Goal: Task Accomplishment & Management: Use online tool/utility

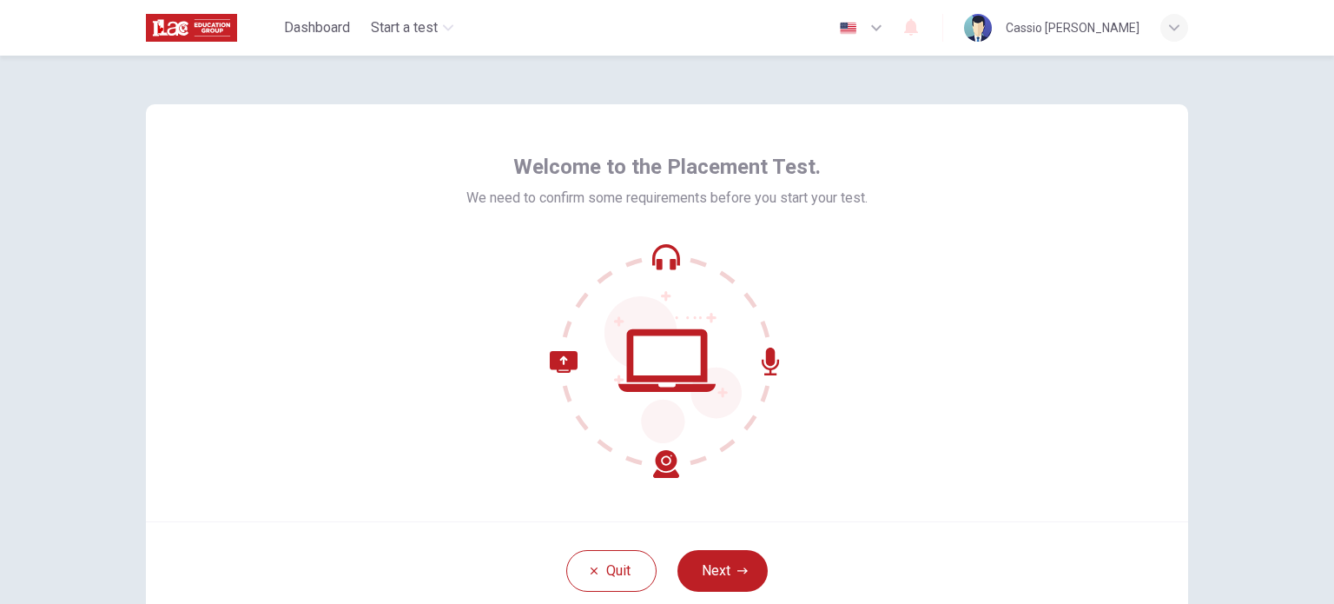
click at [723, 573] on button "Next" at bounding box center [723, 571] width 90 height 42
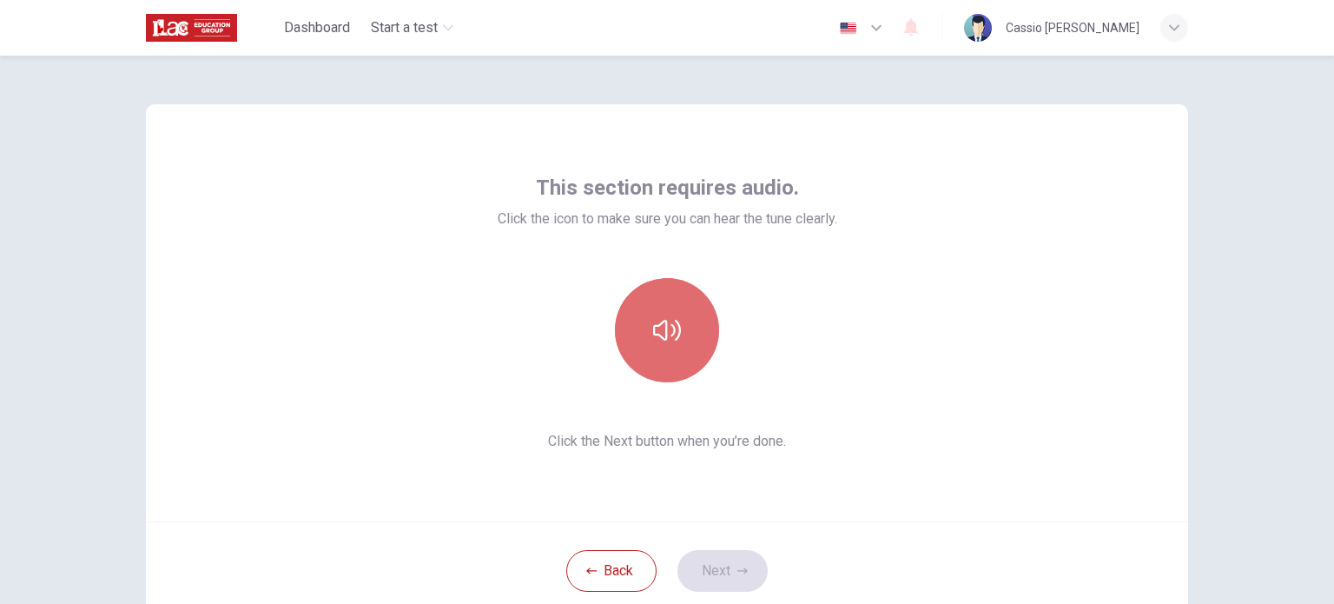
click at [660, 333] on icon "button" at bounding box center [667, 330] width 28 height 28
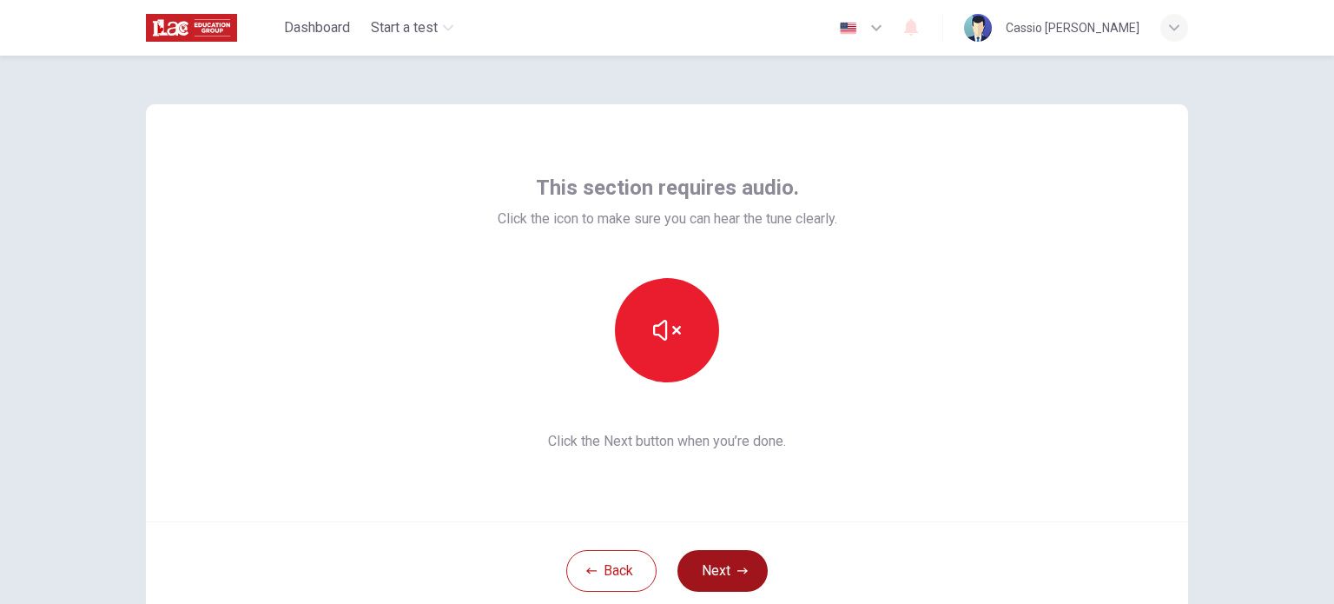
click at [728, 564] on button "Next" at bounding box center [723, 571] width 90 height 42
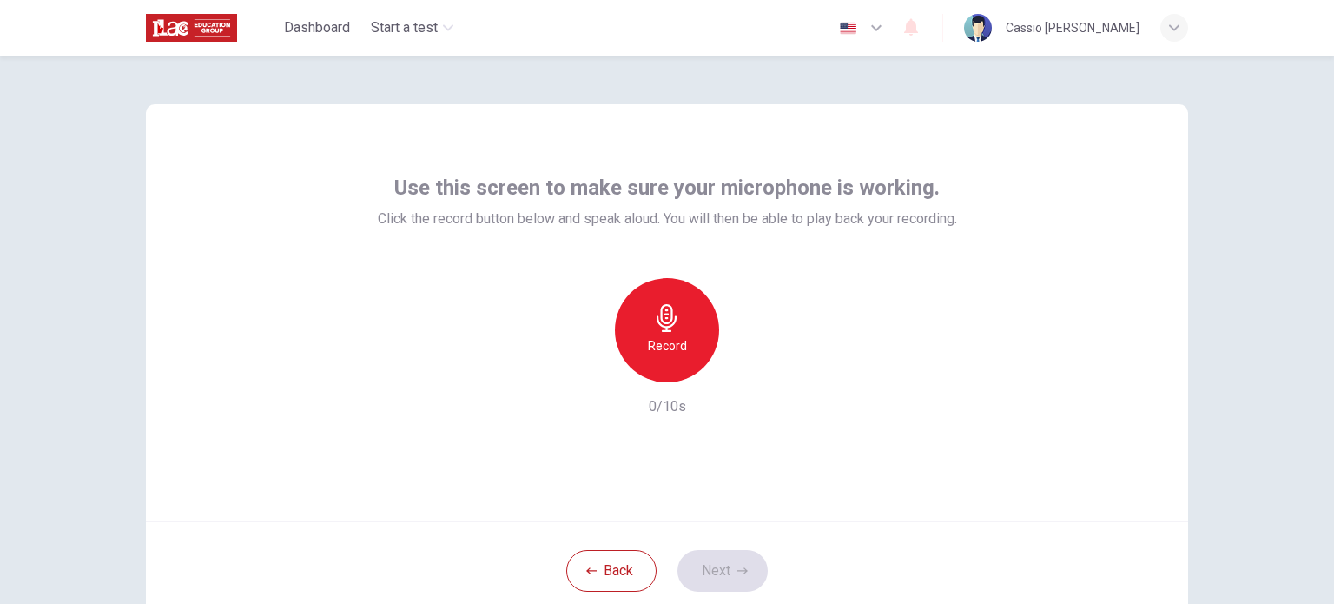
click at [685, 315] on div "Record" at bounding box center [667, 330] width 104 height 104
click at [666, 327] on icon "button" at bounding box center [667, 318] width 28 height 28
click at [739, 365] on icon "button" at bounding box center [746, 368] width 17 height 17
click at [717, 566] on button "Next" at bounding box center [723, 571] width 90 height 42
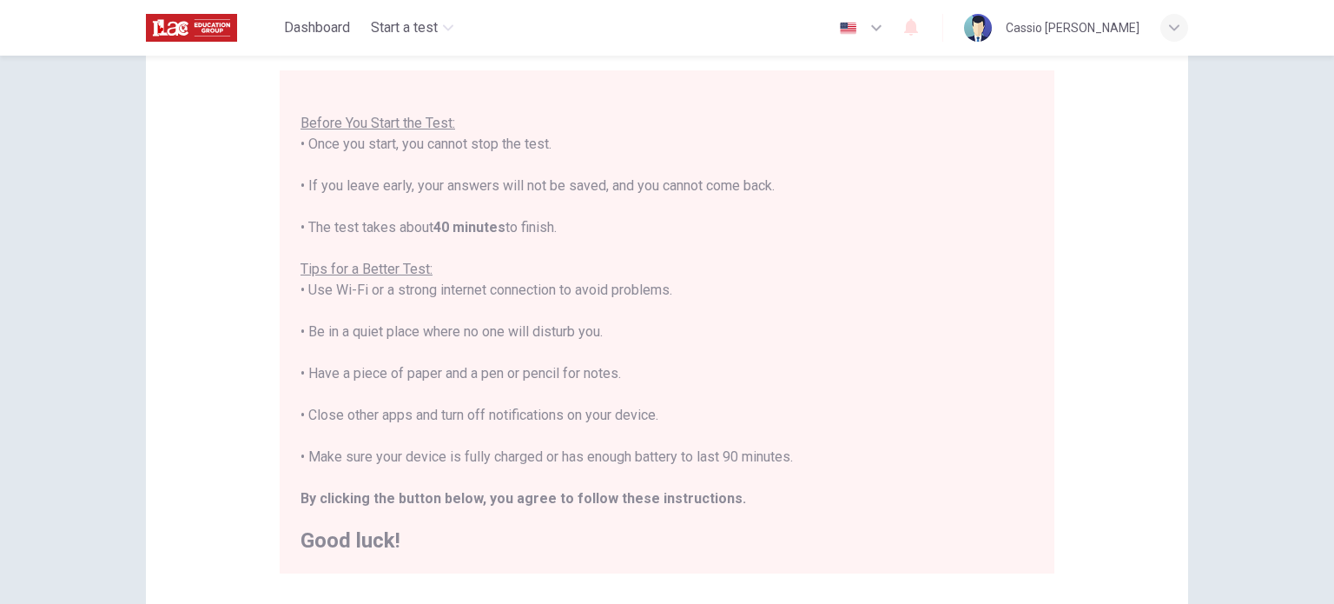
scroll to position [348, 0]
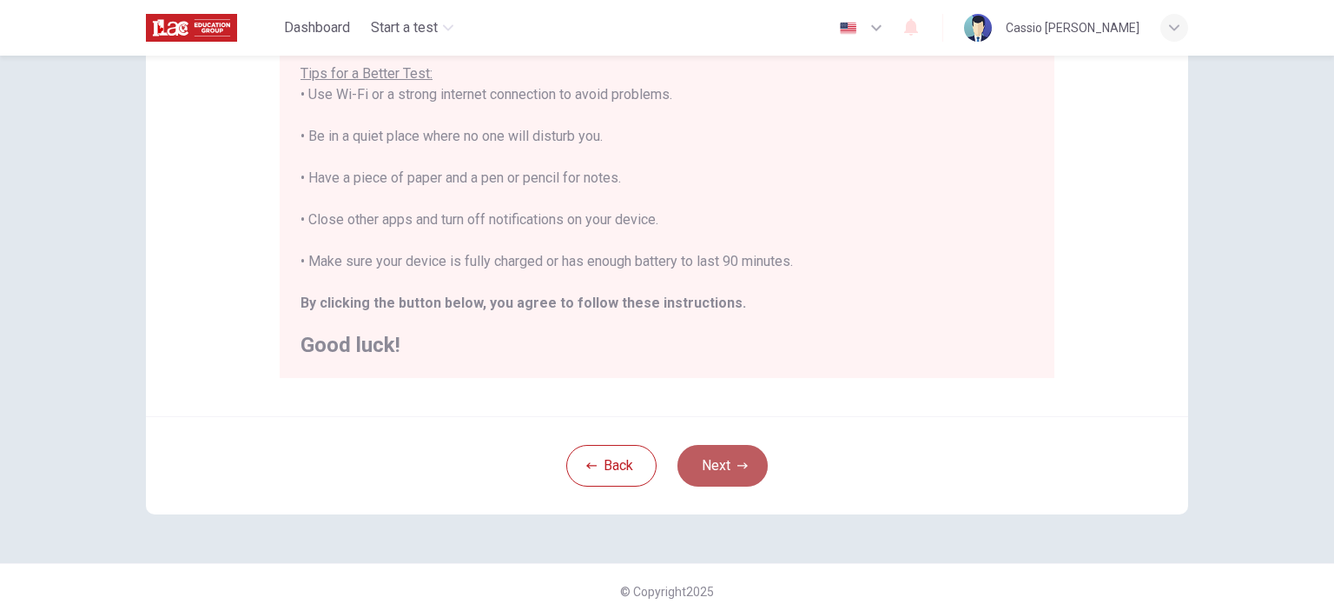
click at [713, 471] on button "Next" at bounding box center [723, 466] width 90 height 42
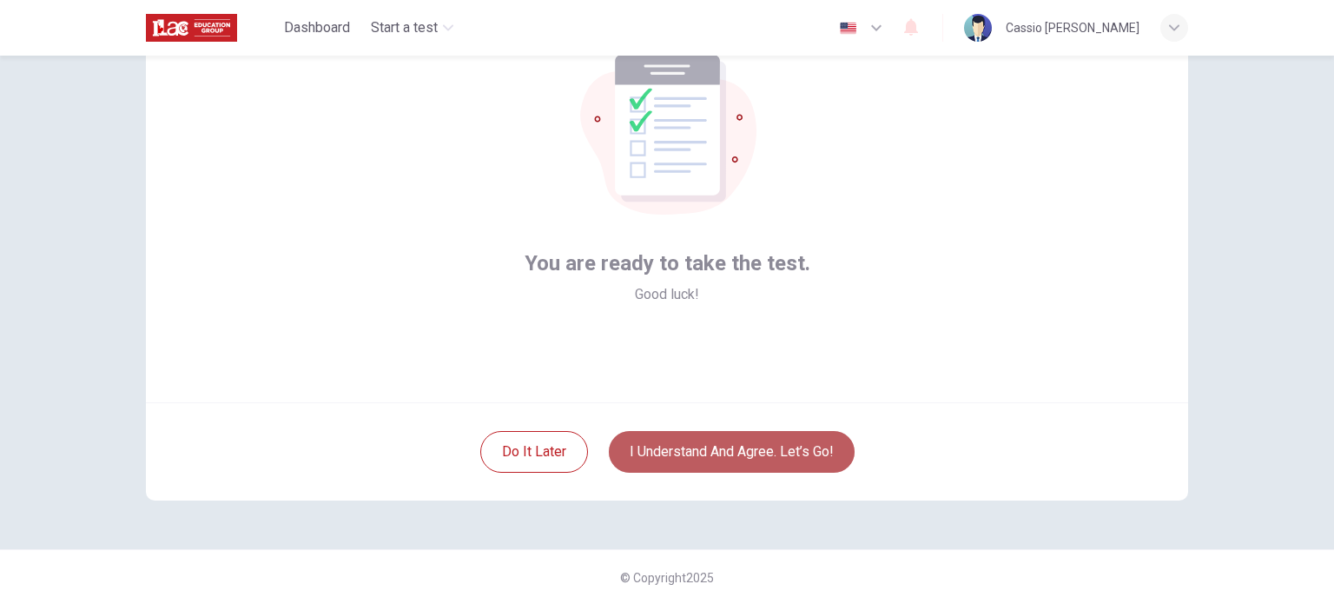
click at [712, 449] on button "I understand and agree. Let’s go!" at bounding box center [732, 452] width 246 height 42
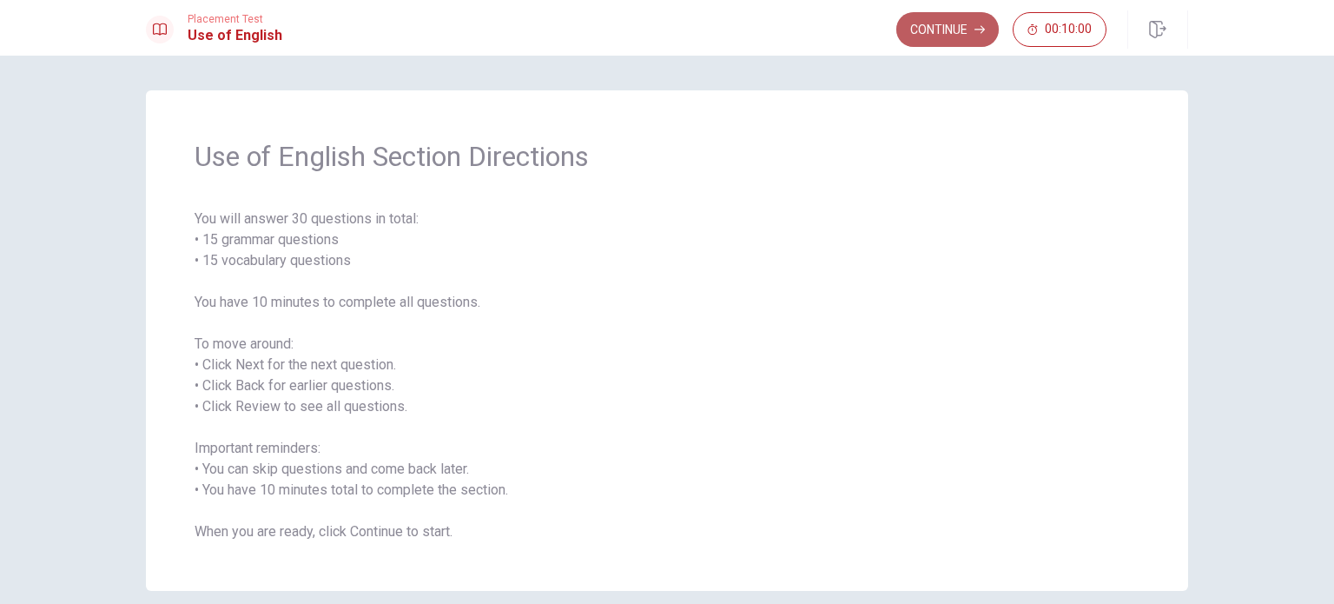
click at [957, 27] on button "Continue" at bounding box center [948, 29] width 103 height 35
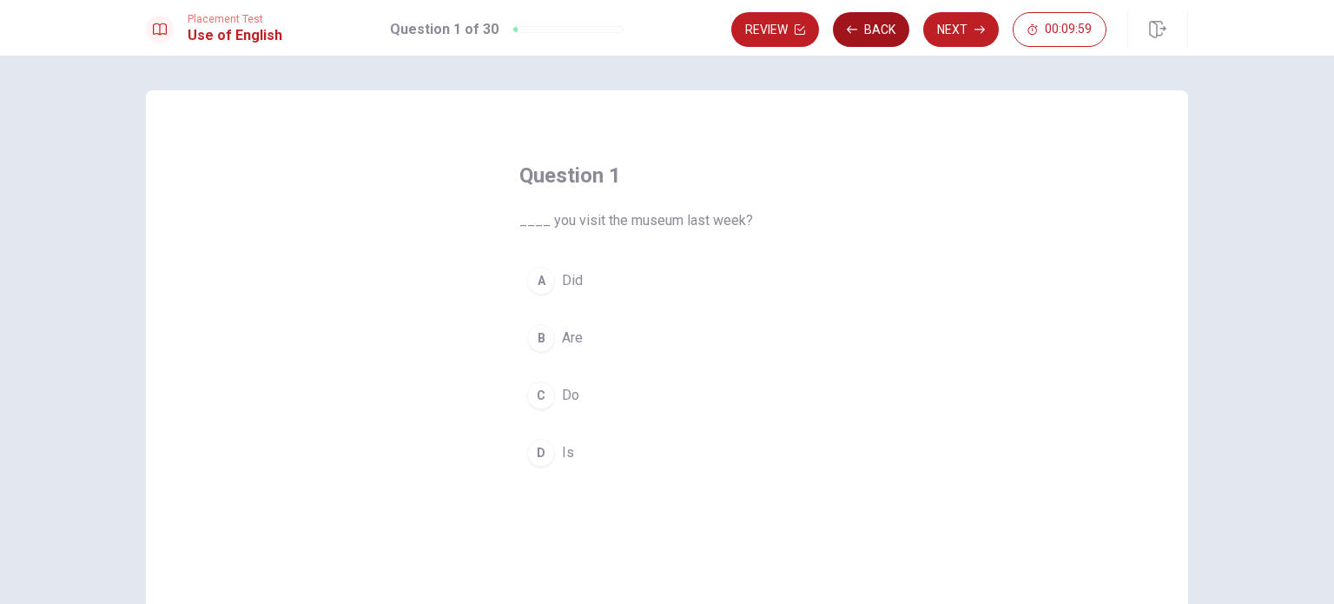
click at [870, 28] on button "Back" at bounding box center [871, 29] width 76 height 35
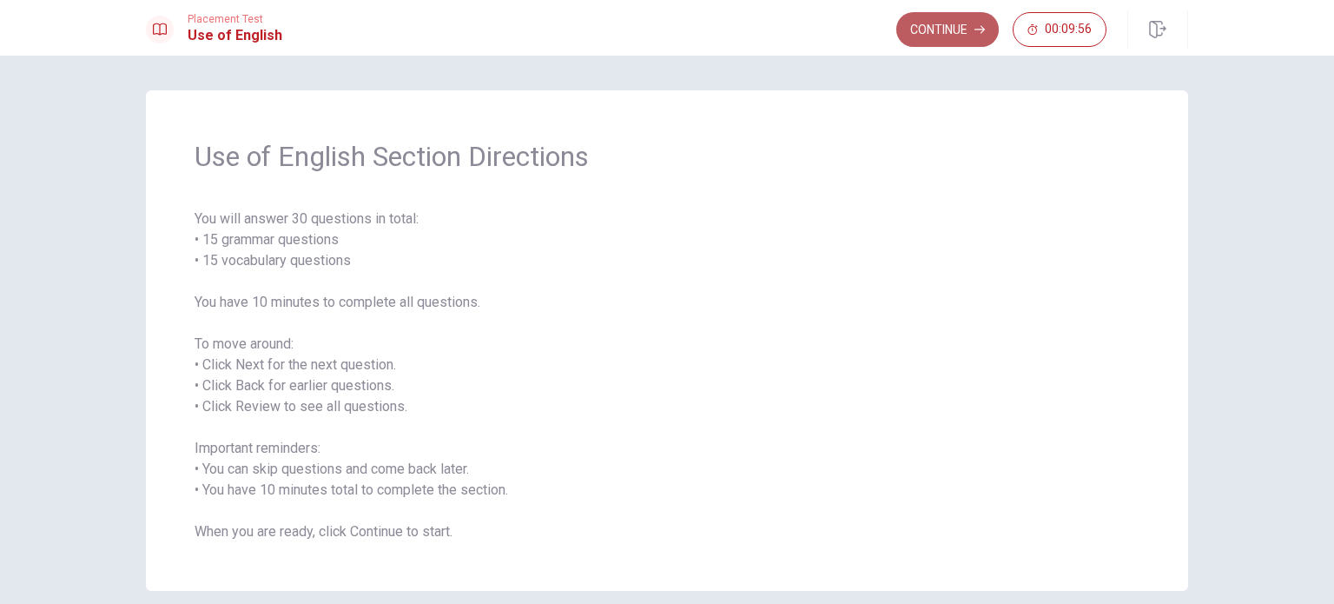
click at [960, 34] on button "Continue" at bounding box center [948, 29] width 103 height 35
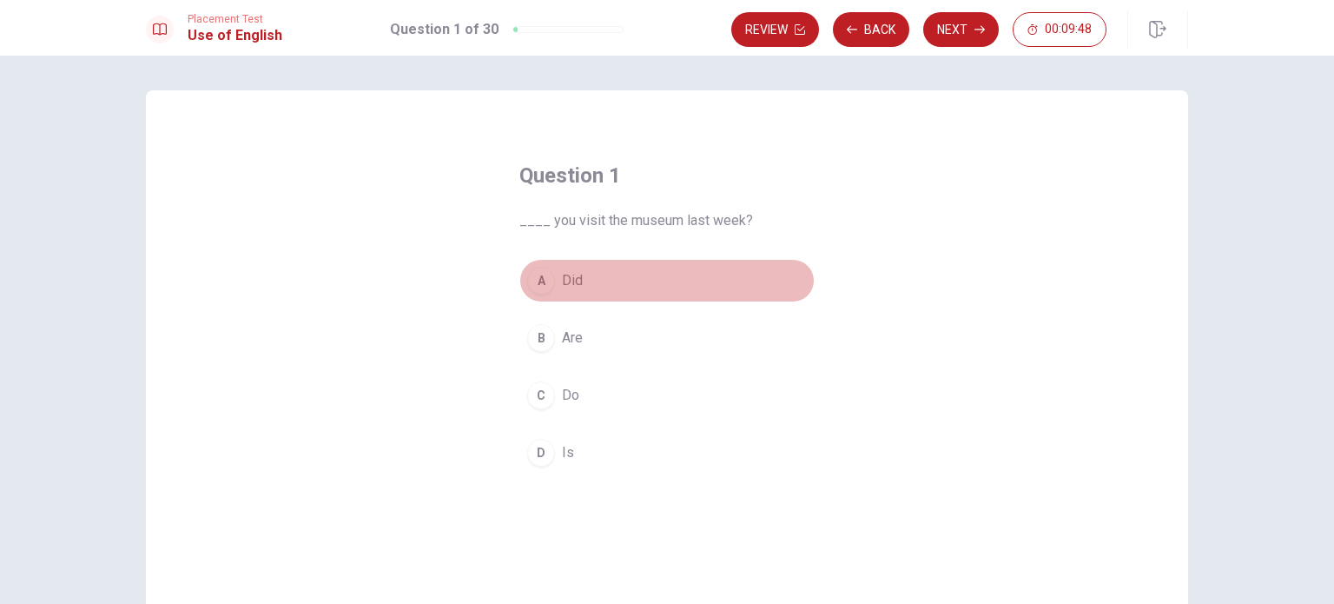
click at [528, 284] on div "A" at bounding box center [541, 281] width 28 height 28
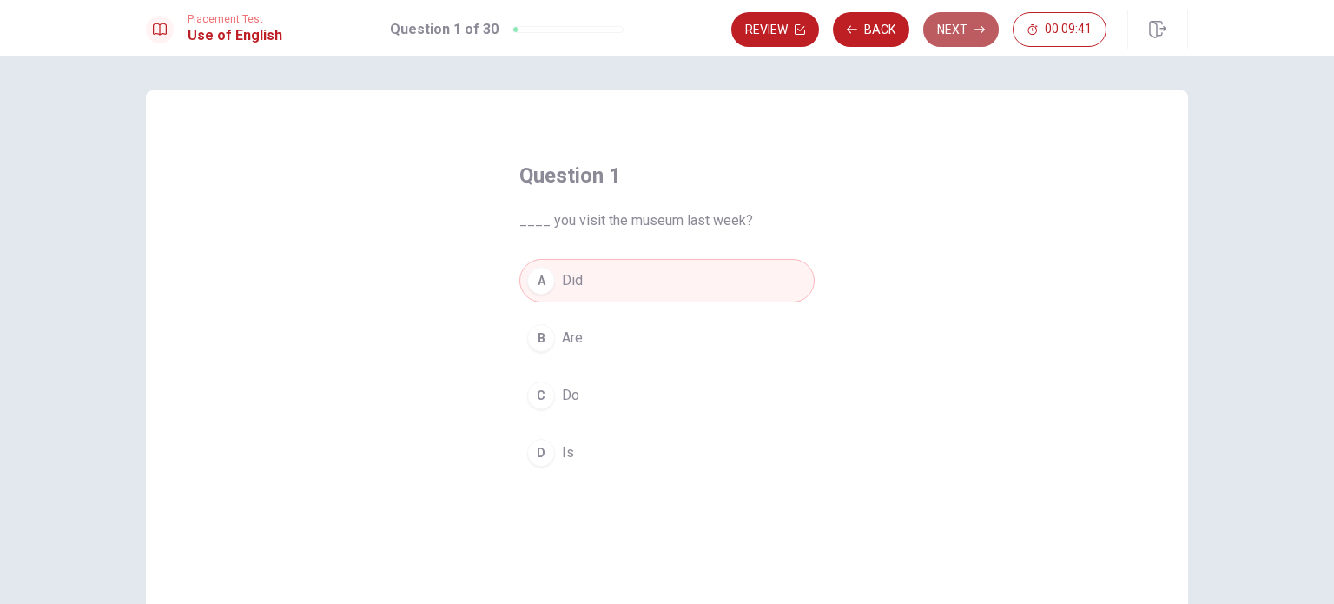
click at [963, 24] on button "Next" at bounding box center [961, 29] width 76 height 35
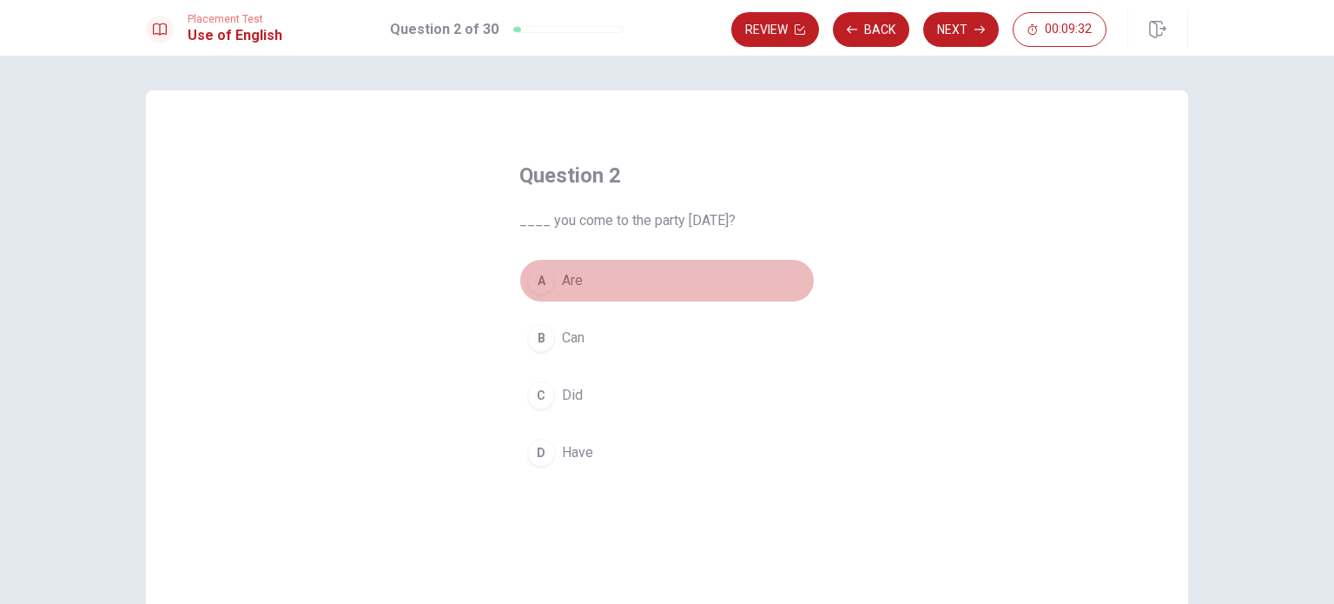
click at [530, 274] on div "A" at bounding box center [541, 281] width 28 height 28
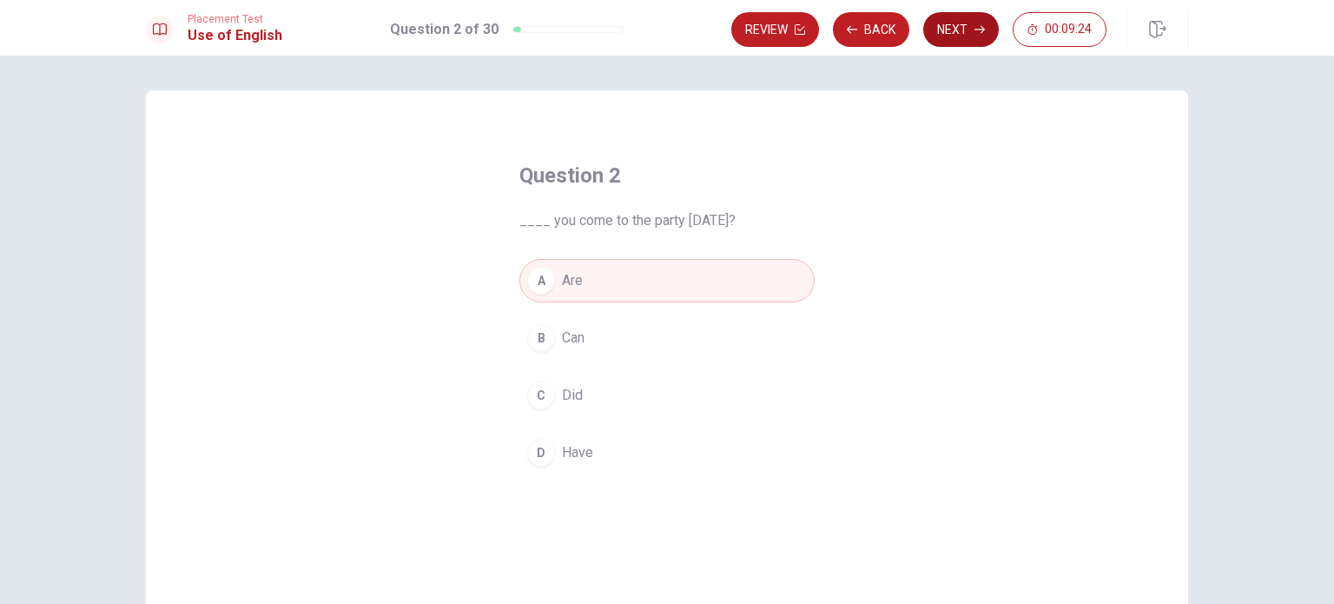
click at [957, 36] on button "Next" at bounding box center [961, 29] width 76 height 35
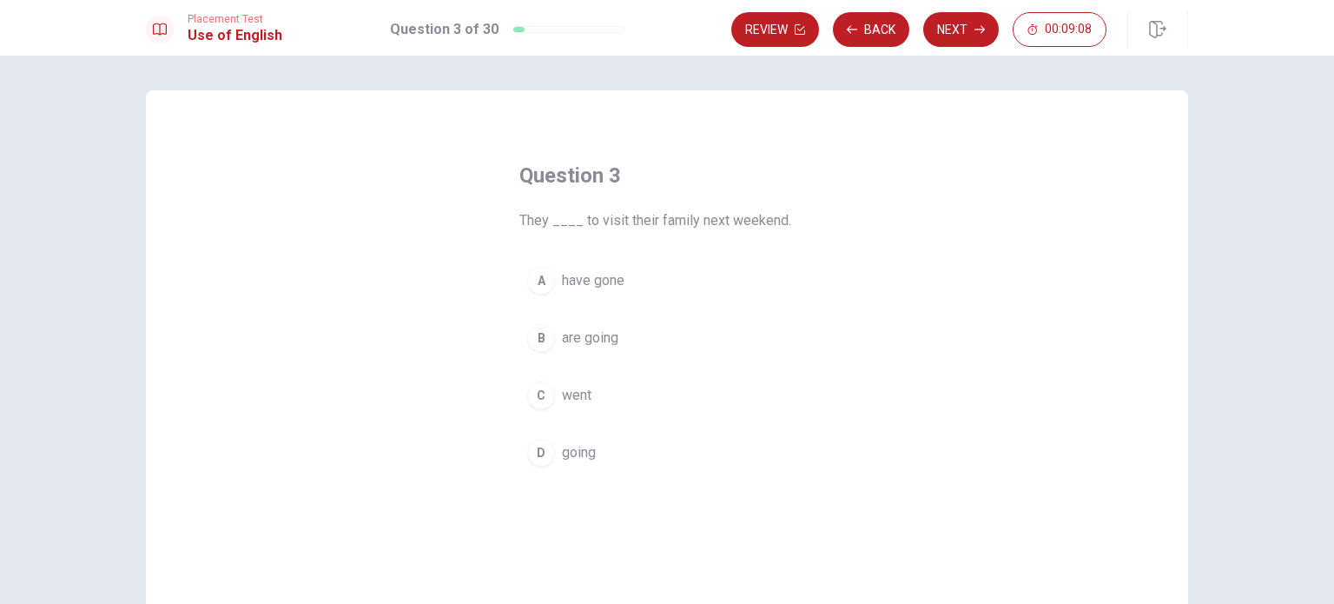
click at [520, 452] on button "D going" at bounding box center [667, 452] width 295 height 43
click at [539, 336] on div "B" at bounding box center [541, 338] width 28 height 28
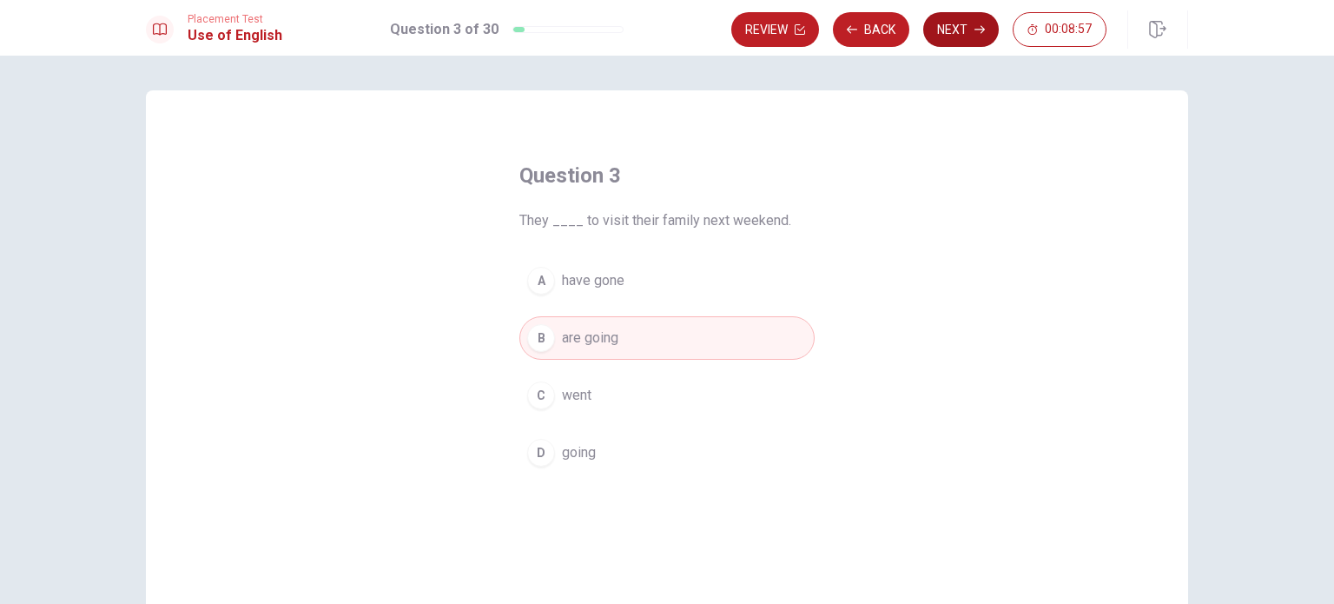
click at [964, 37] on button "Next" at bounding box center [961, 29] width 76 height 35
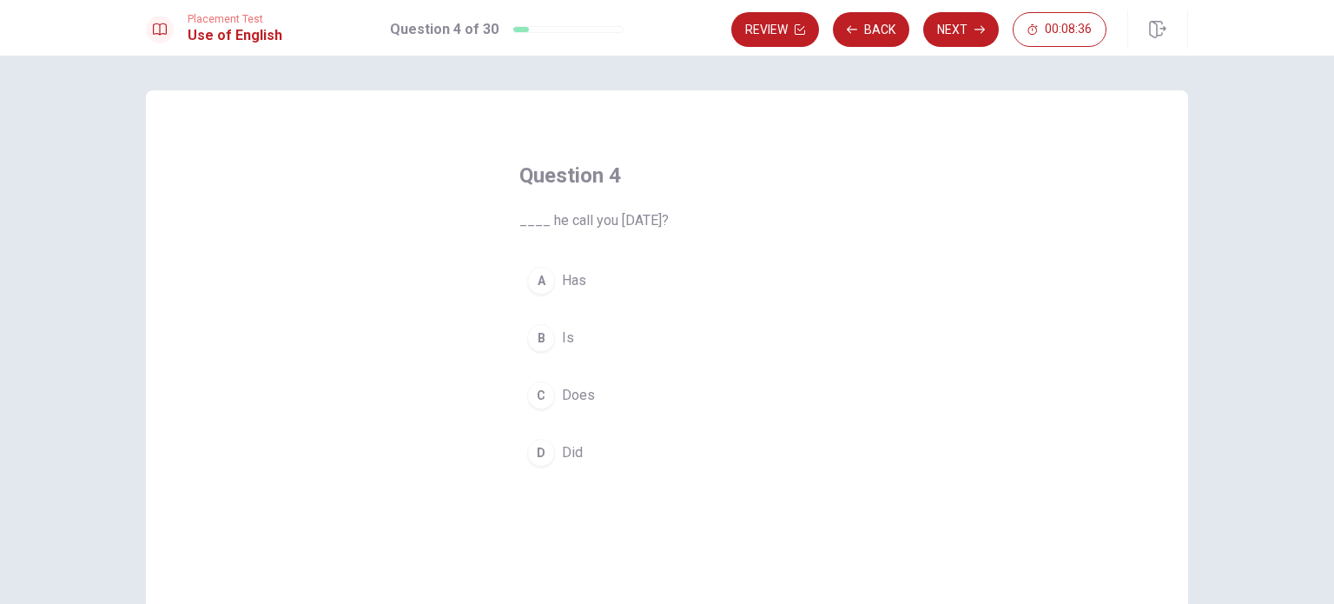
click at [535, 387] on div "C" at bounding box center [541, 395] width 28 height 28
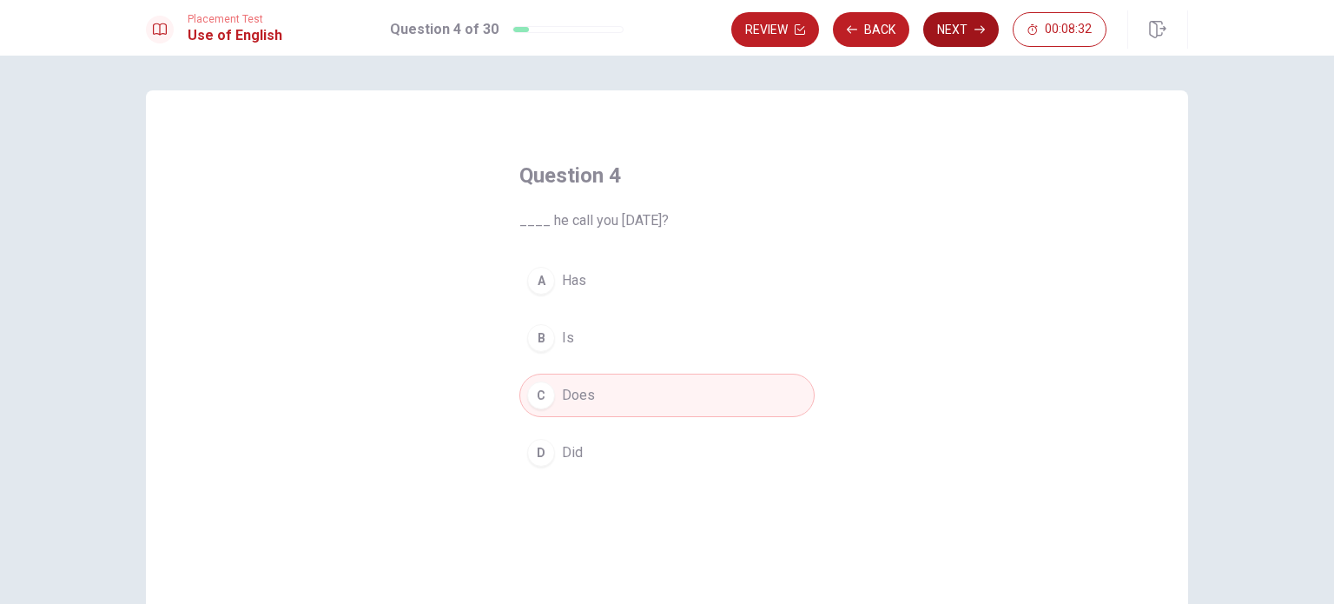
click at [972, 21] on button "Next" at bounding box center [961, 29] width 76 height 35
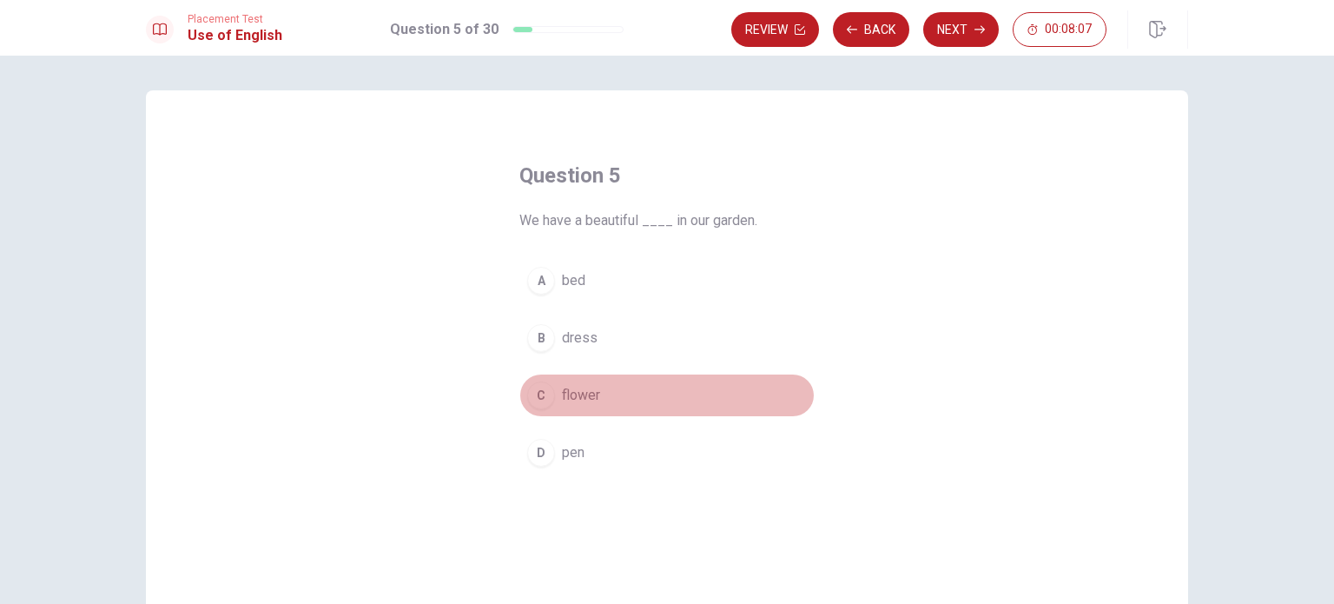
click at [532, 391] on div "C" at bounding box center [541, 395] width 28 height 28
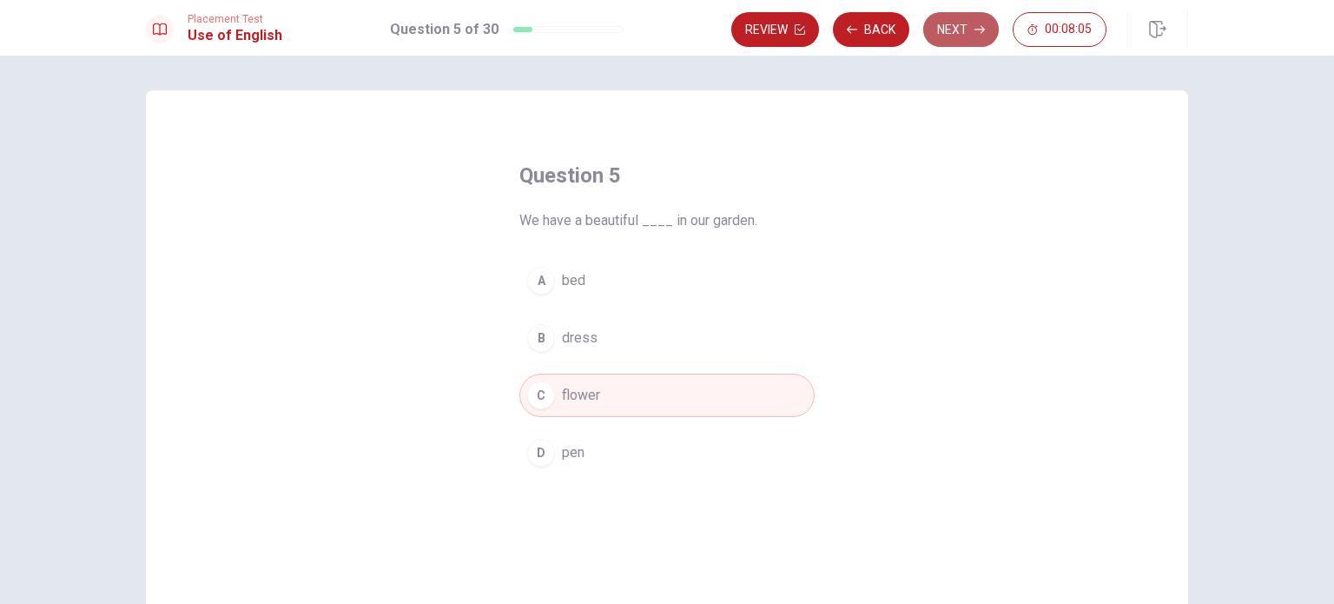
click at [957, 30] on button "Next" at bounding box center [961, 29] width 76 height 35
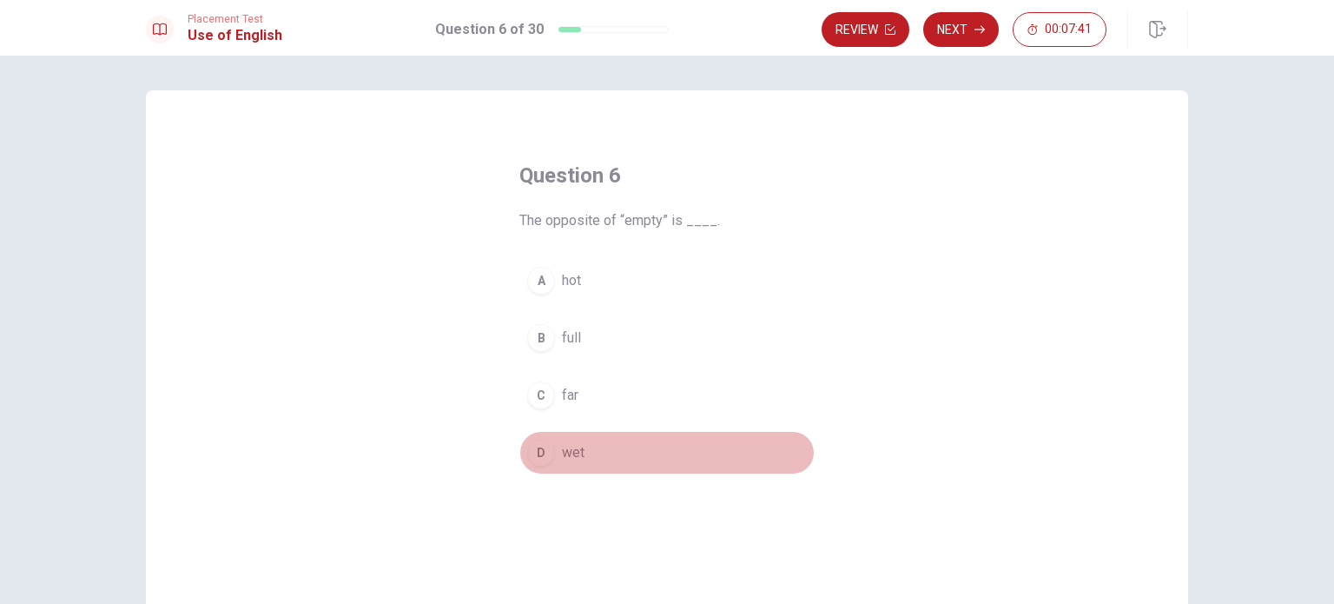
click at [537, 457] on div "D" at bounding box center [541, 453] width 28 height 28
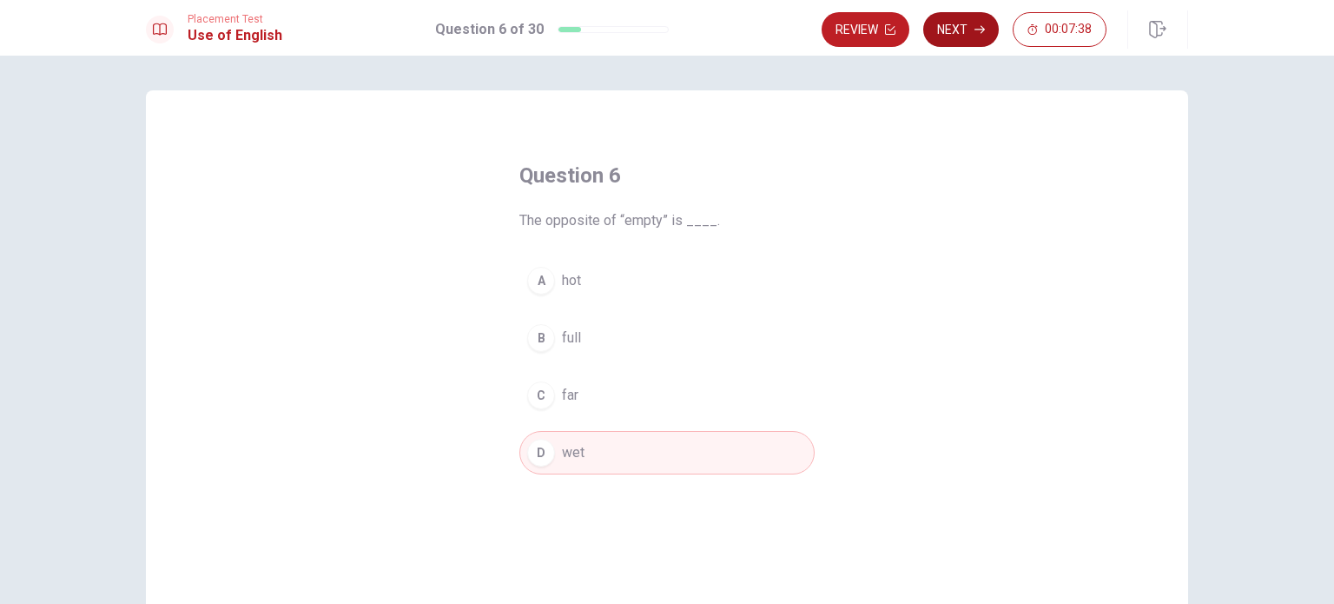
click at [939, 15] on button "Next" at bounding box center [961, 29] width 76 height 35
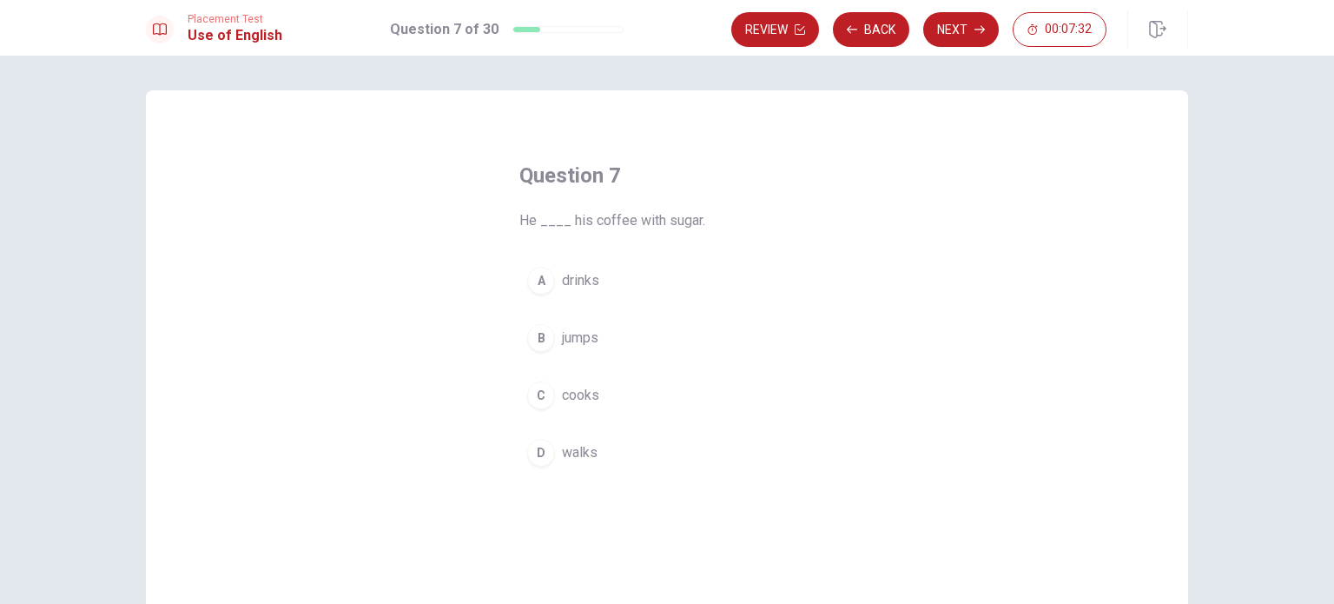
click at [540, 278] on div "A" at bounding box center [541, 281] width 28 height 28
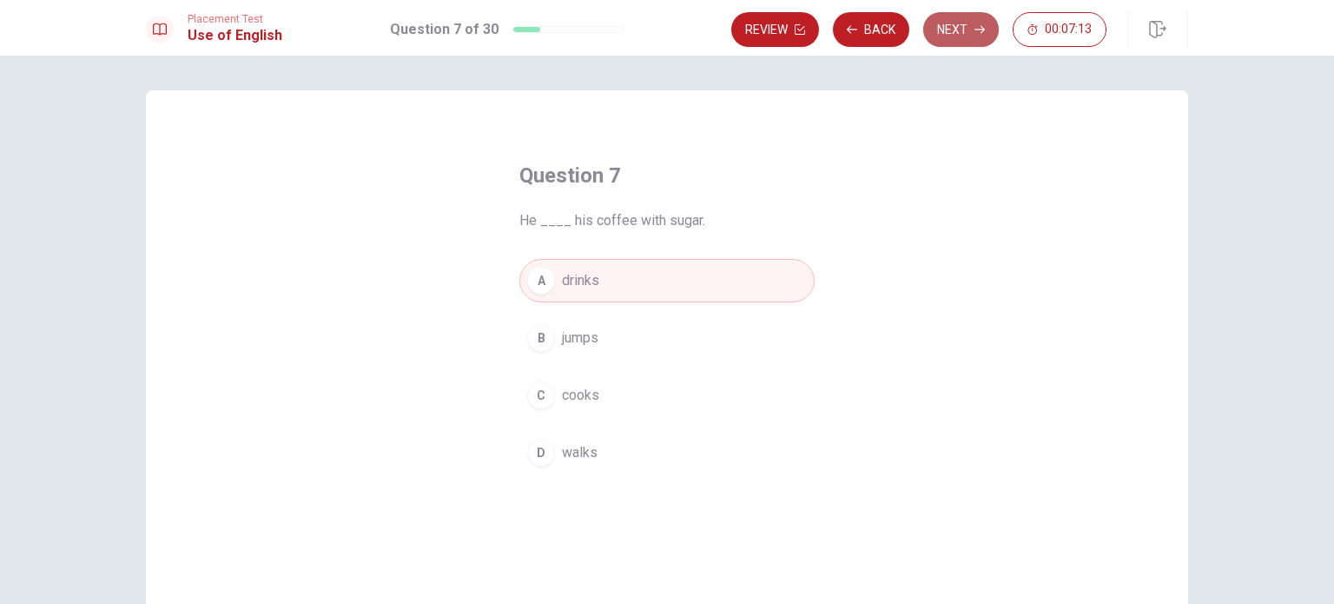
click at [956, 36] on button "Next" at bounding box center [961, 29] width 76 height 35
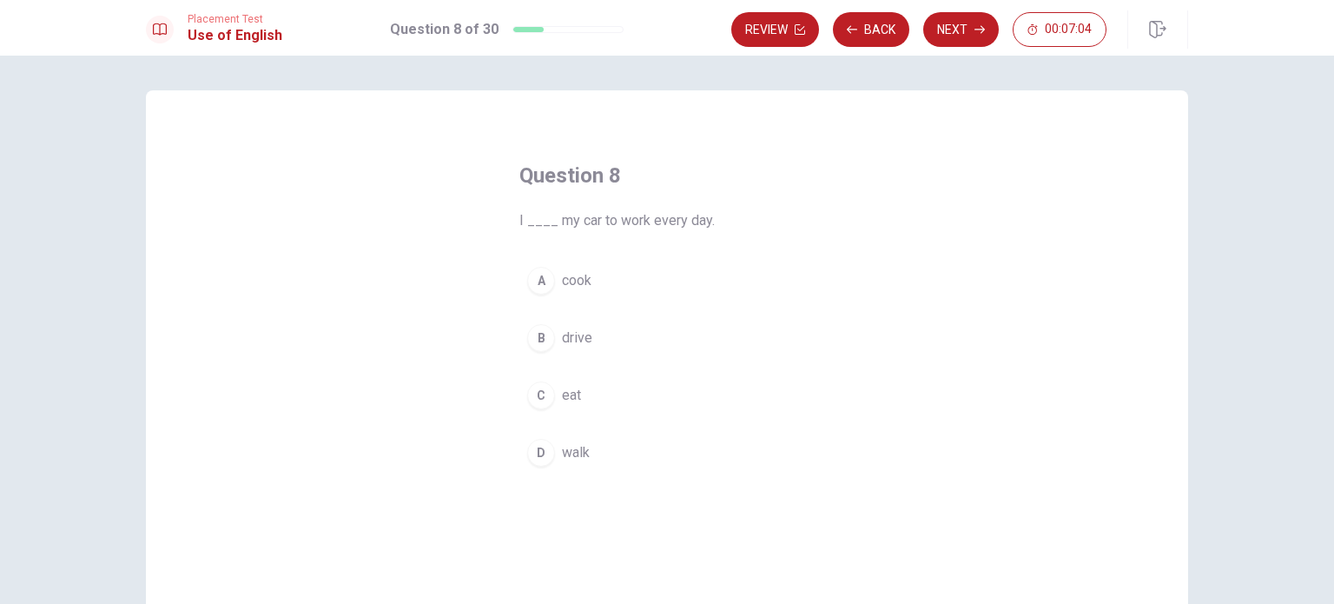
click at [527, 338] on div "B" at bounding box center [541, 338] width 28 height 28
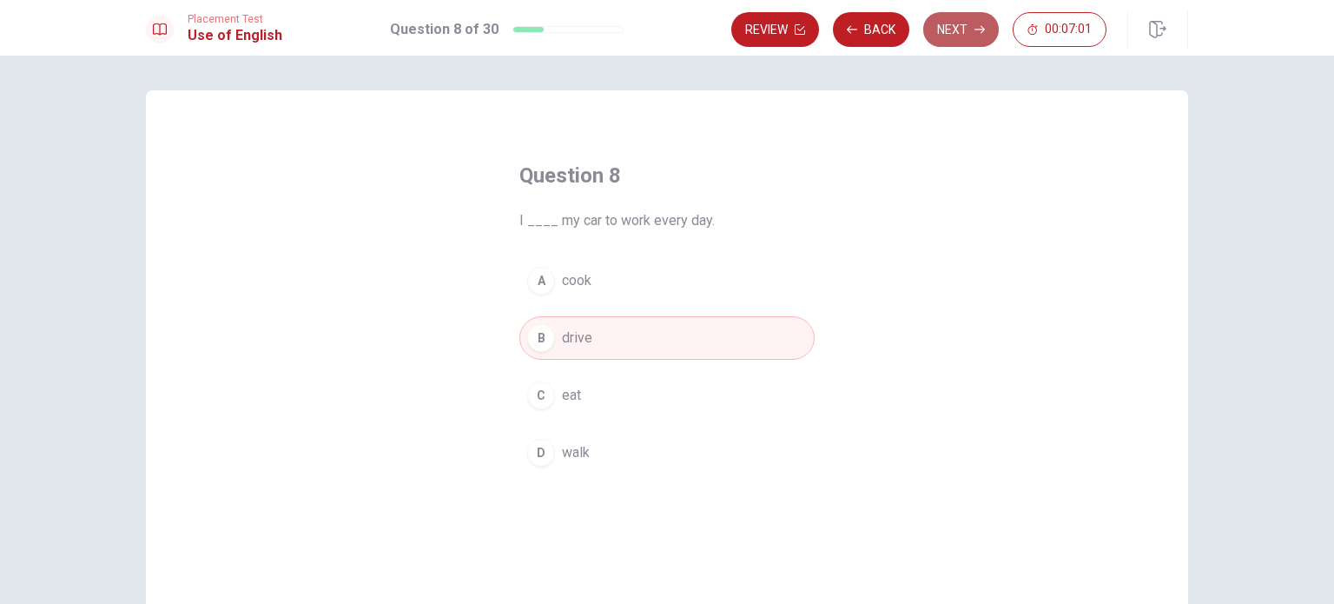
click at [952, 23] on button "Next" at bounding box center [961, 29] width 76 height 35
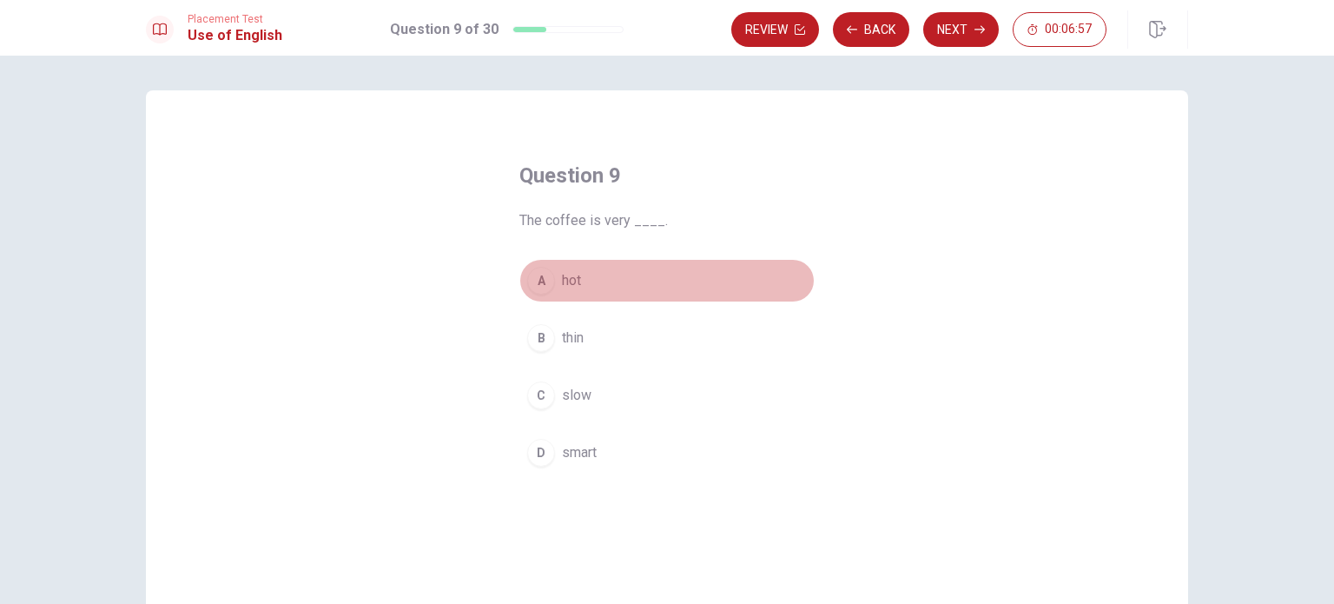
click at [547, 277] on div "A" at bounding box center [541, 281] width 28 height 28
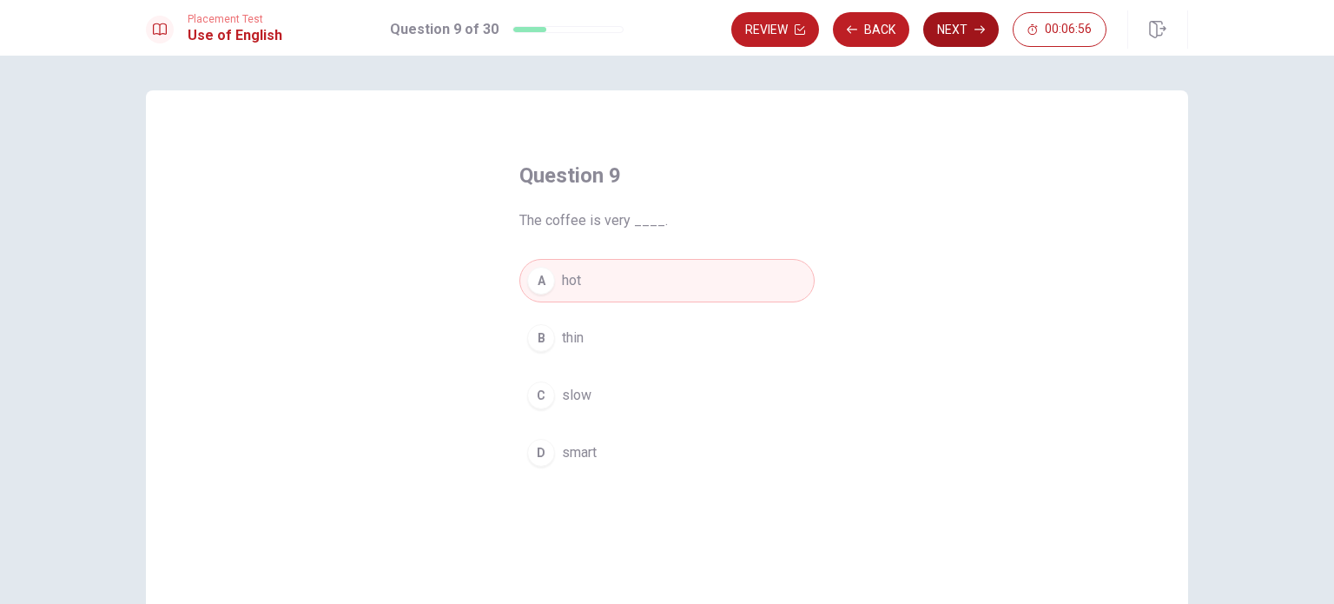
click at [970, 34] on button "Next" at bounding box center [961, 29] width 76 height 35
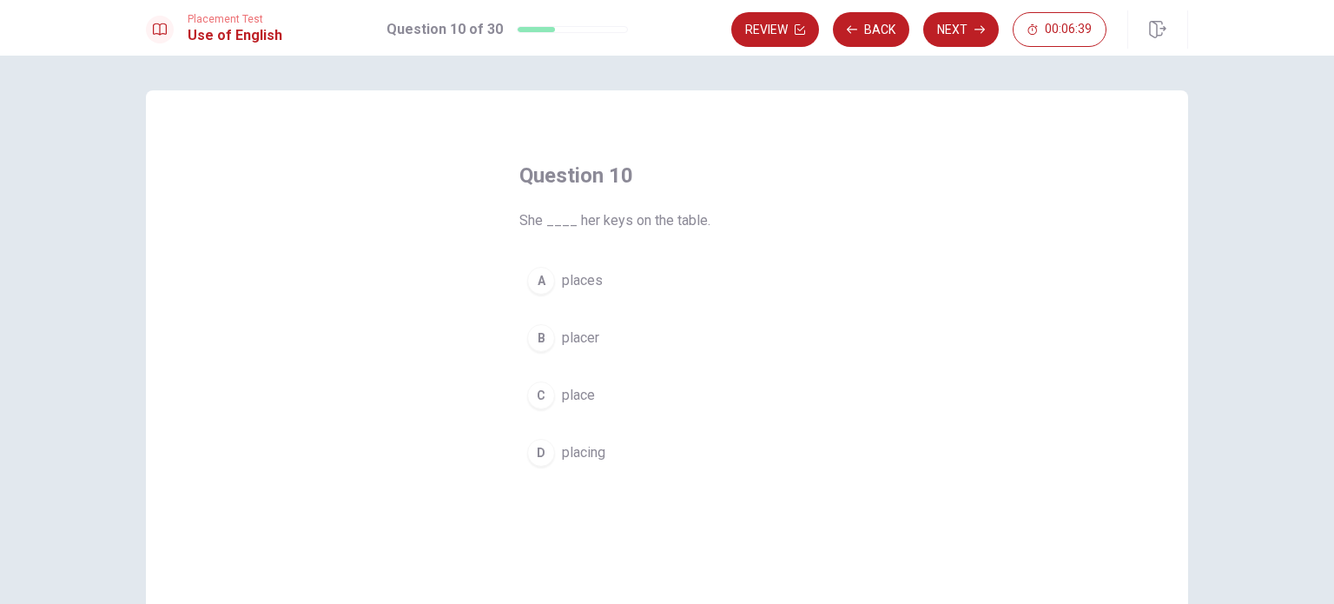
click at [542, 460] on div "D" at bounding box center [541, 453] width 28 height 28
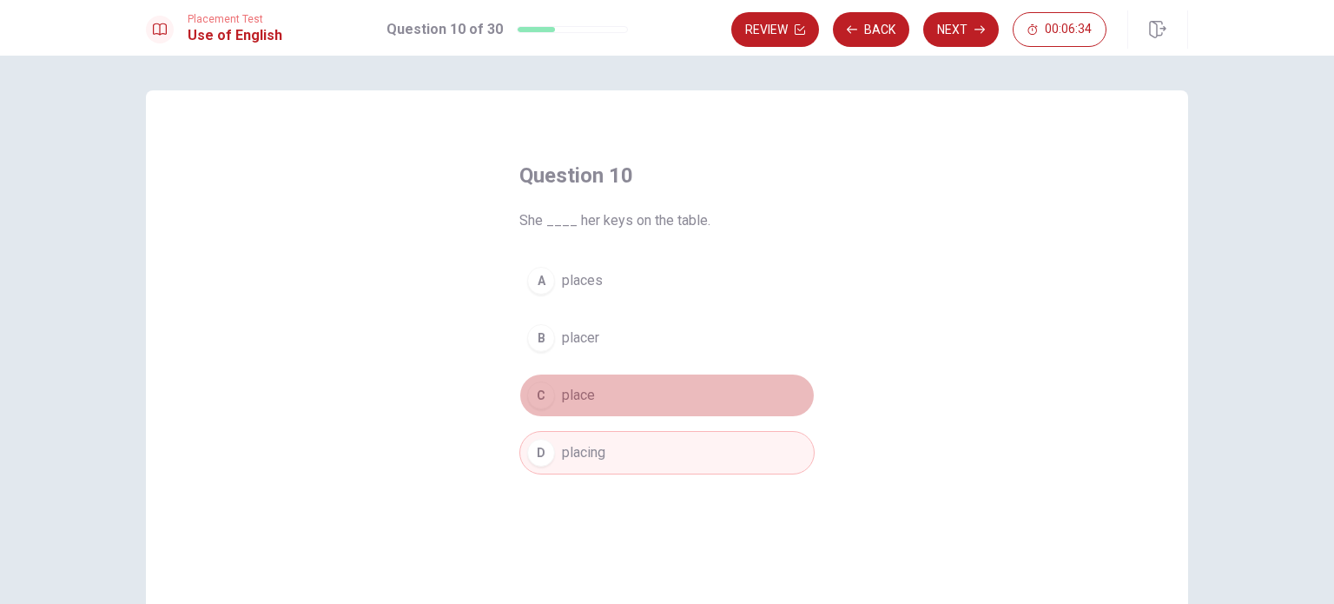
click at [546, 388] on div "C" at bounding box center [541, 395] width 28 height 28
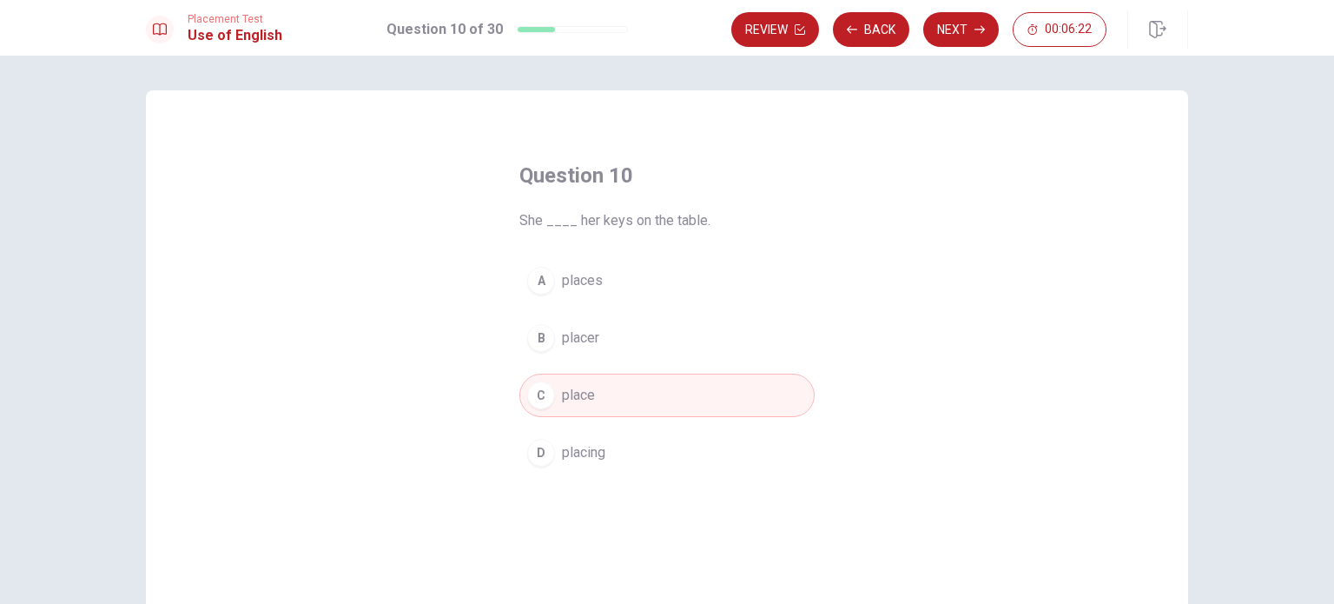
click at [596, 438] on button "D placing" at bounding box center [667, 452] width 295 height 43
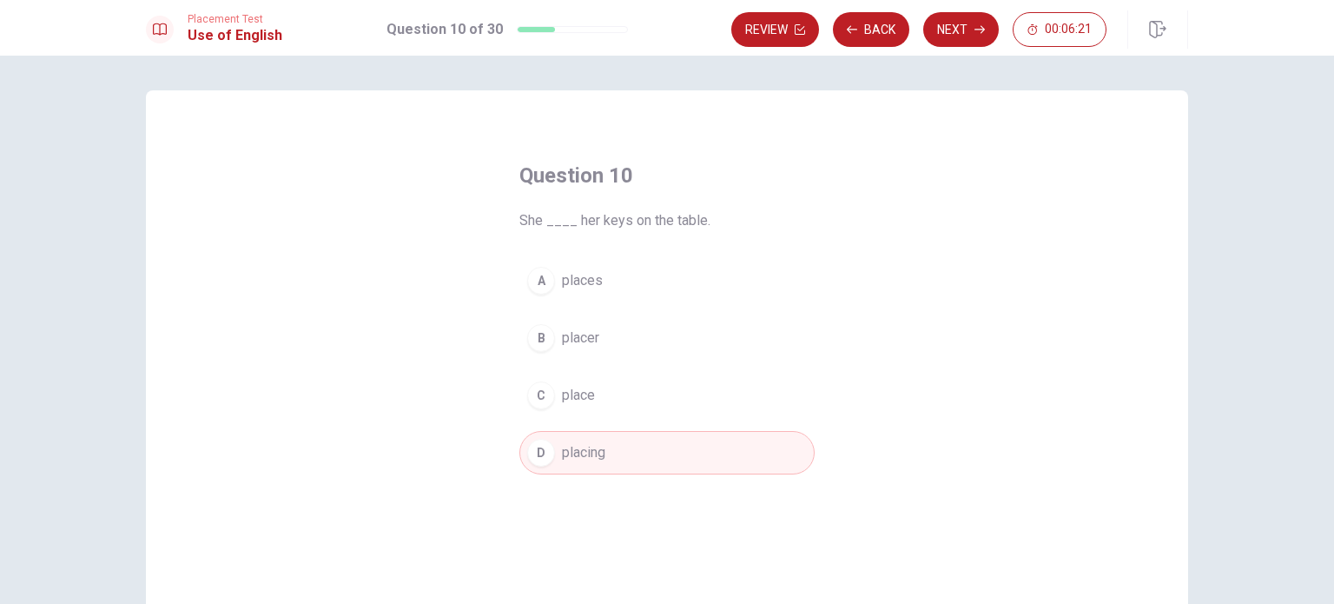
click at [601, 382] on button "C place" at bounding box center [667, 395] width 295 height 43
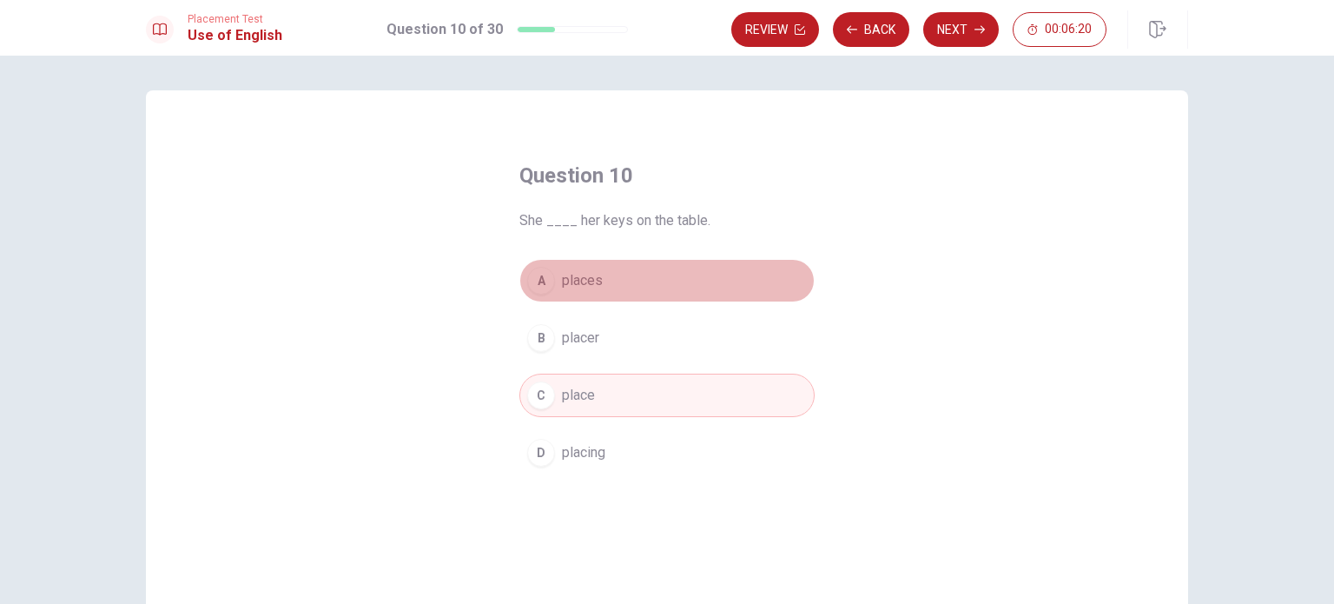
click at [596, 264] on button "A places" at bounding box center [667, 280] width 295 height 43
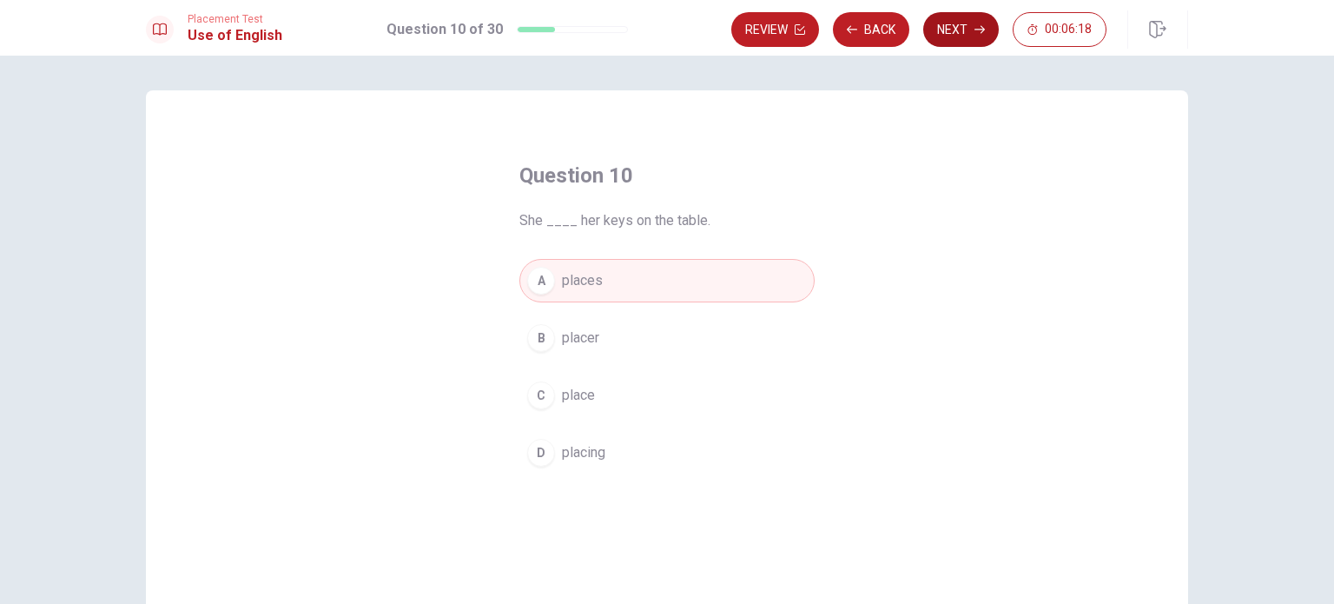
click at [952, 39] on button "Next" at bounding box center [961, 29] width 76 height 35
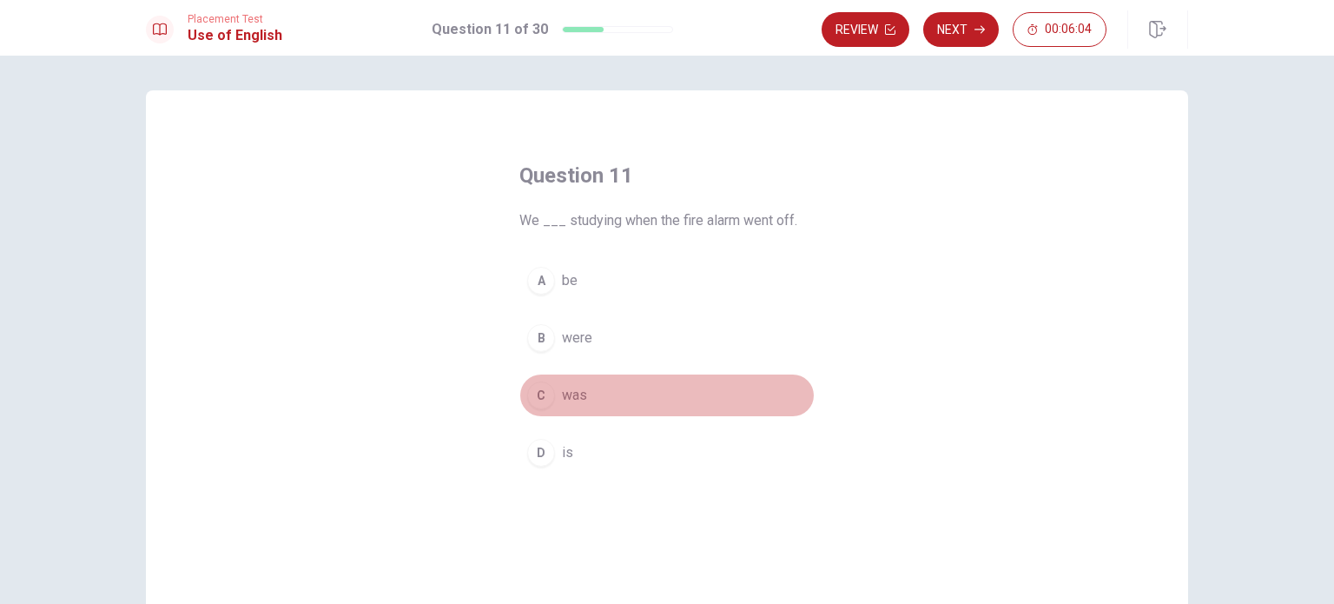
click at [539, 398] on div "C" at bounding box center [541, 395] width 28 height 28
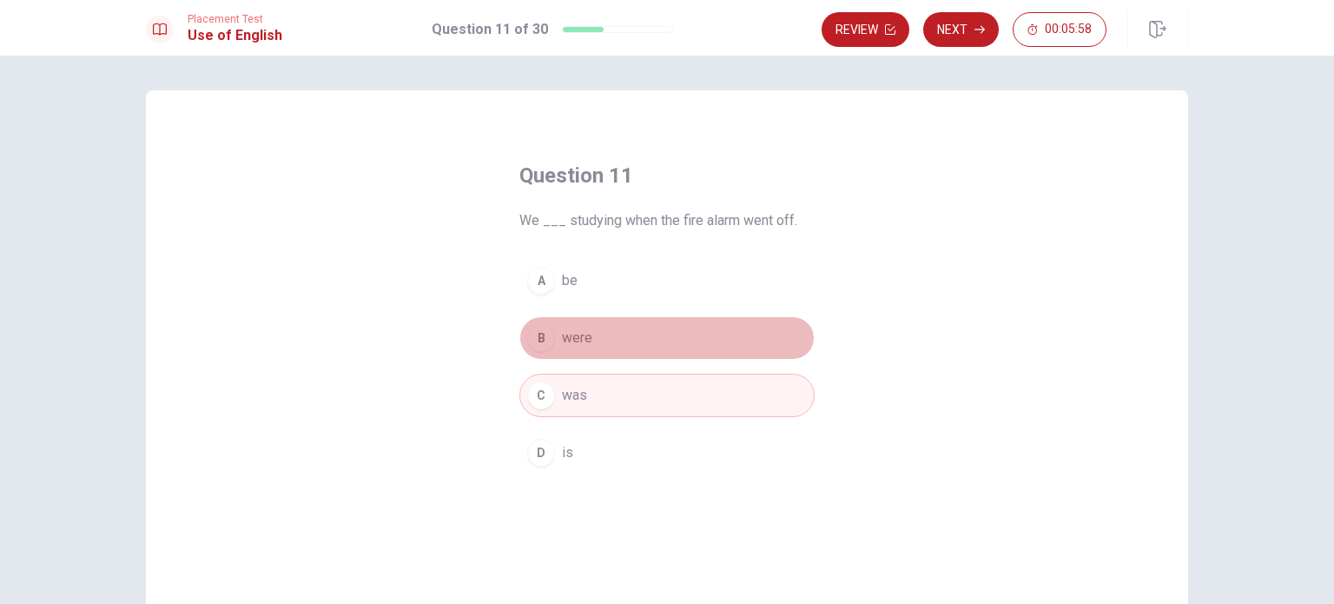
click at [553, 335] on button "B were" at bounding box center [667, 337] width 295 height 43
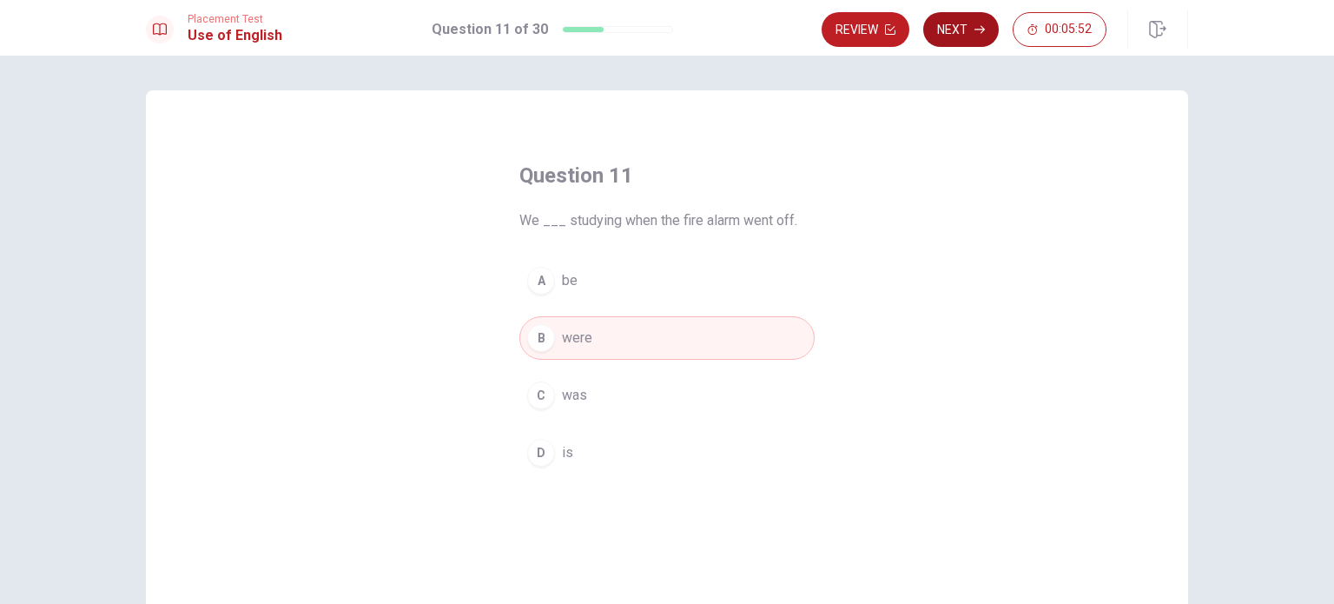
click at [975, 22] on button "Next" at bounding box center [961, 29] width 76 height 35
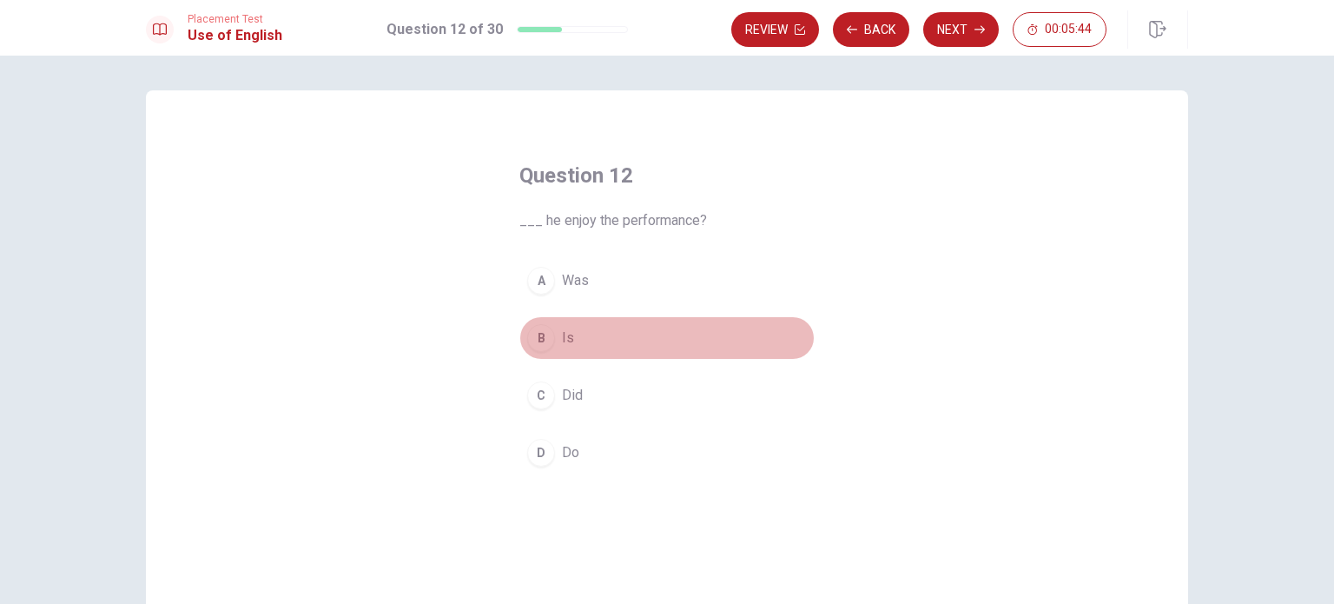
click at [539, 345] on div "B" at bounding box center [541, 338] width 28 height 28
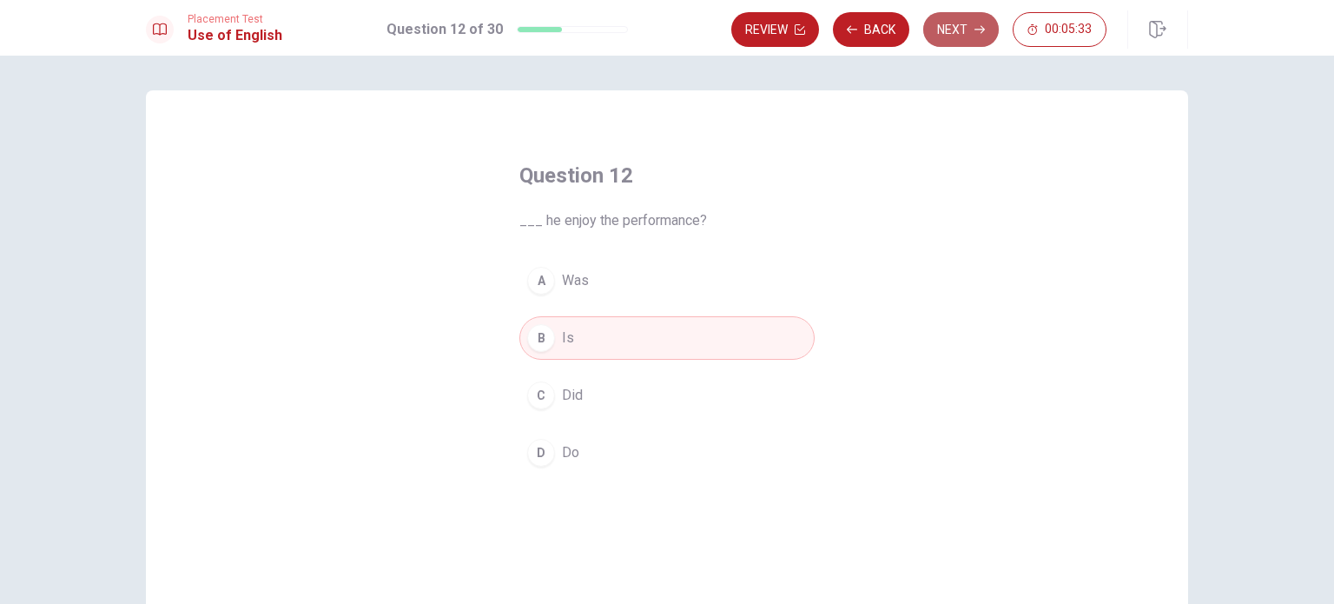
click at [973, 38] on button "Next" at bounding box center [961, 29] width 76 height 35
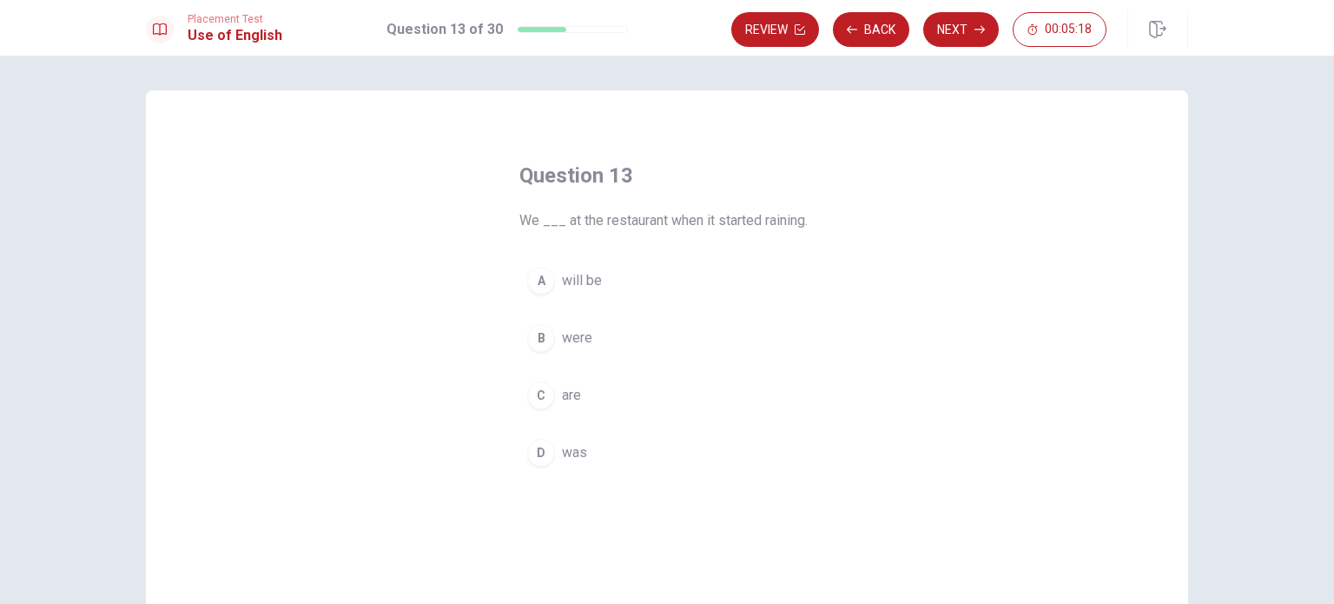
click at [539, 454] on div "D" at bounding box center [541, 453] width 28 height 28
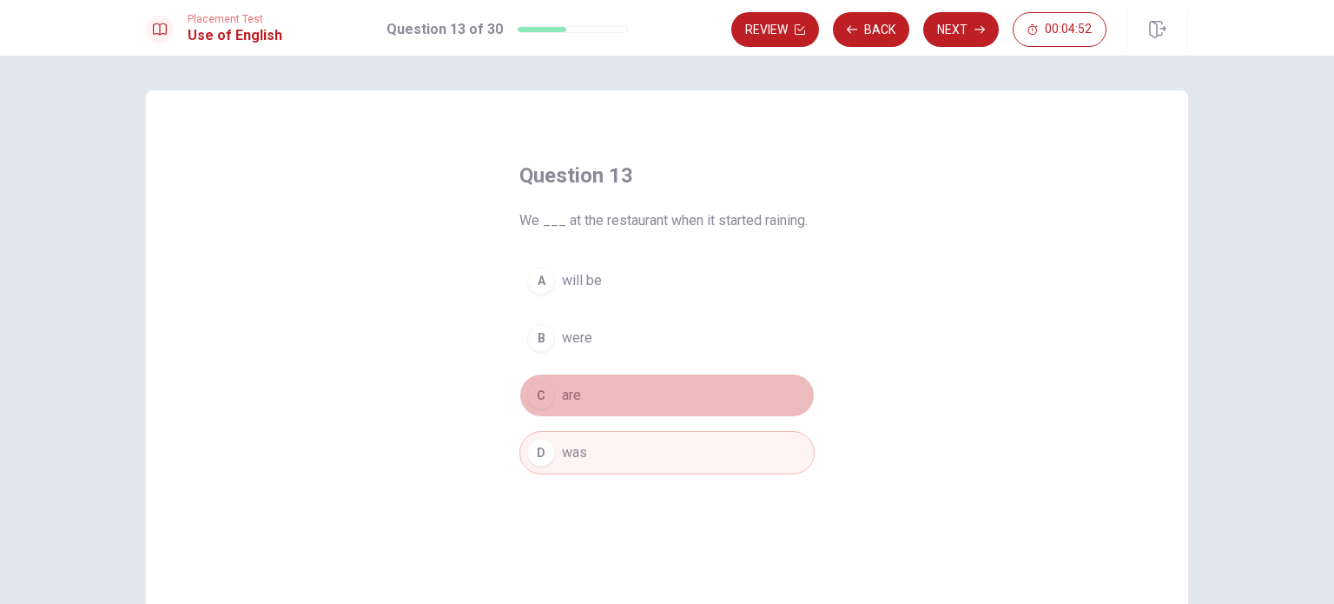
click at [538, 385] on div "C" at bounding box center [541, 395] width 28 height 28
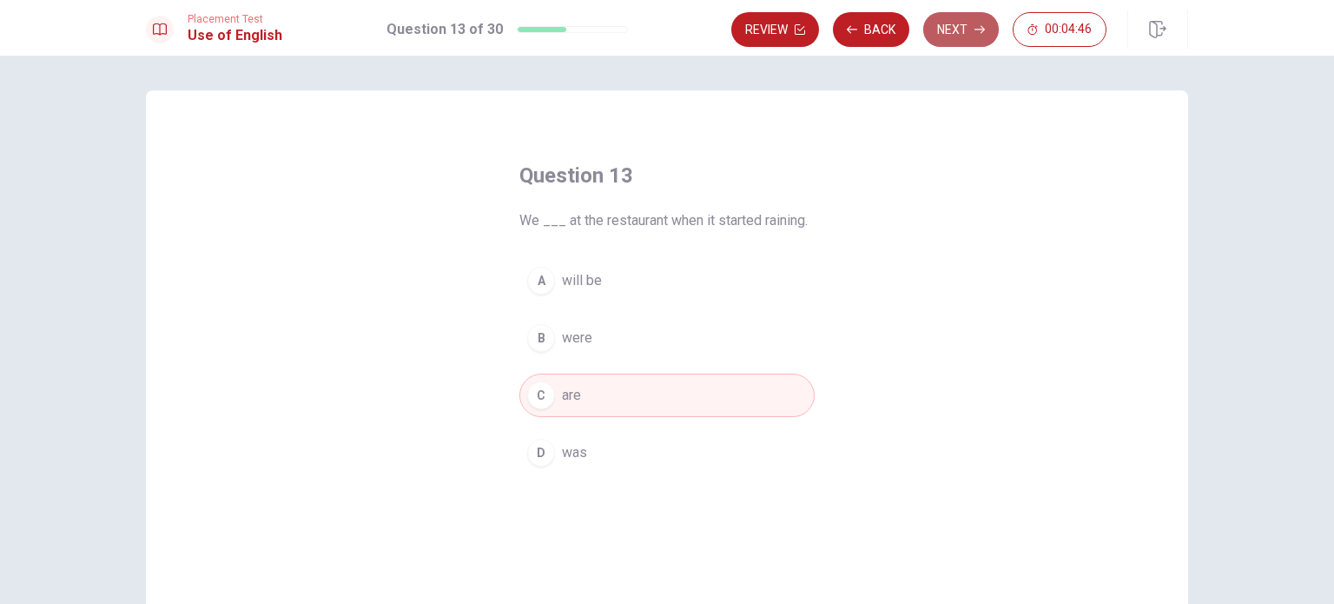
click at [970, 32] on button "Next" at bounding box center [961, 29] width 76 height 35
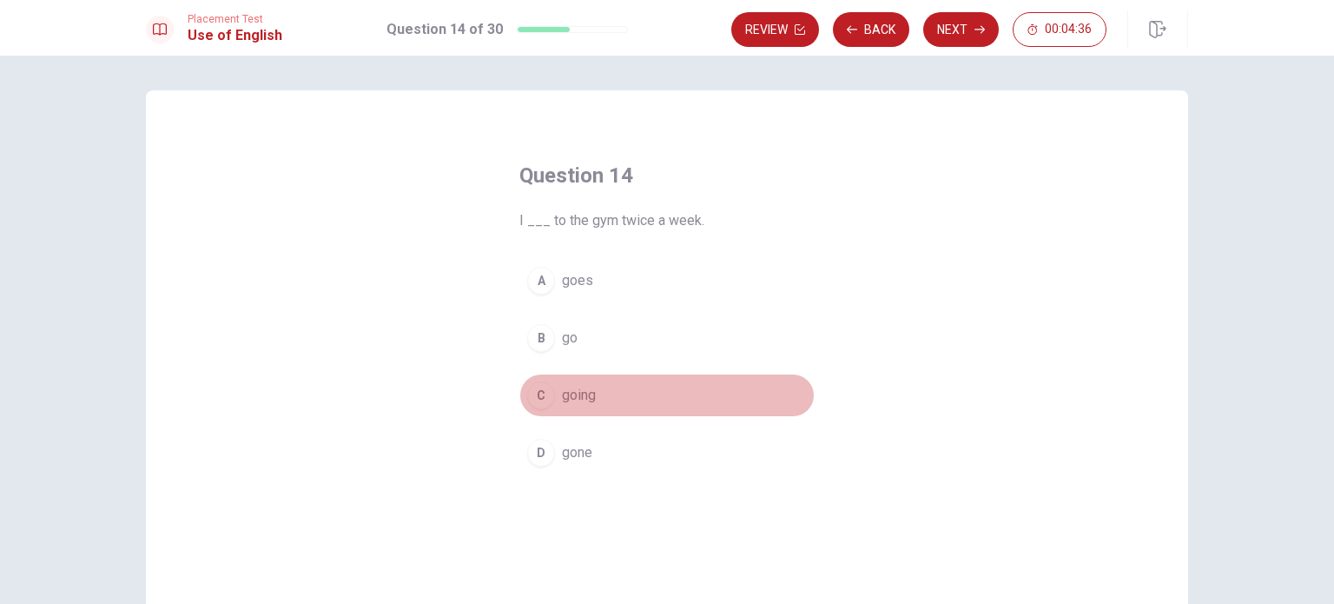
click at [549, 394] on div "C" at bounding box center [541, 395] width 28 height 28
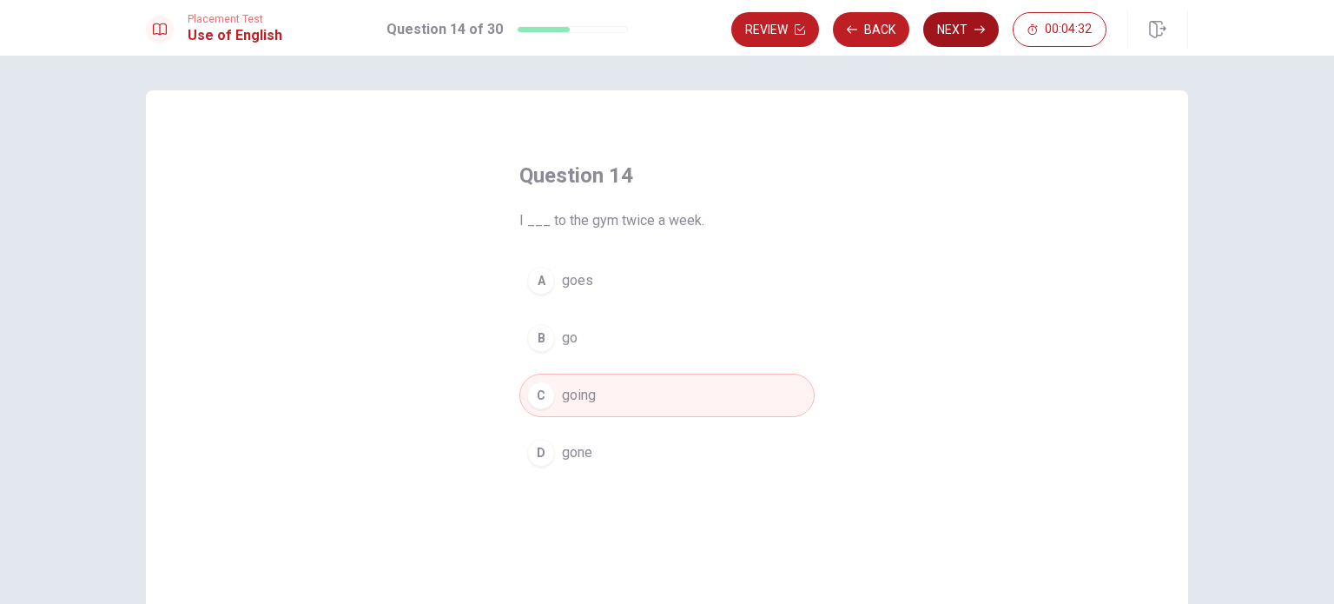
click at [974, 27] on button "Next" at bounding box center [961, 29] width 76 height 35
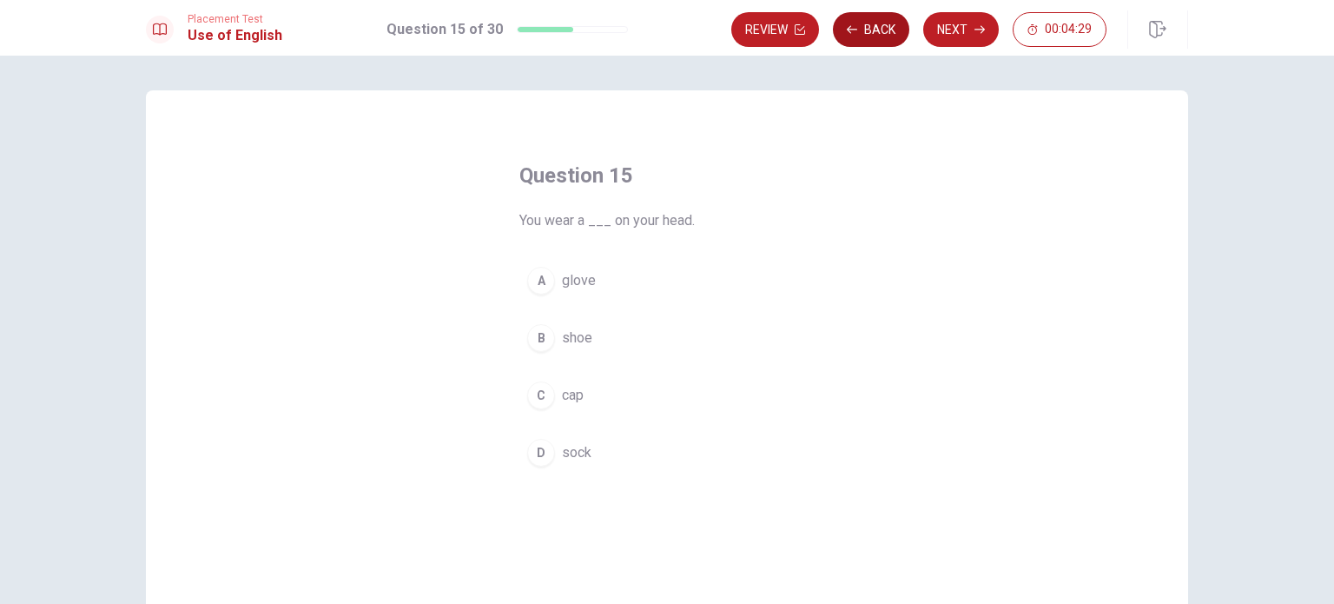
click at [884, 36] on button "Back" at bounding box center [871, 29] width 76 height 35
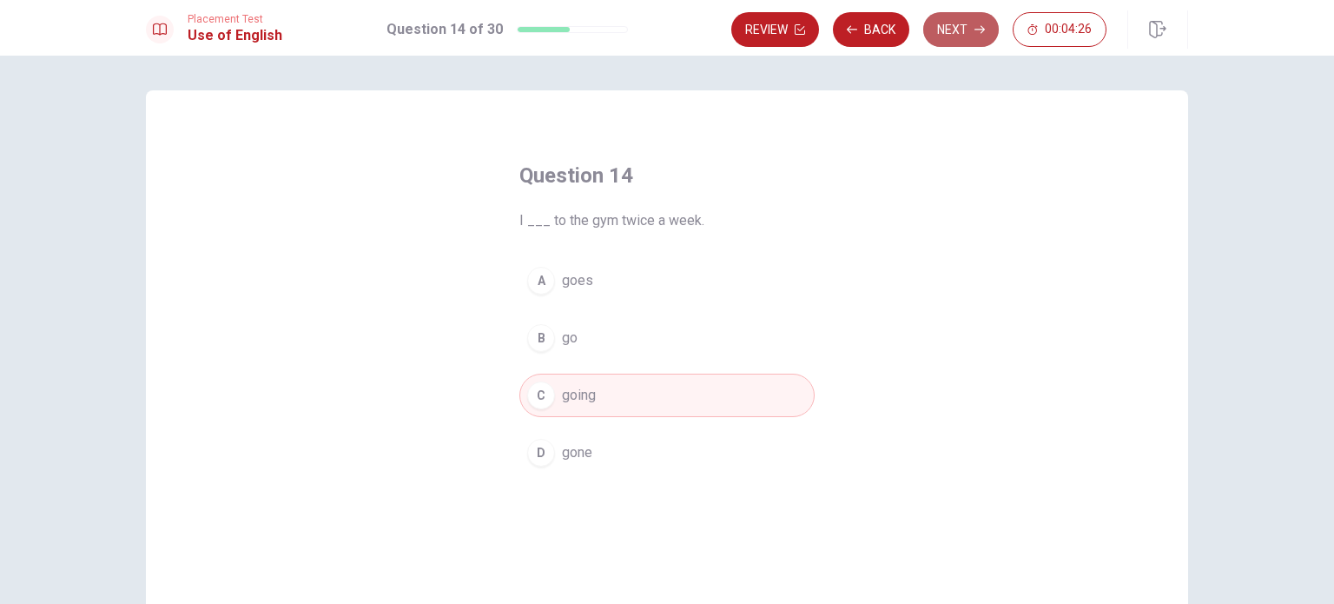
click at [967, 25] on button "Next" at bounding box center [961, 29] width 76 height 35
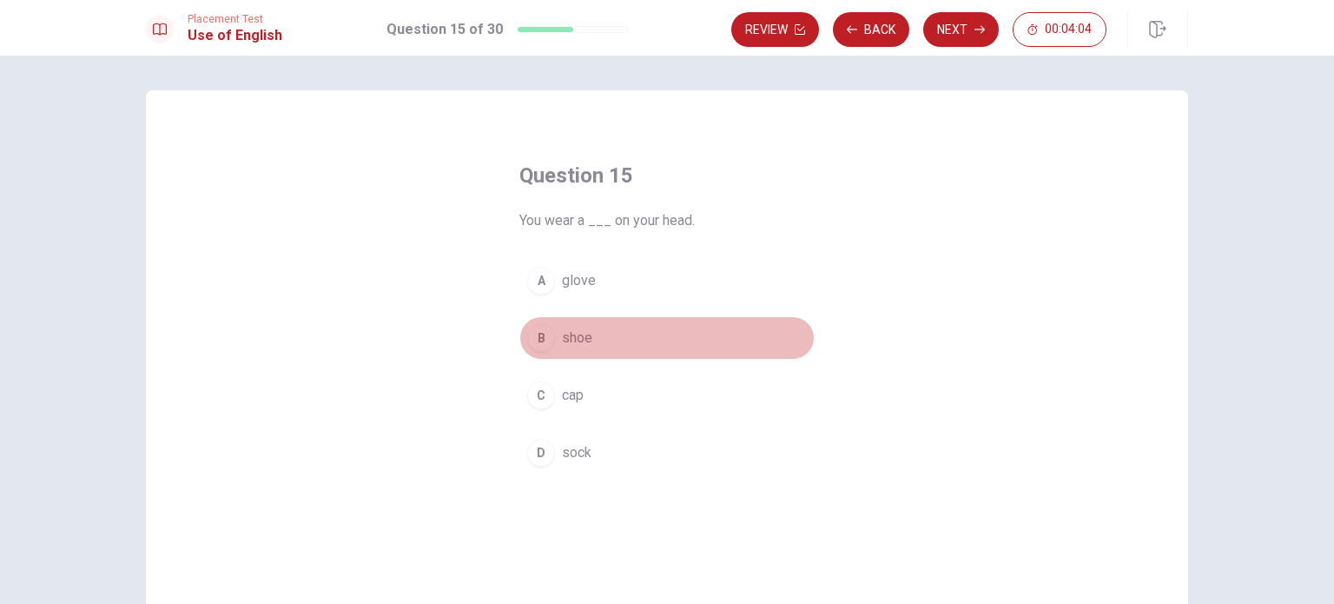
click at [539, 333] on div "B" at bounding box center [541, 338] width 28 height 28
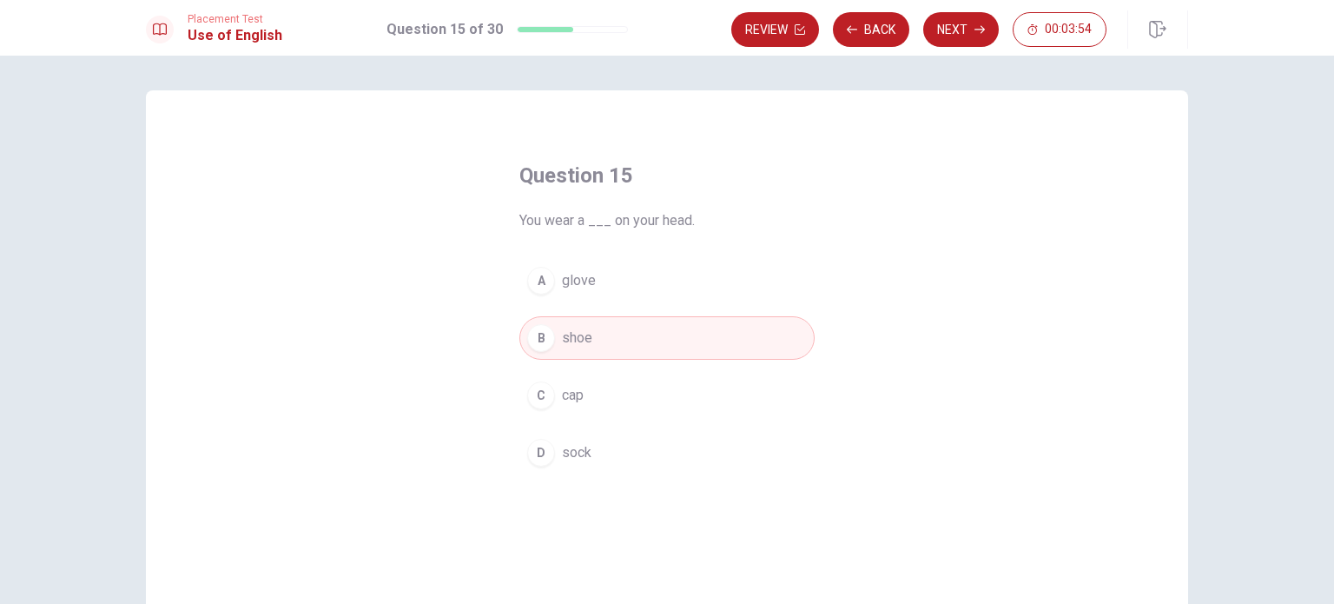
click at [967, 38] on button "Next" at bounding box center [961, 29] width 76 height 35
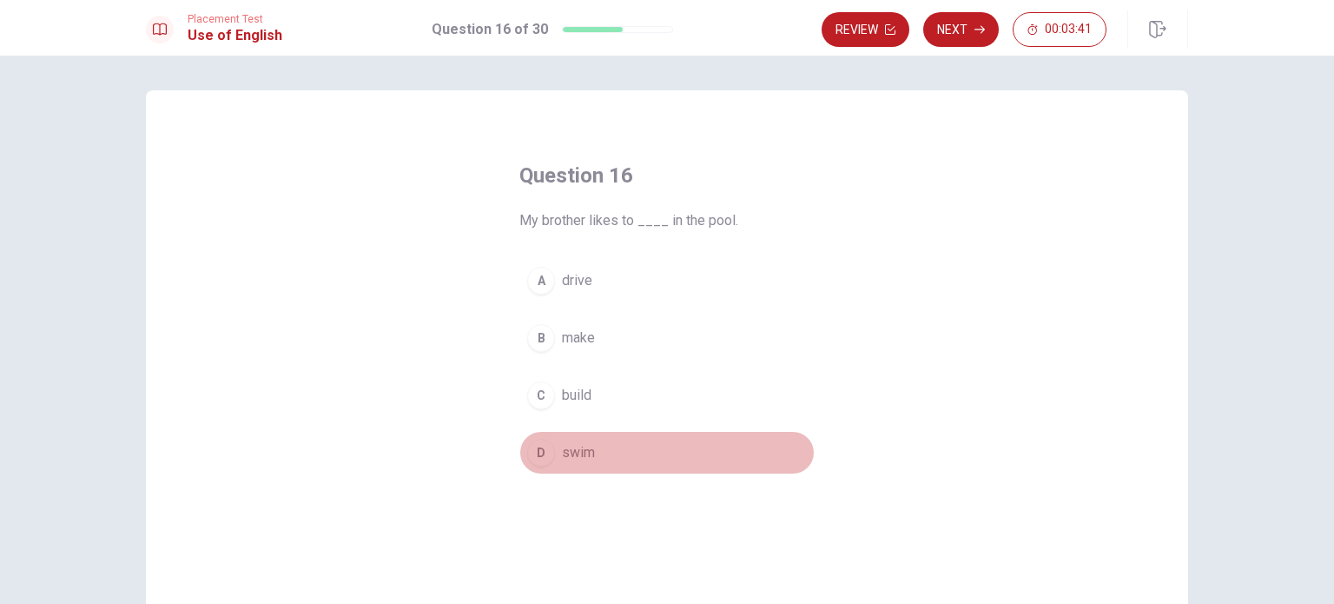
click at [562, 458] on span "swim" at bounding box center [578, 452] width 33 height 21
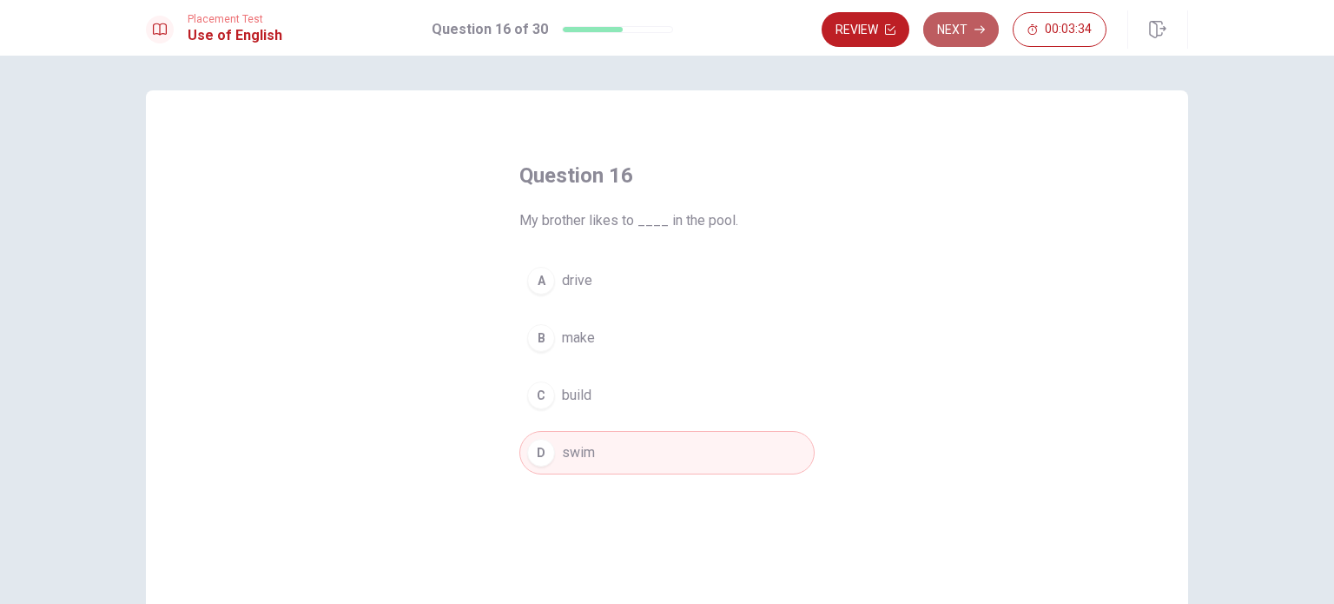
click at [973, 30] on button "Next" at bounding box center [961, 29] width 76 height 35
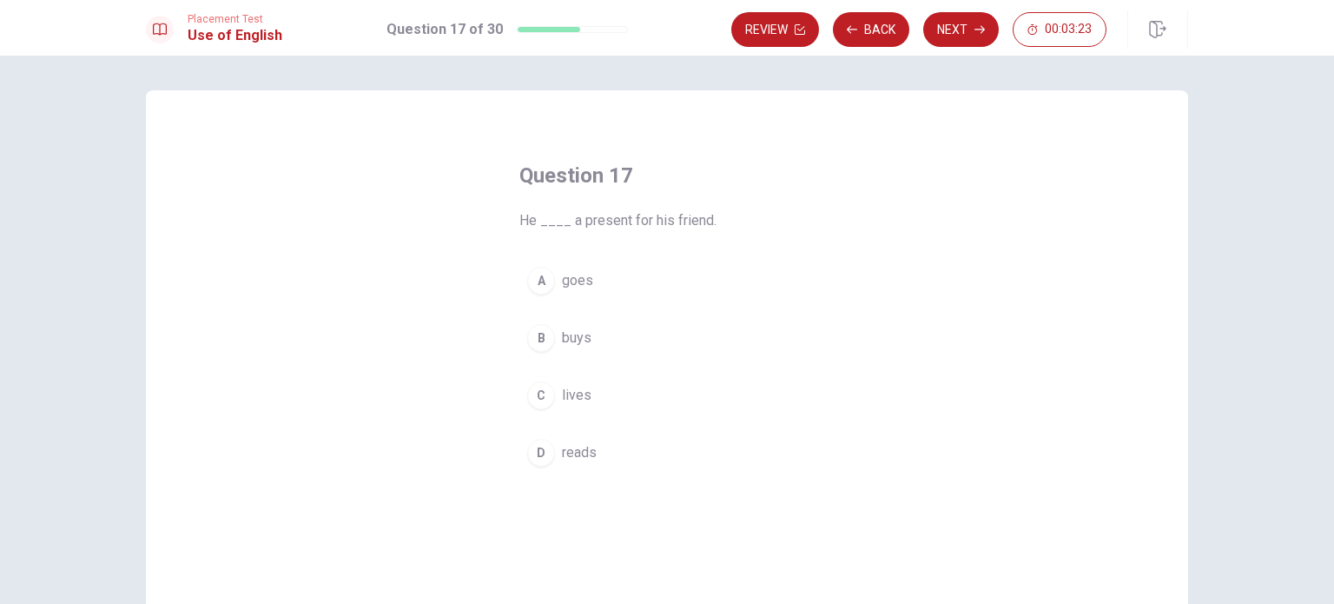
click at [536, 338] on div "B" at bounding box center [541, 338] width 28 height 28
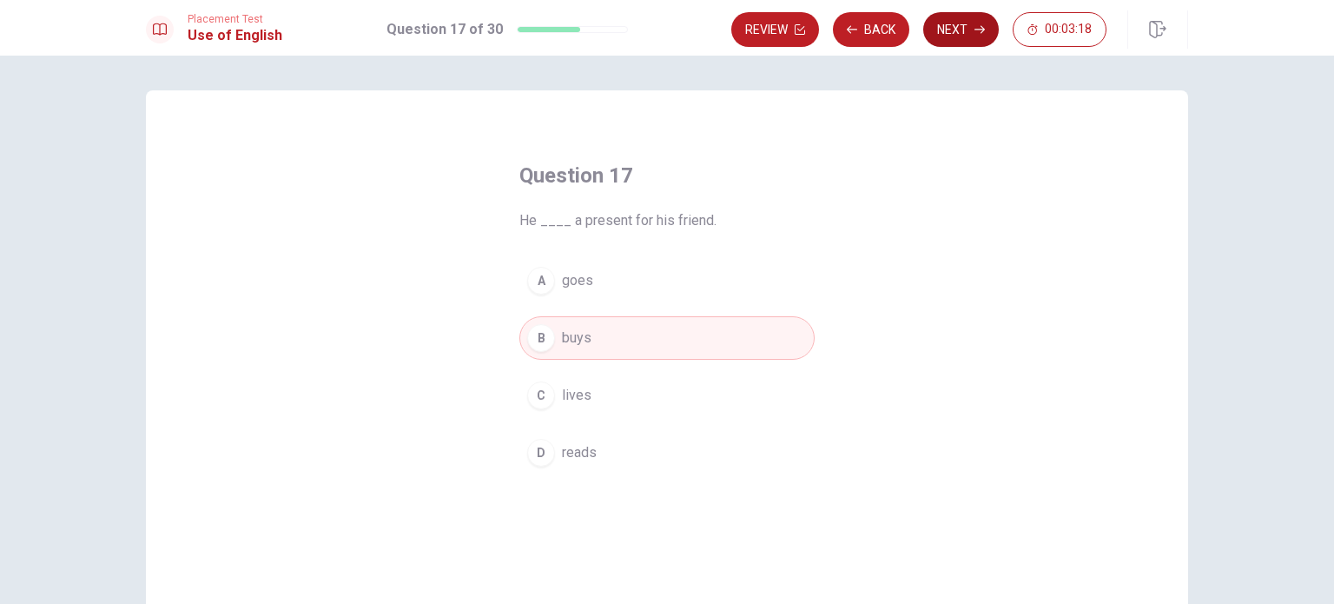
click at [961, 18] on button "Next" at bounding box center [961, 29] width 76 height 35
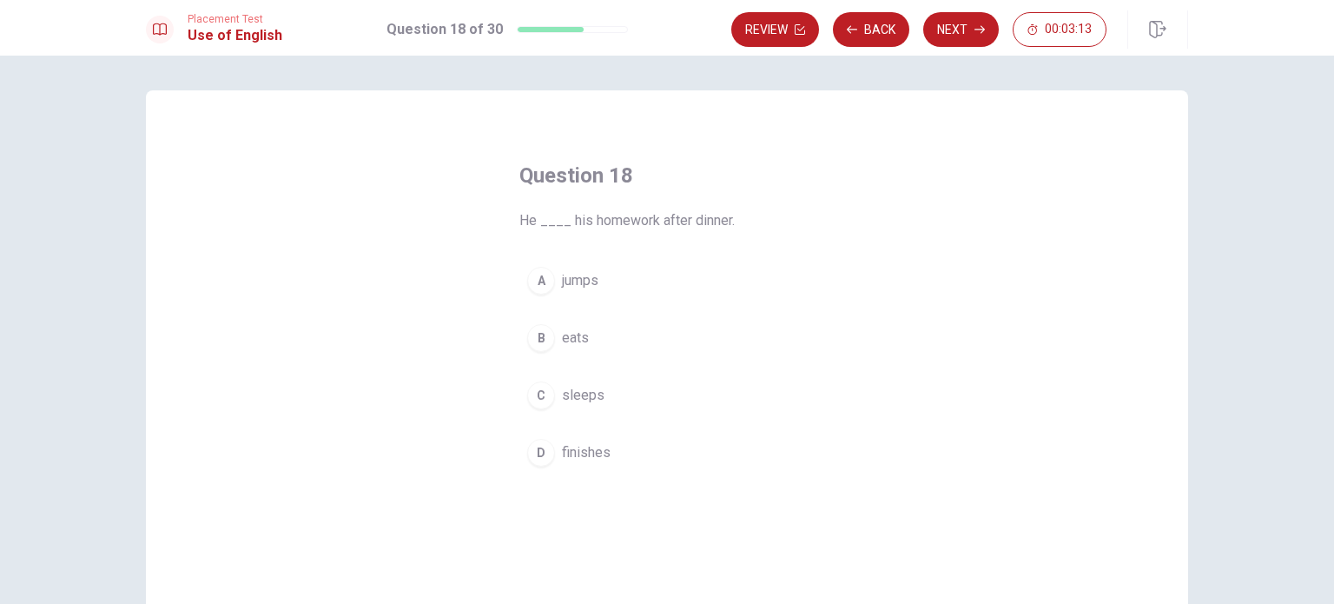
click at [564, 323] on button "B eats" at bounding box center [667, 337] width 295 height 43
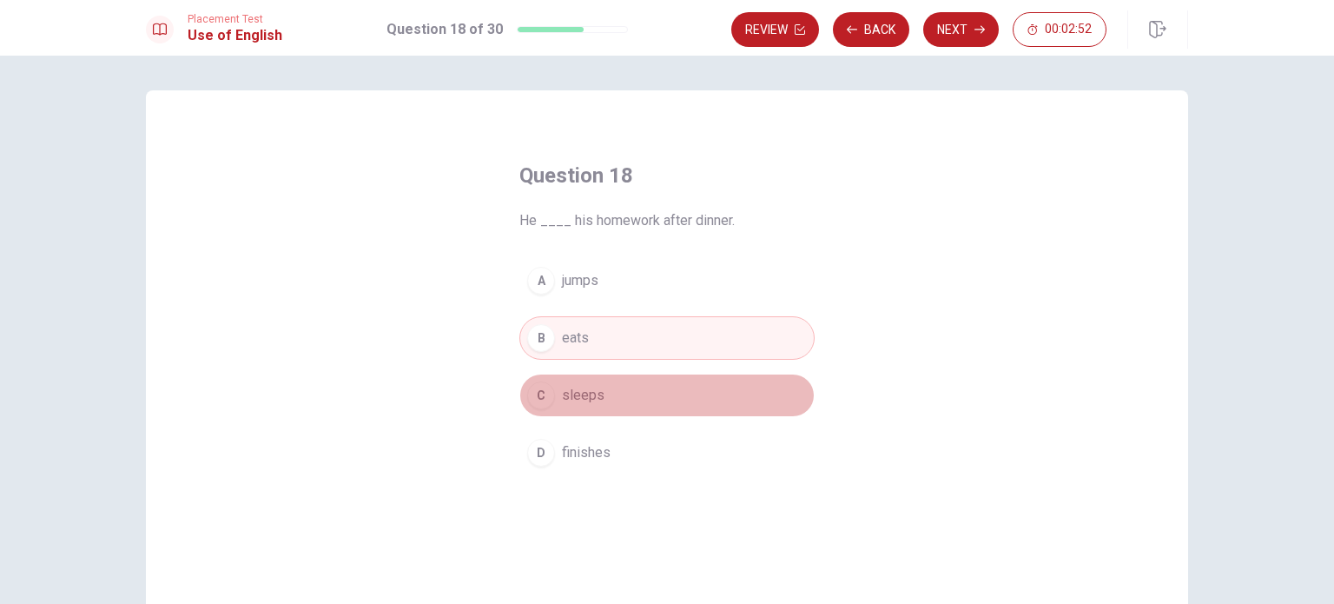
click at [572, 385] on span "sleeps" at bounding box center [583, 395] width 43 height 21
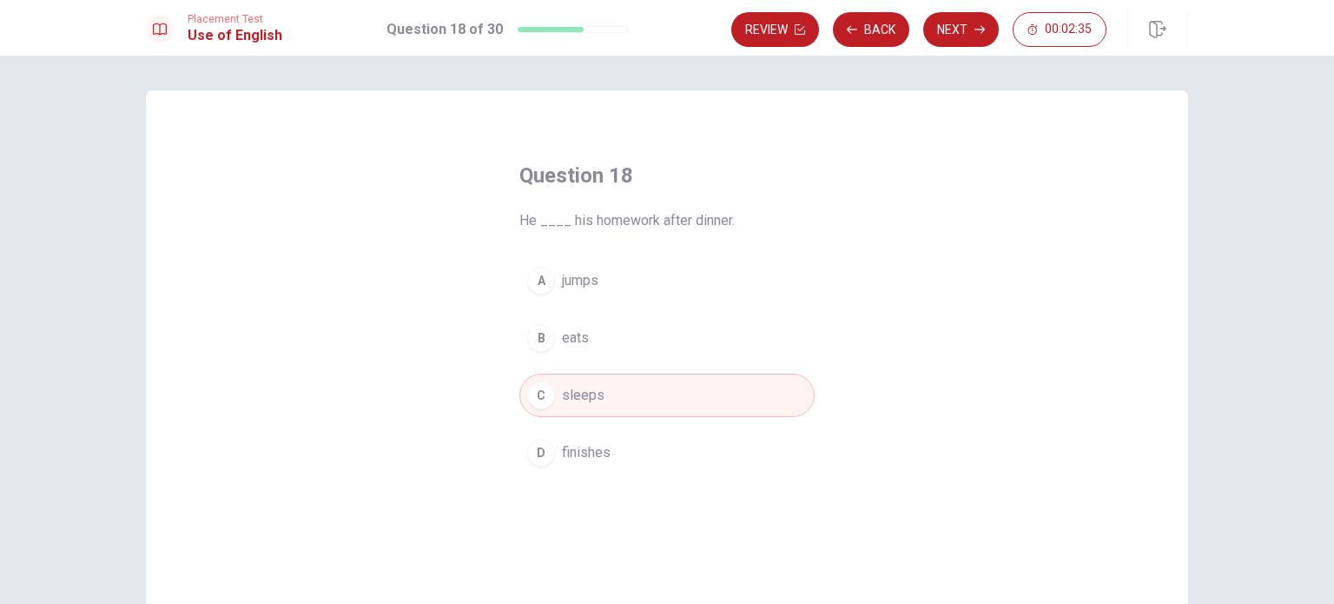
click at [615, 452] on button "D finishes" at bounding box center [667, 452] width 295 height 43
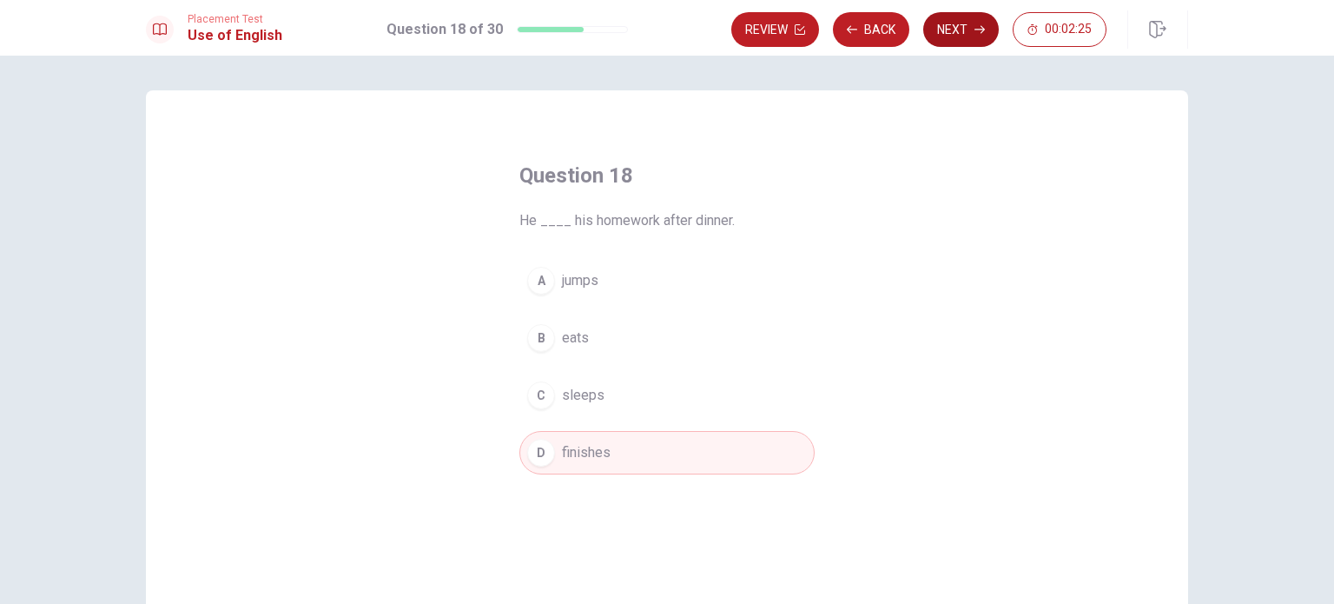
click at [976, 30] on icon "button" at bounding box center [980, 30] width 10 height 8
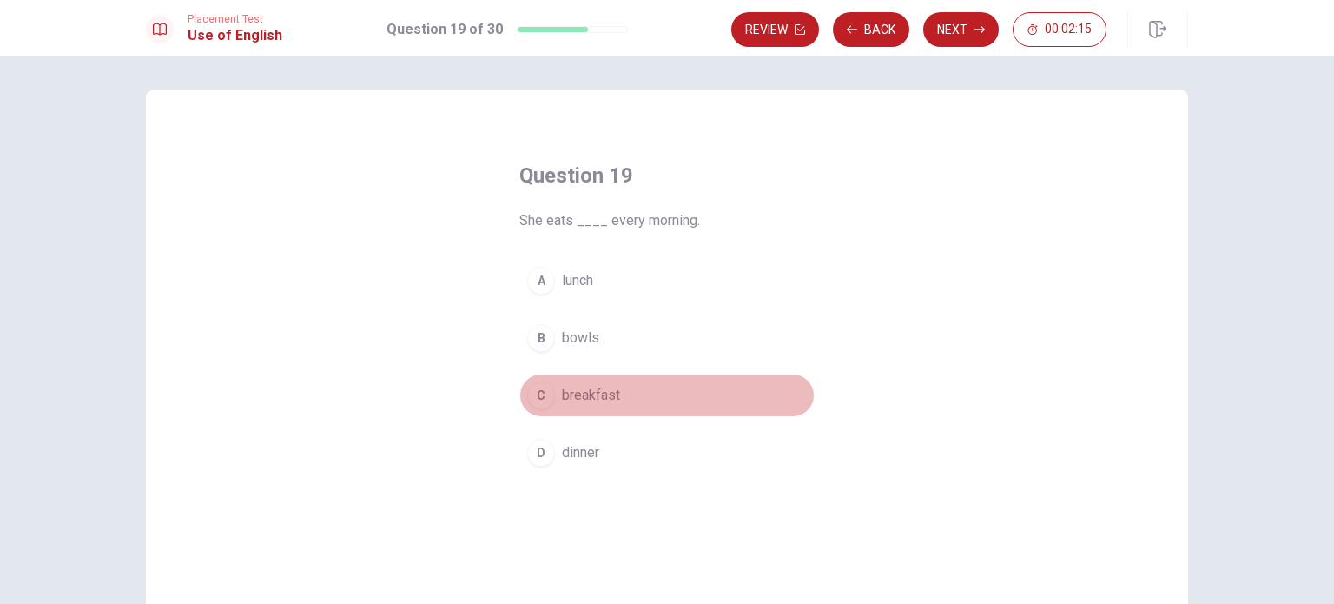
click at [542, 399] on div "C" at bounding box center [541, 395] width 28 height 28
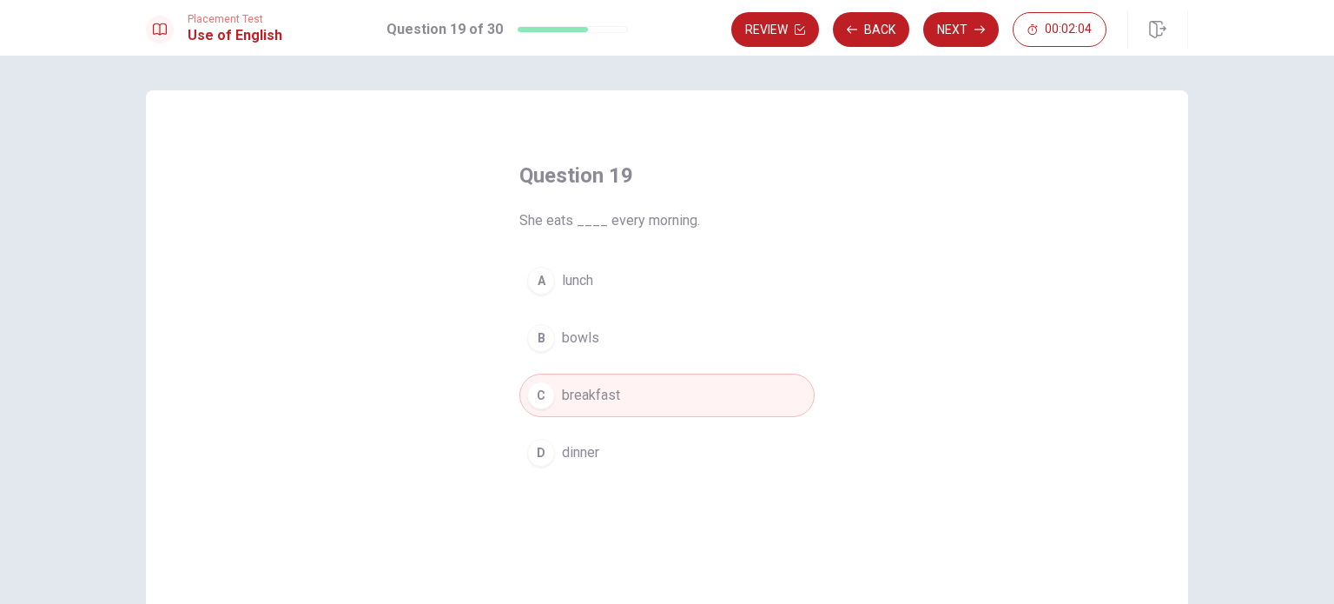
click at [564, 348] on button "B bowls" at bounding box center [667, 337] width 295 height 43
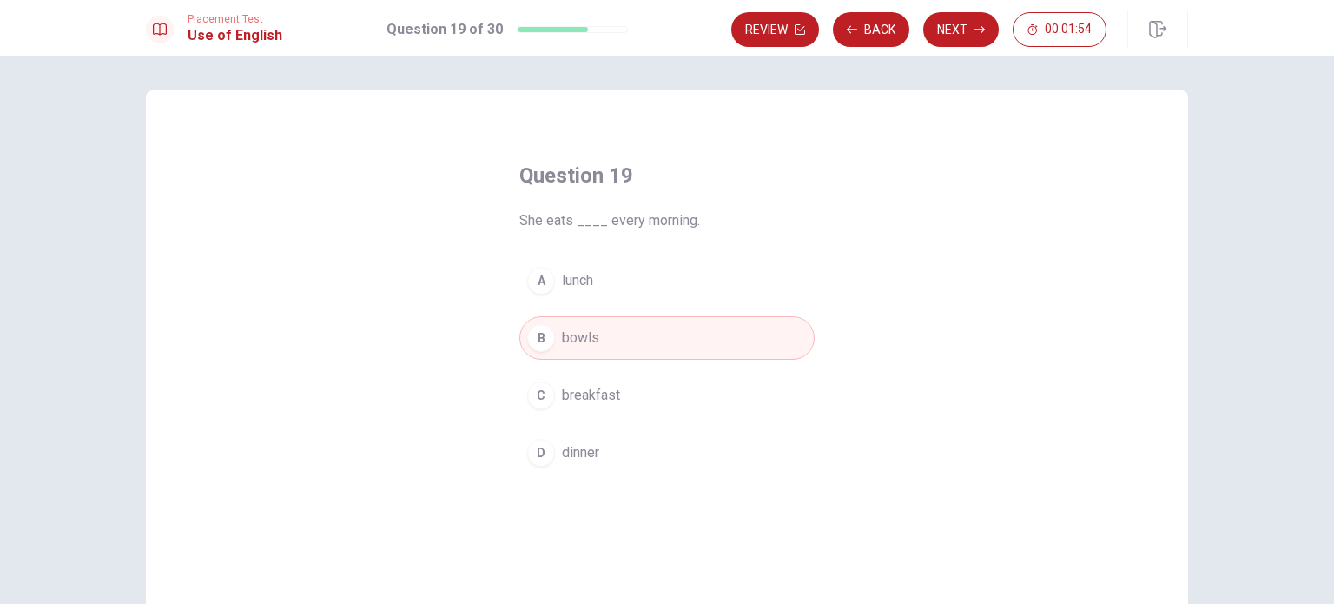
click at [581, 405] on button "C breakfast" at bounding box center [667, 395] width 295 height 43
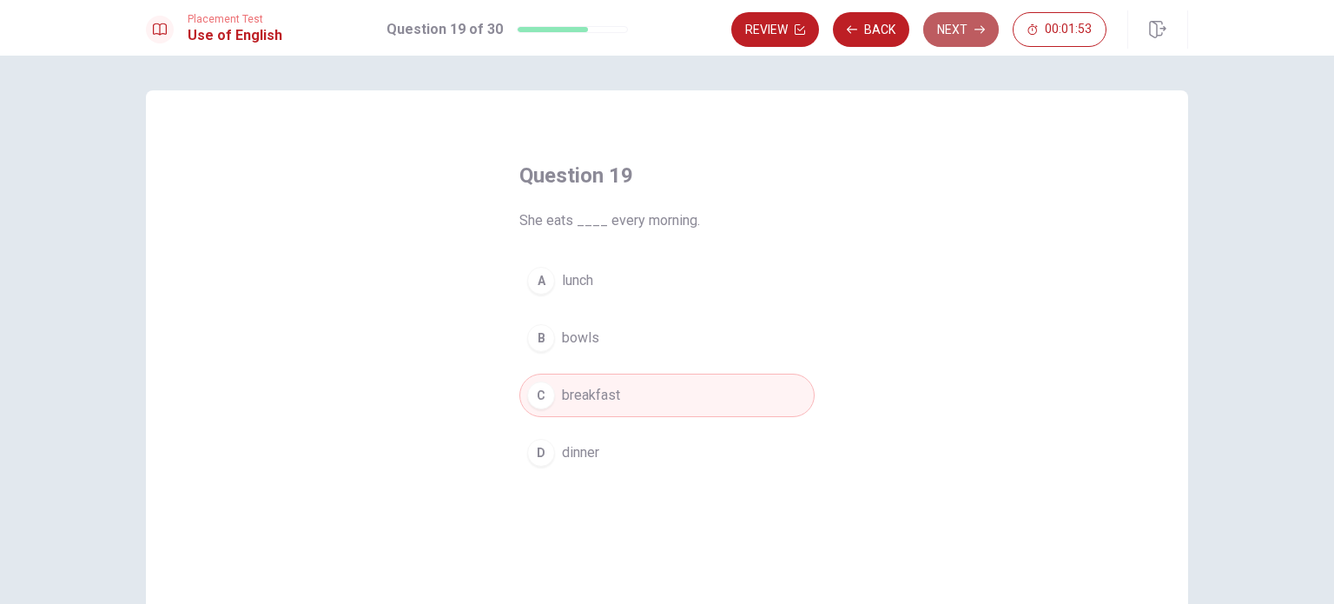
click at [958, 37] on button "Next" at bounding box center [961, 29] width 76 height 35
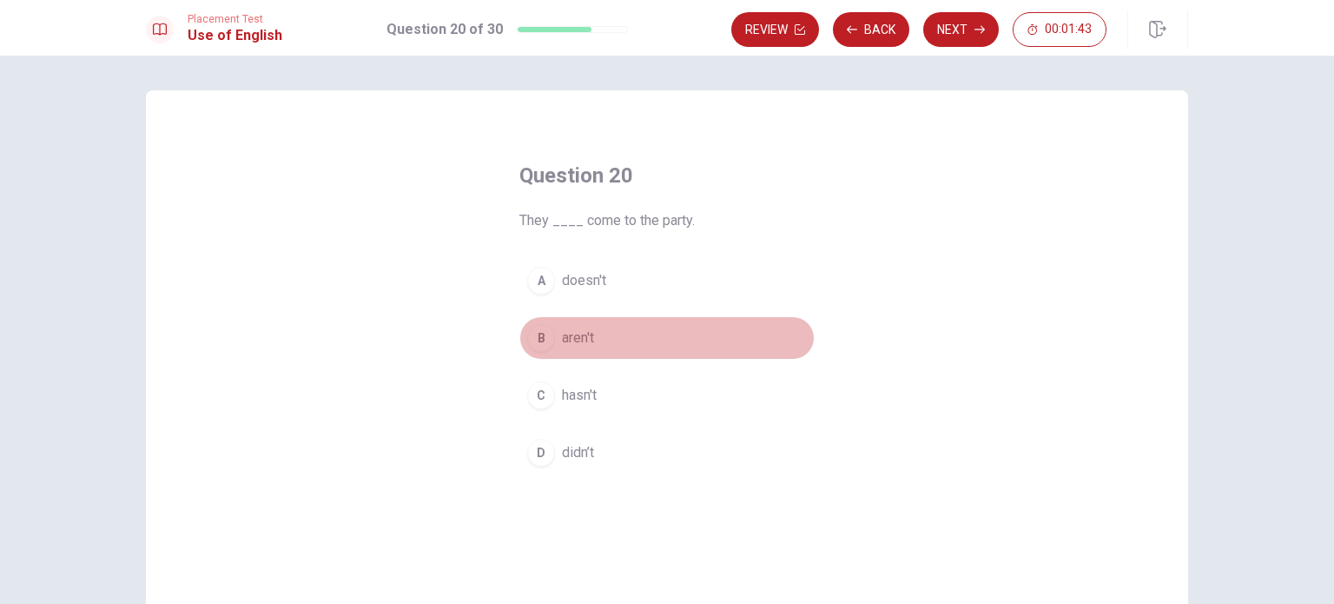
click at [535, 334] on div "B" at bounding box center [541, 338] width 28 height 28
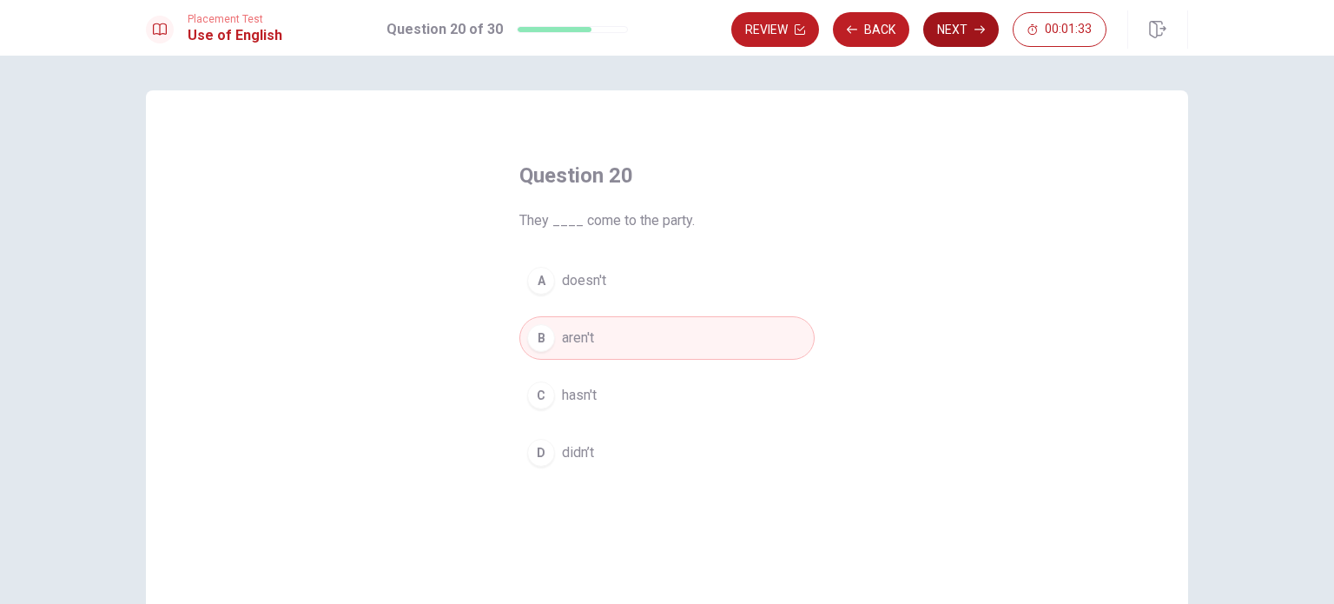
click at [967, 35] on button "Next" at bounding box center [961, 29] width 76 height 35
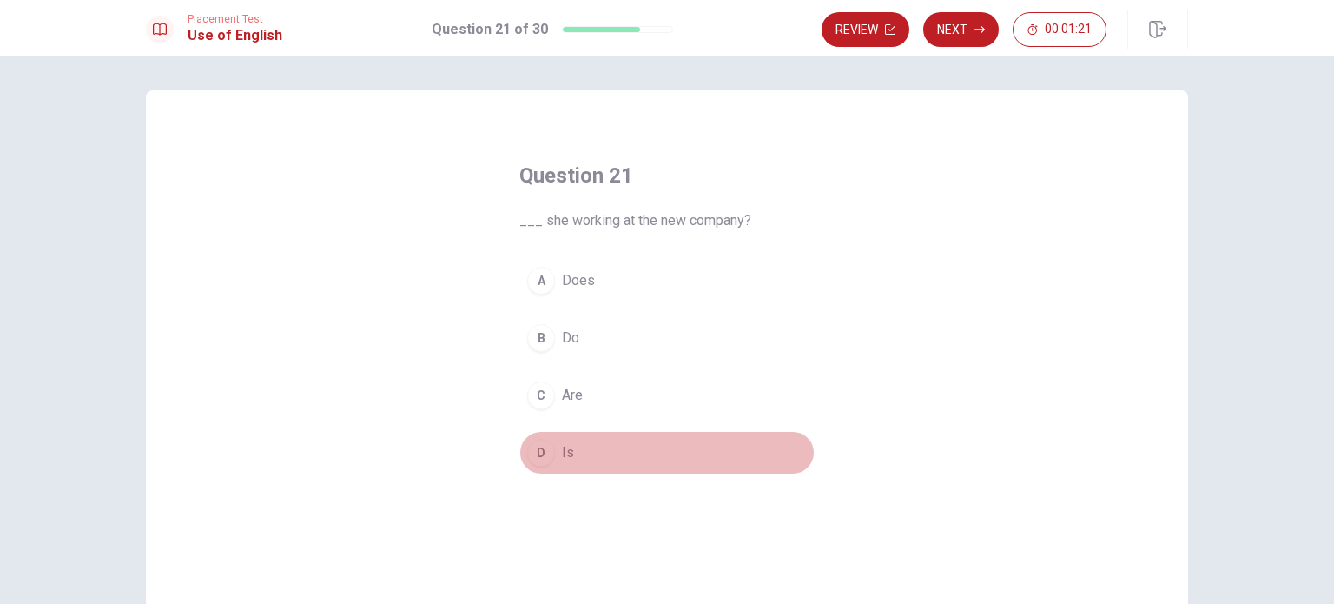
click at [544, 466] on button "D Is" at bounding box center [667, 452] width 295 height 43
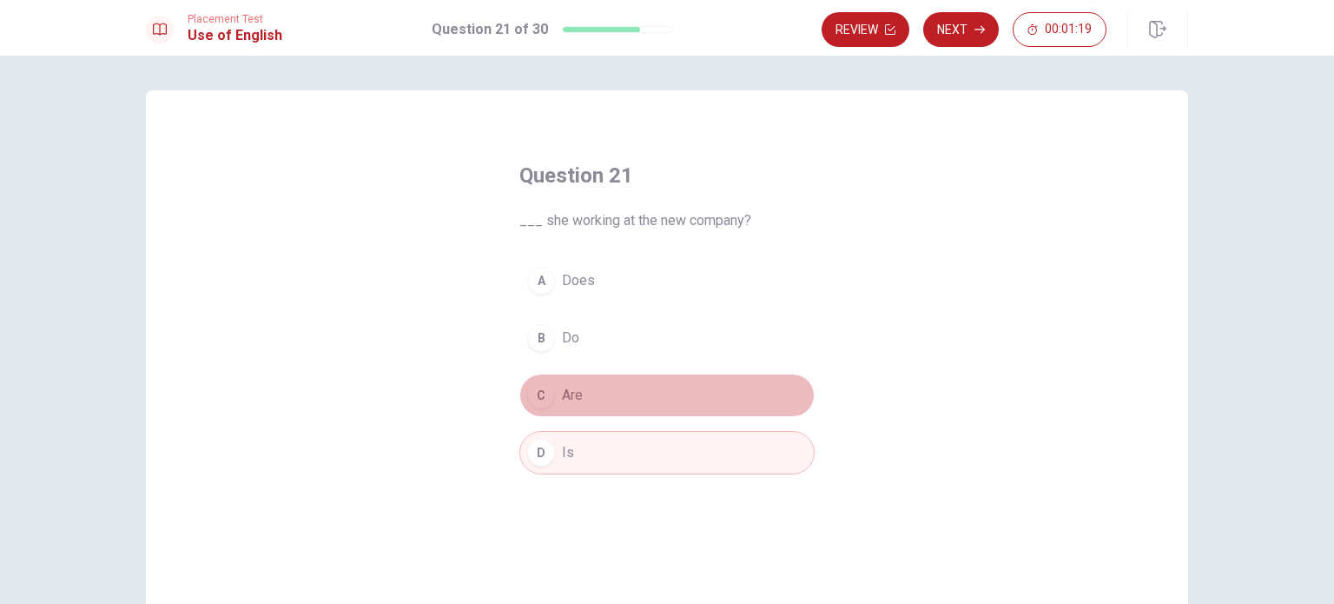
click at [546, 392] on div "C" at bounding box center [541, 395] width 28 height 28
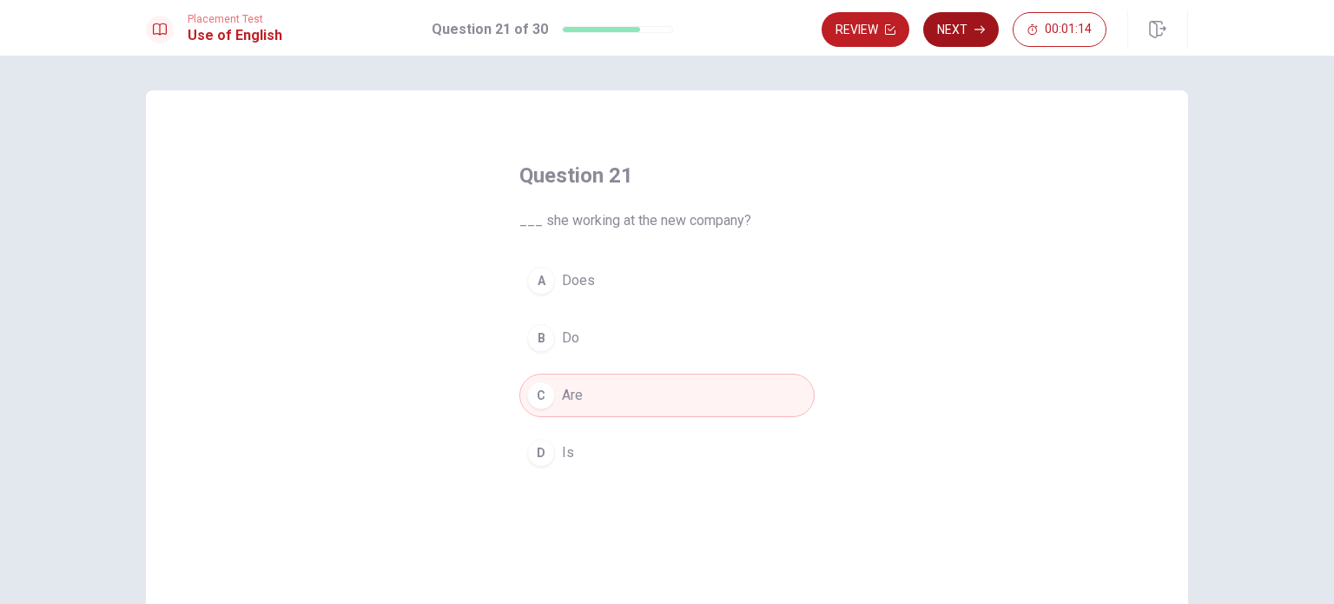
click at [977, 31] on icon "button" at bounding box center [980, 29] width 10 height 10
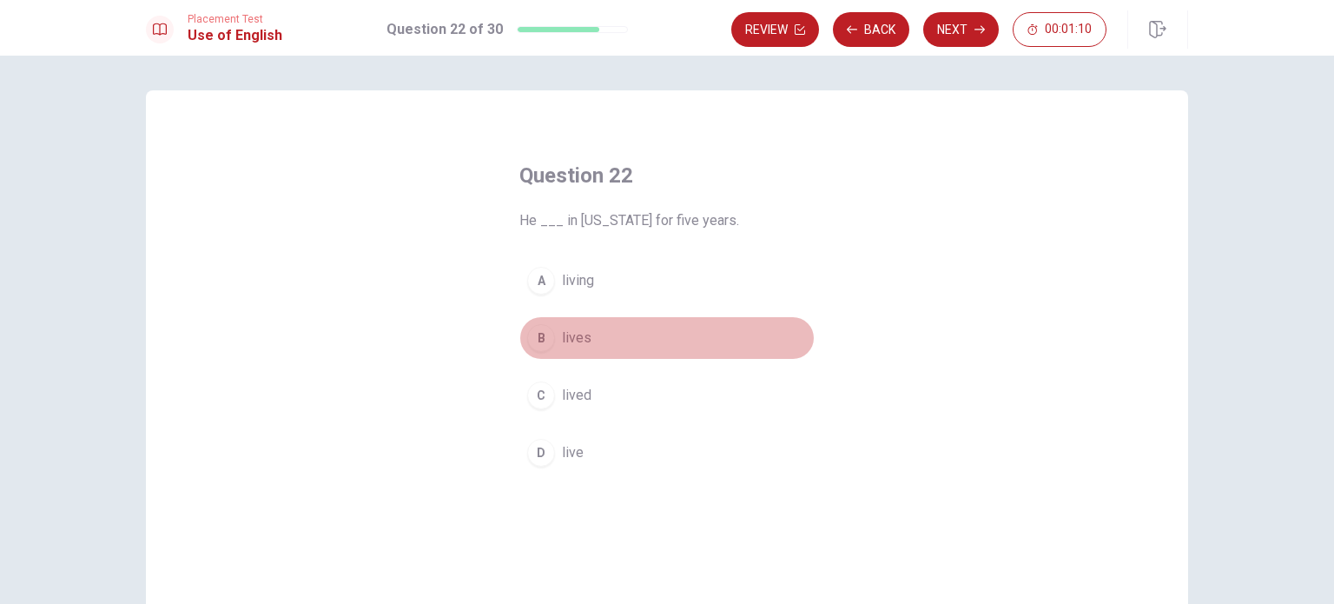
click at [556, 343] on button "B lives" at bounding box center [667, 337] width 295 height 43
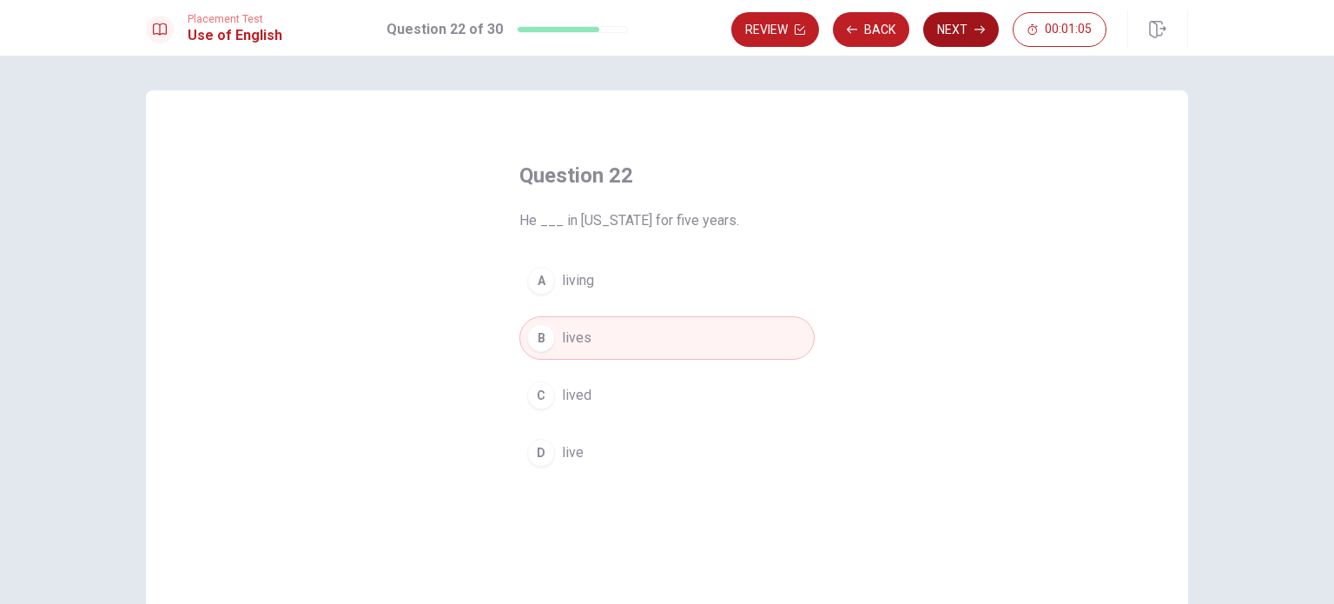
click at [963, 36] on button "Next" at bounding box center [961, 29] width 76 height 35
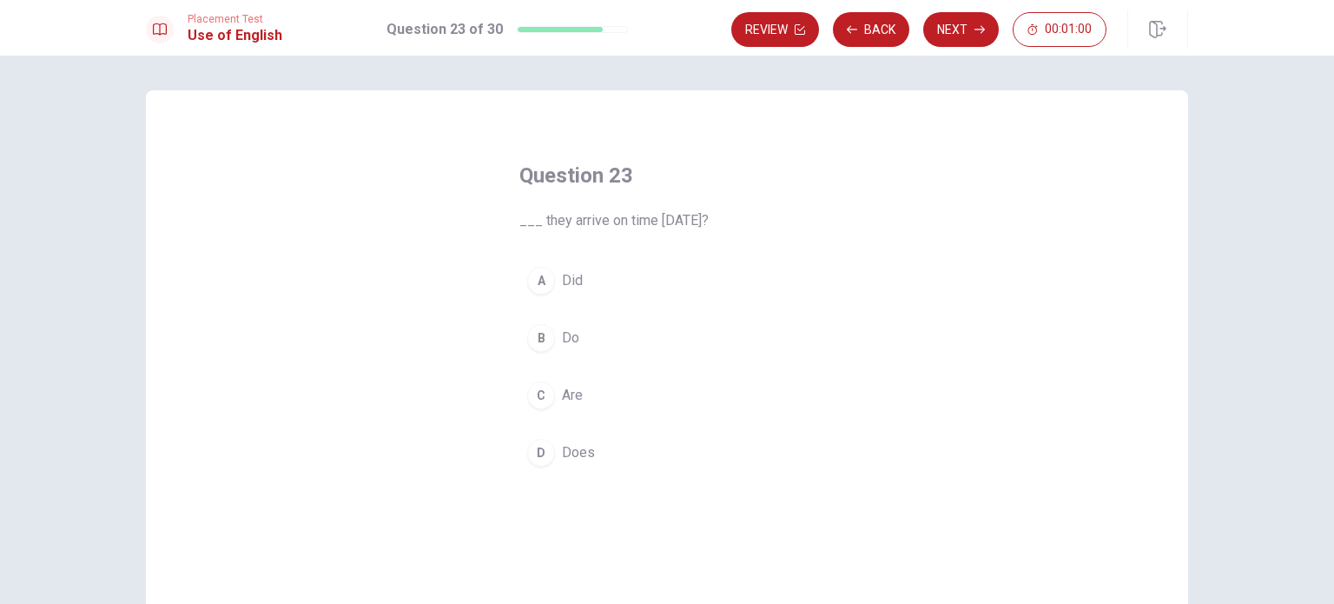
click at [533, 450] on div "D" at bounding box center [541, 453] width 28 height 28
click at [579, 389] on button "C Are" at bounding box center [667, 395] width 295 height 43
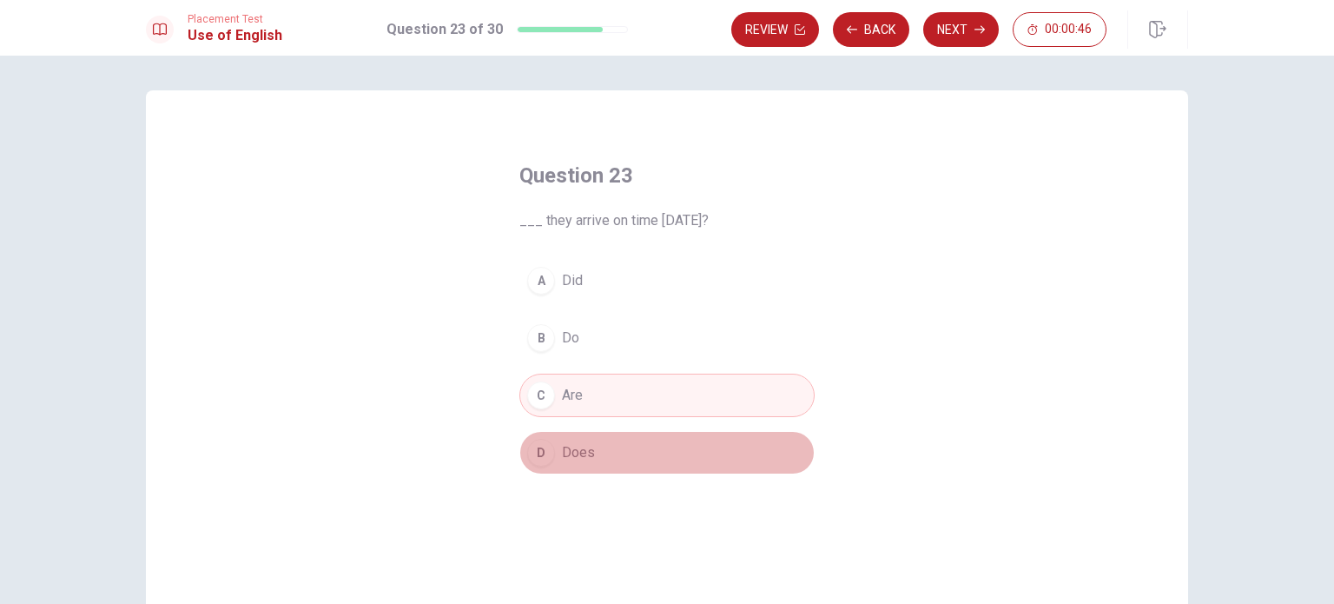
click at [591, 451] on button "D Does" at bounding box center [667, 452] width 295 height 43
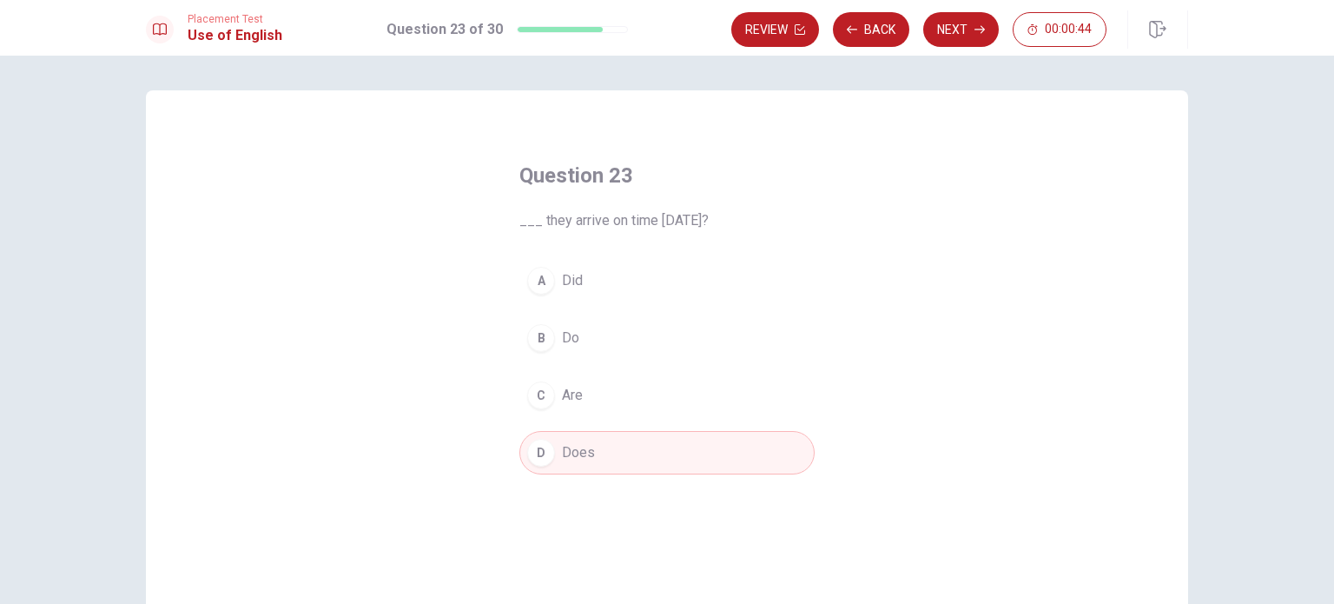
click at [584, 394] on button "C Are" at bounding box center [667, 395] width 295 height 43
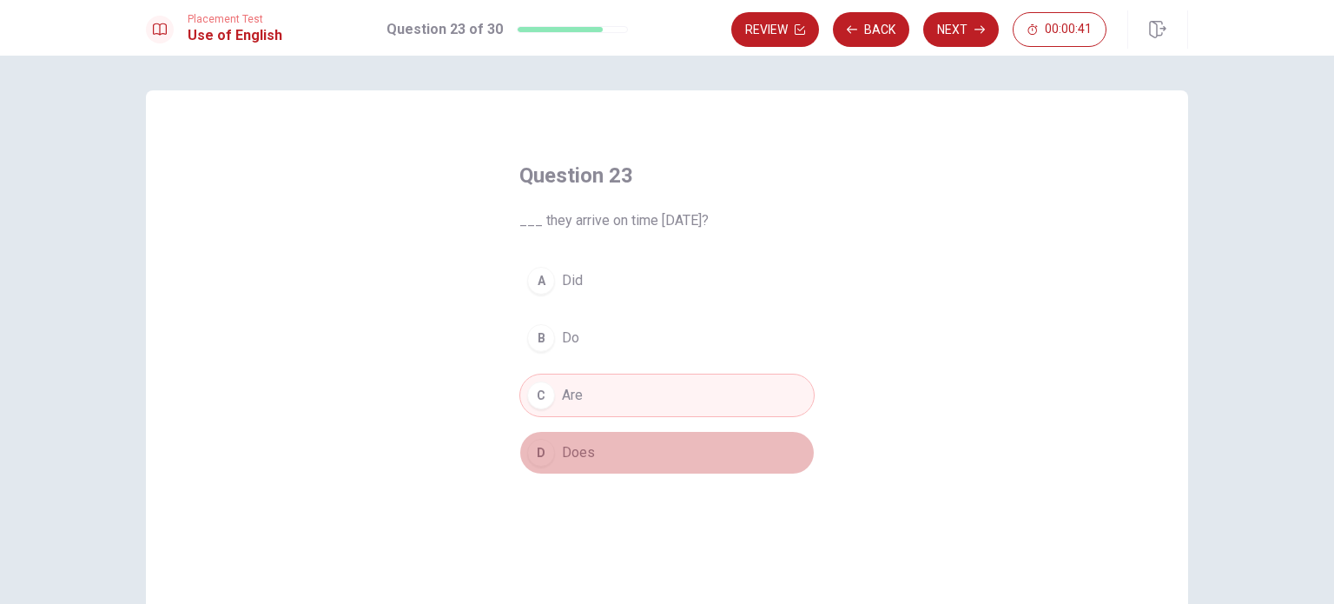
click at [599, 452] on button "D Does" at bounding box center [667, 452] width 295 height 43
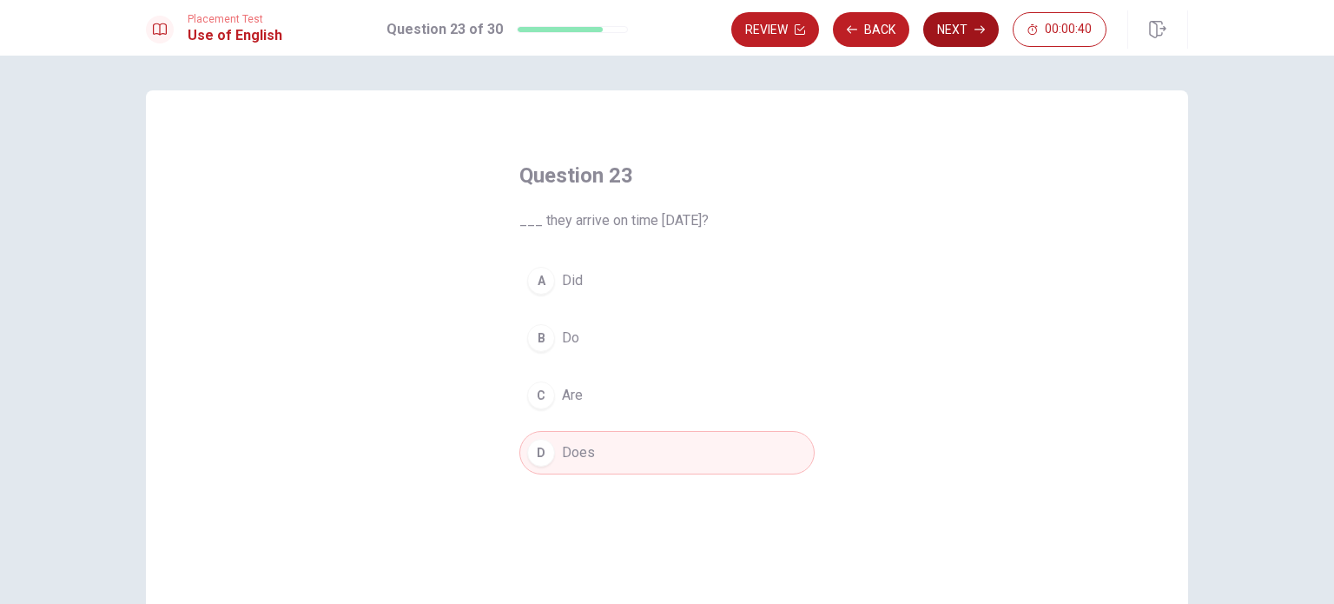
click at [957, 41] on button "Next" at bounding box center [961, 29] width 76 height 35
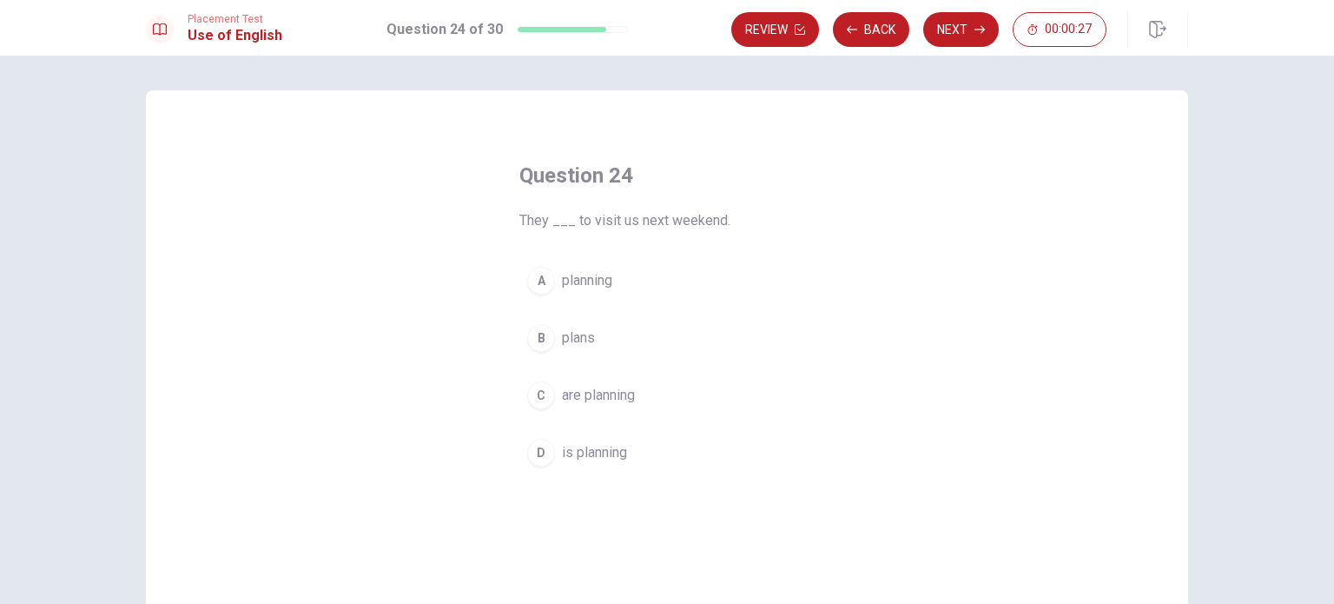
click at [542, 399] on div "C" at bounding box center [541, 395] width 28 height 28
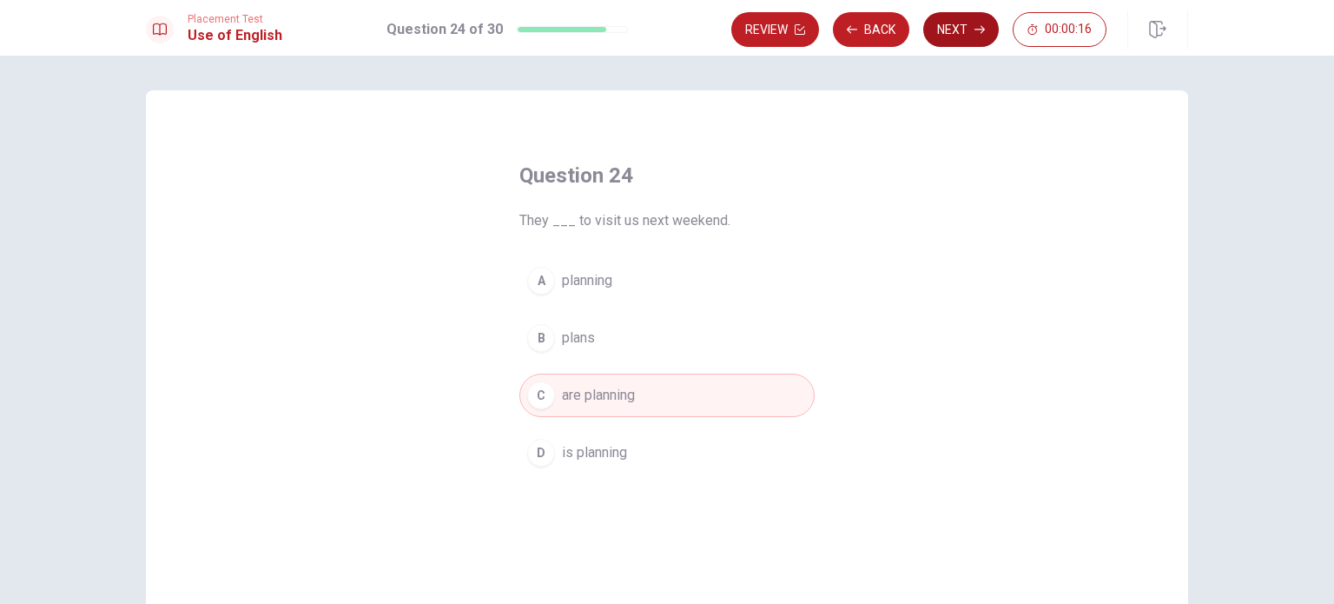
click at [955, 24] on button "Next" at bounding box center [961, 29] width 76 height 35
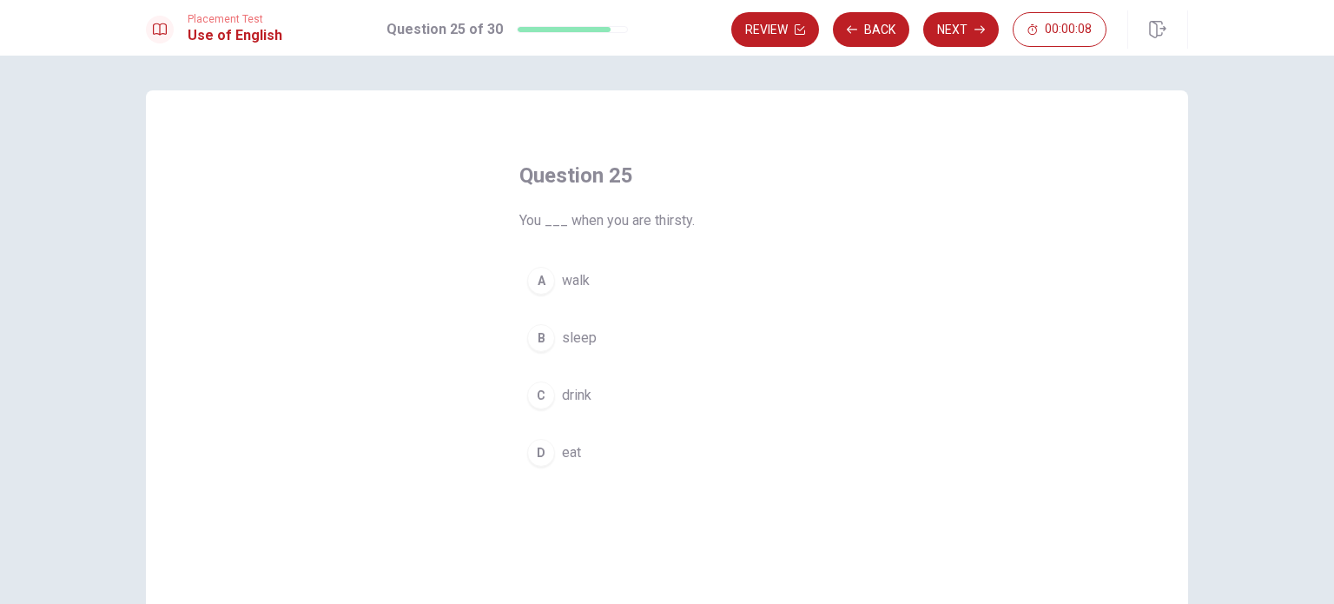
click at [535, 448] on div "D" at bounding box center [541, 453] width 28 height 28
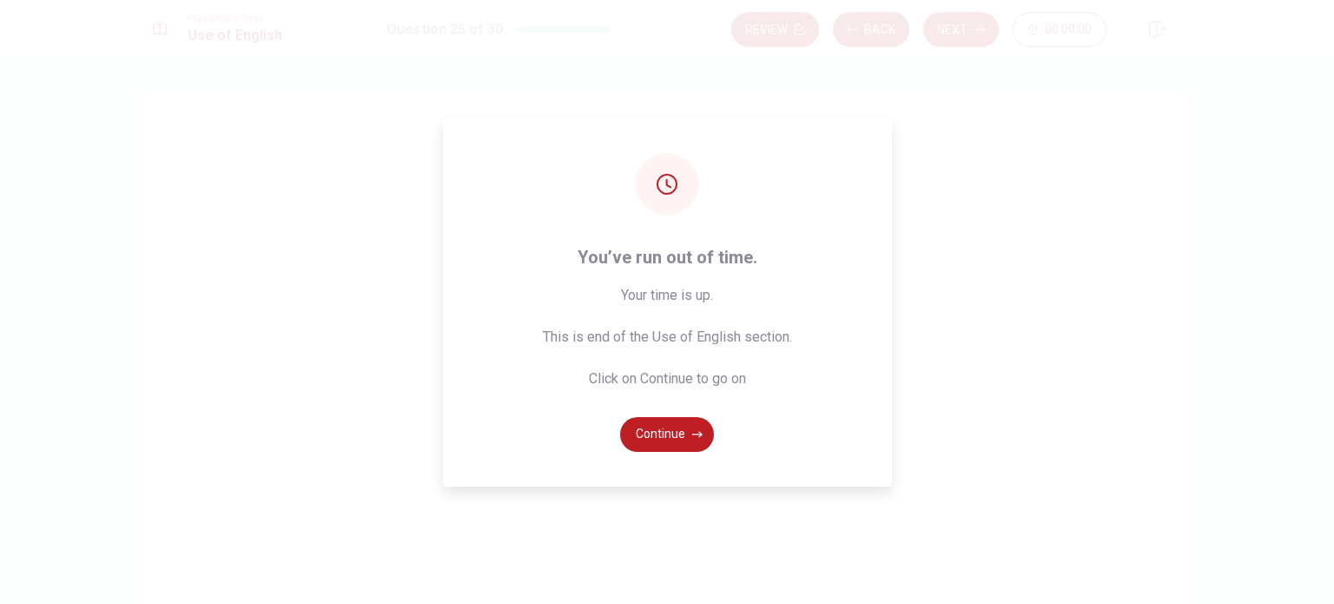
click at [1022, 346] on div "You’ve run out of time. Your time is up. This is end of the Use of English sect…" at bounding box center [667, 302] width 1334 height 604
click at [668, 444] on button "Continue" at bounding box center [667, 434] width 94 height 35
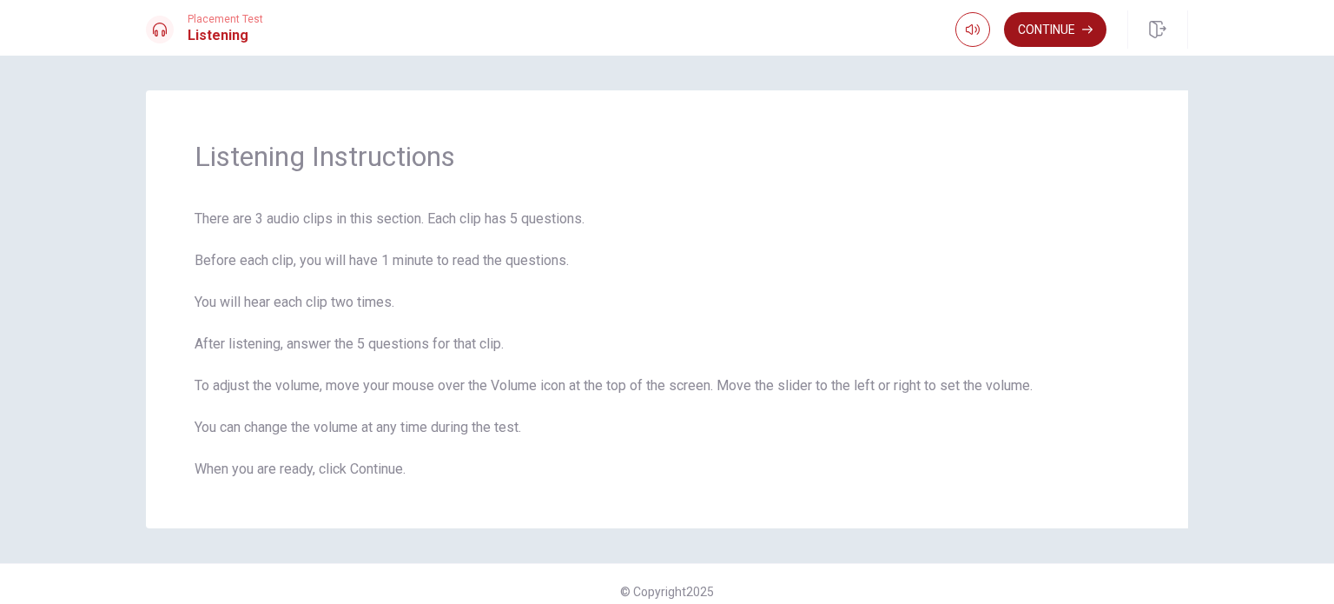
click at [1060, 28] on button "Continue" at bounding box center [1055, 29] width 103 height 35
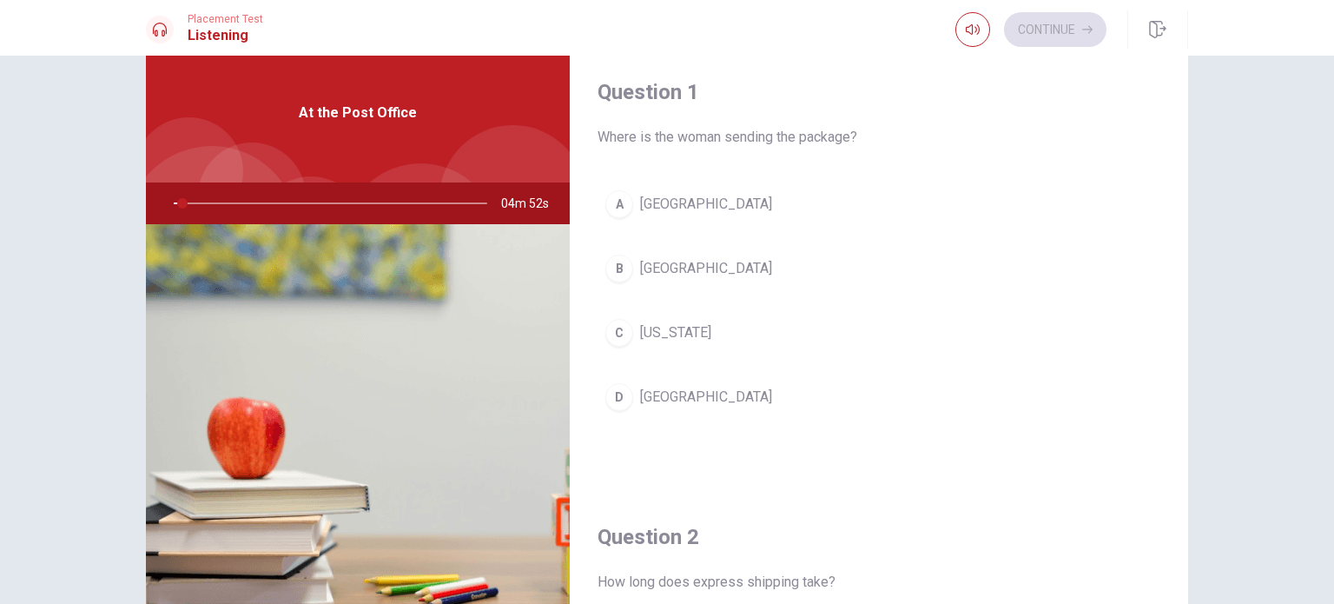
scroll to position [87, 0]
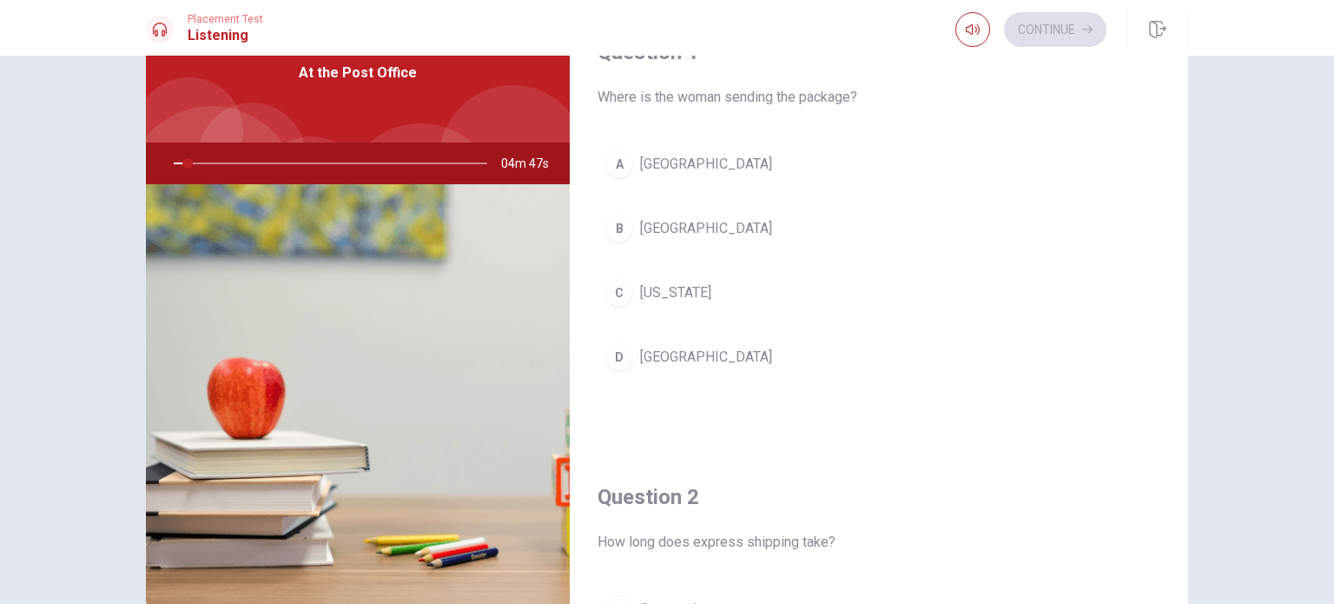
click at [959, 330] on div "A [GEOGRAPHIC_DATA] B Boston C [US_STATE] D [GEOGRAPHIC_DATA]" at bounding box center [879, 277] width 563 height 271
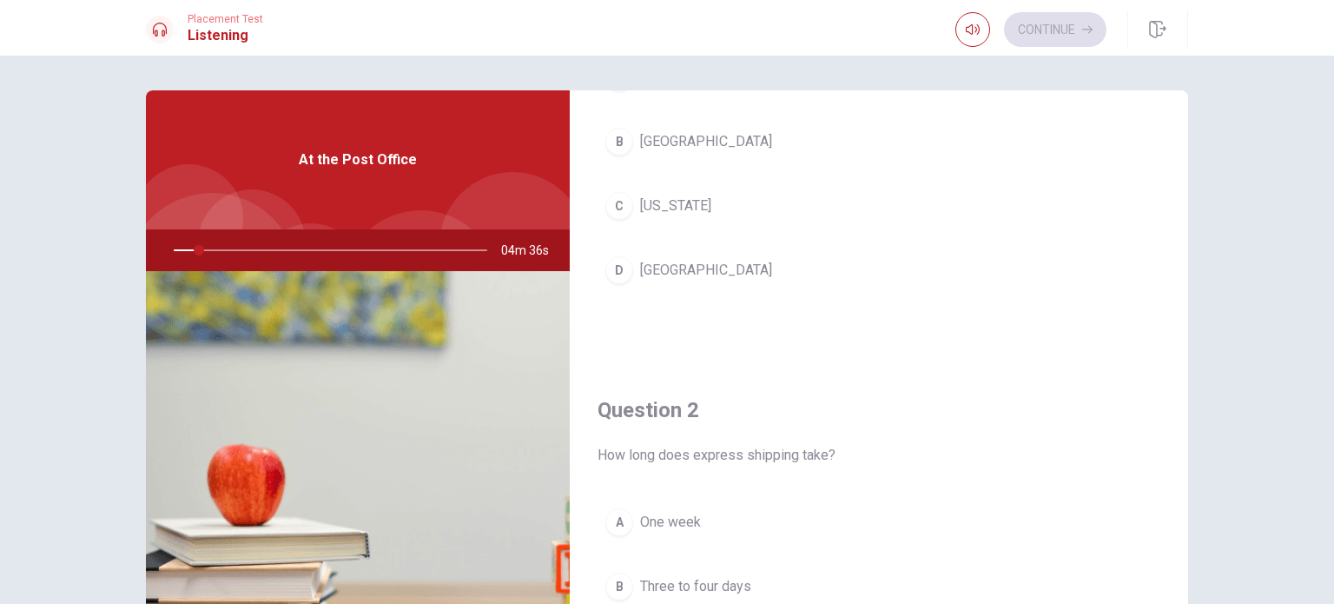
scroll to position [0, 0]
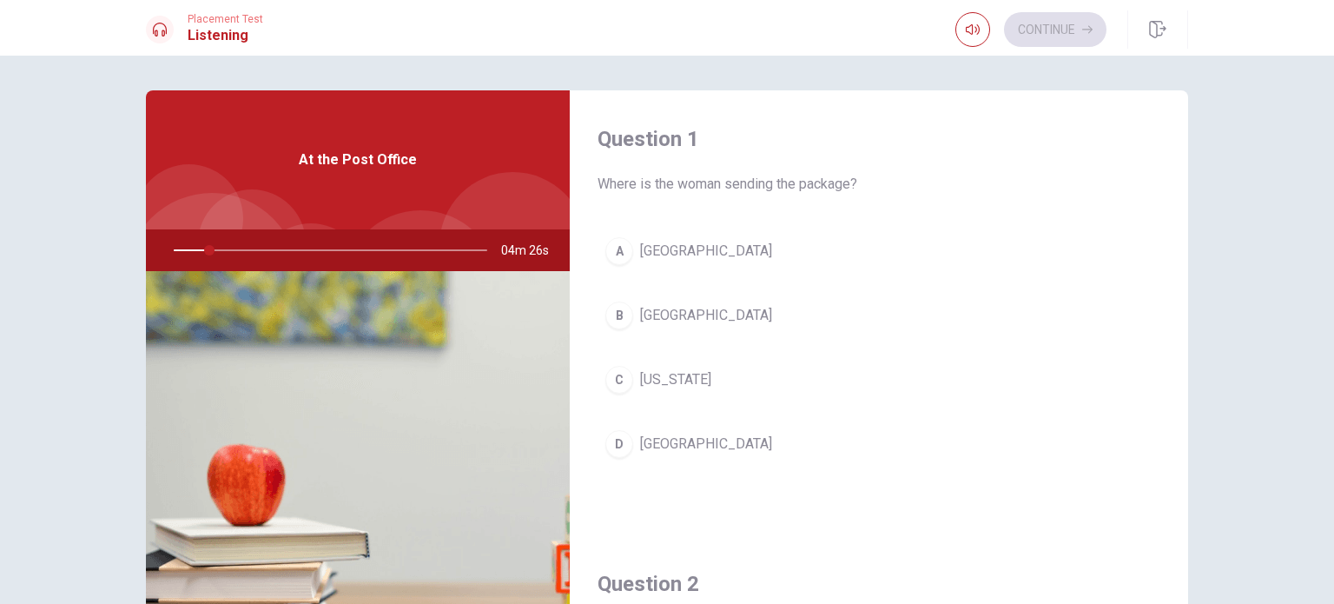
drag, startPoint x: 202, startPoint y: 249, endPoint x: 106, endPoint y: 255, distance: 95.8
click at [106, 255] on div "Question 1 Where is the woman sending the package? A [GEOGRAPHIC_DATA] B Boston…" at bounding box center [667, 330] width 1334 height 548
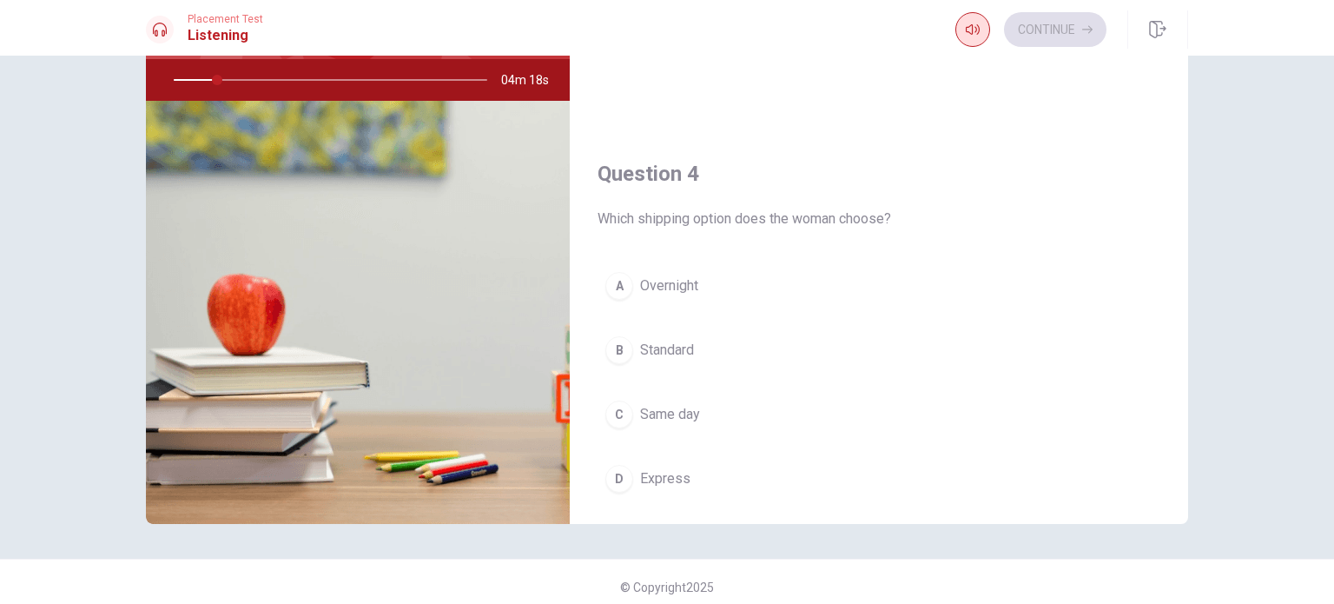
scroll to position [181, 0]
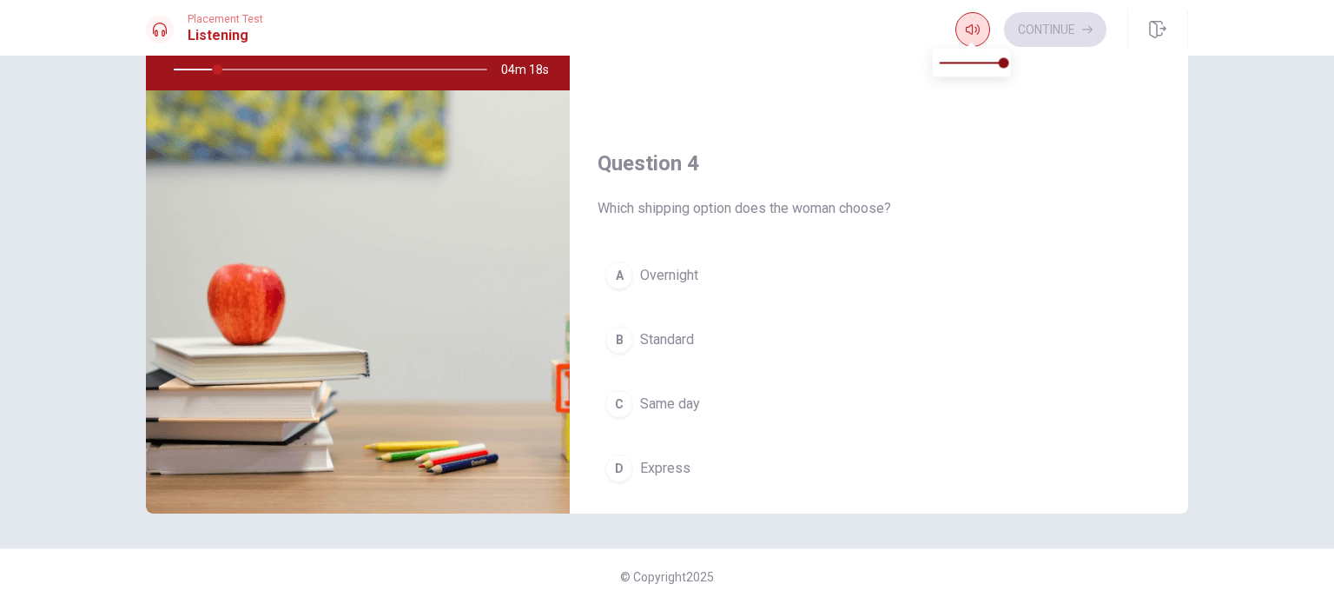
click at [958, 36] on button "button" at bounding box center [973, 29] width 35 height 35
click at [976, 30] on icon "button" at bounding box center [973, 29] width 14 height 10
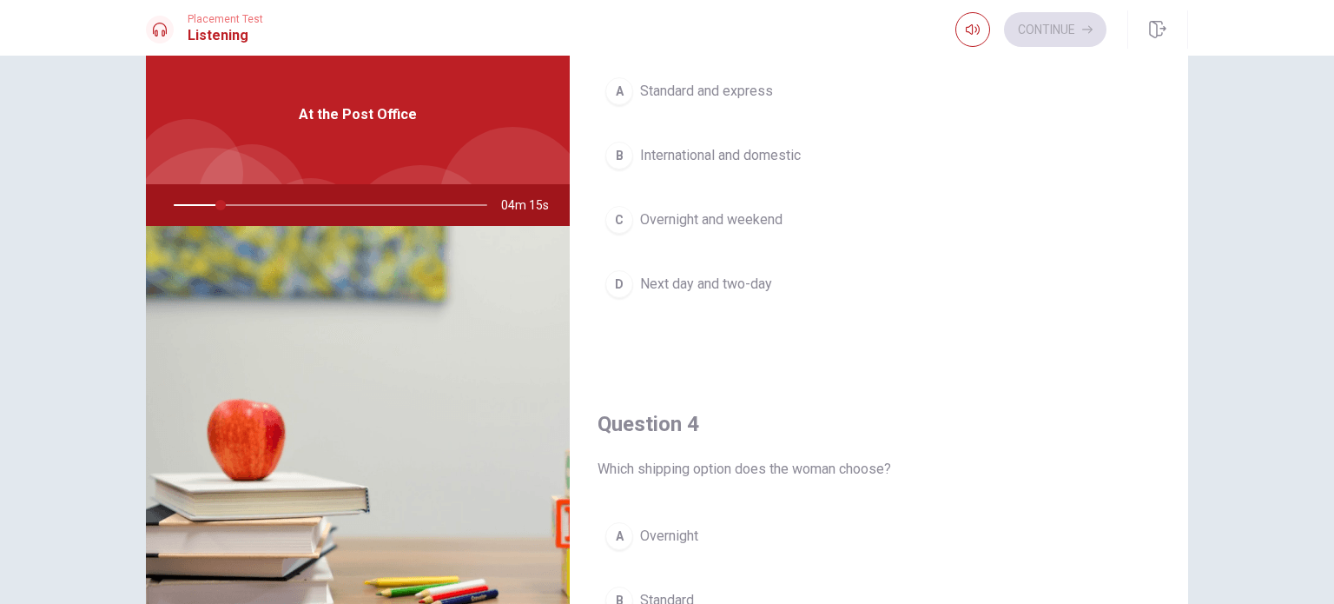
scroll to position [0, 0]
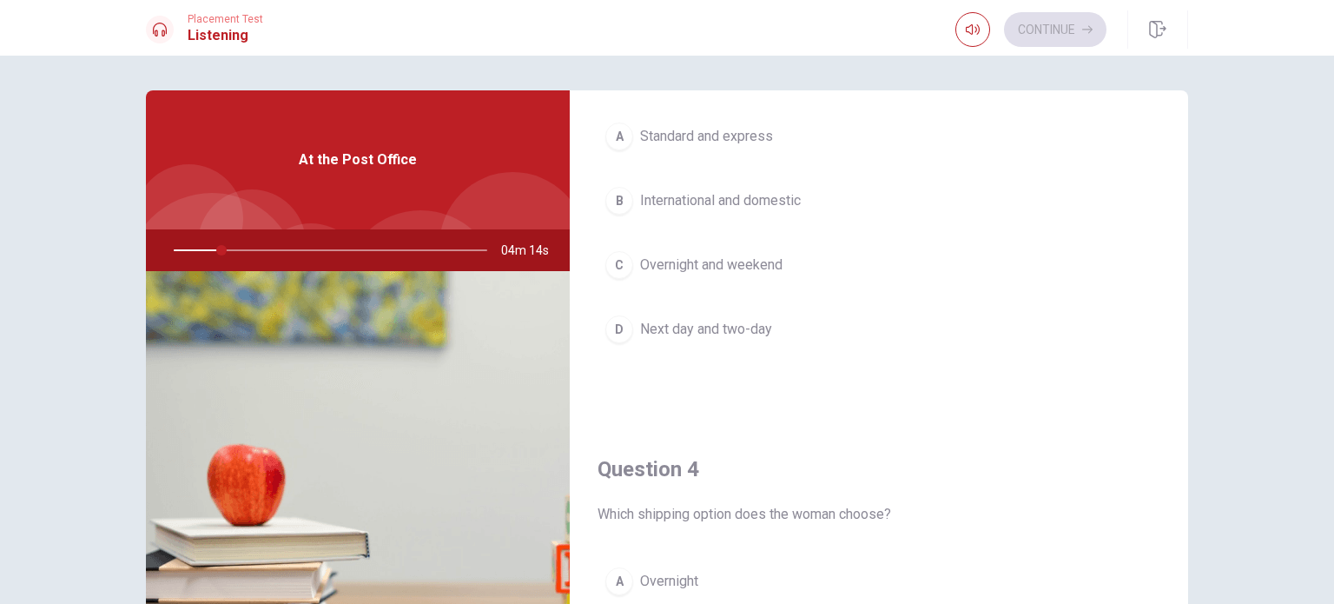
drag, startPoint x: 334, startPoint y: 264, endPoint x: 273, endPoint y: 232, distance: 69.6
click at [327, 253] on div at bounding box center [327, 250] width 348 height 42
drag, startPoint x: 273, startPoint y: 232, endPoint x: 203, endPoint y: 243, distance: 70.4
click at [271, 232] on div at bounding box center [327, 250] width 348 height 42
drag, startPoint x: 224, startPoint y: 249, endPoint x: 146, endPoint y: 250, distance: 78.2
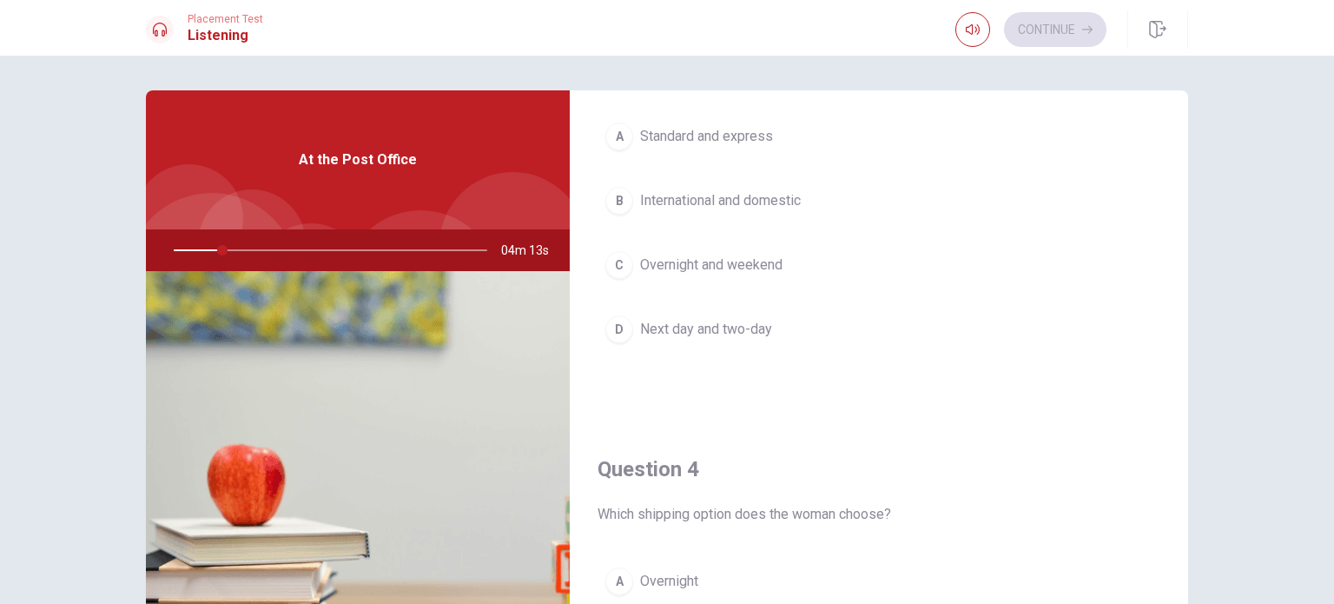
click at [146, 251] on div "04m 13s" at bounding box center [358, 250] width 424 height 42
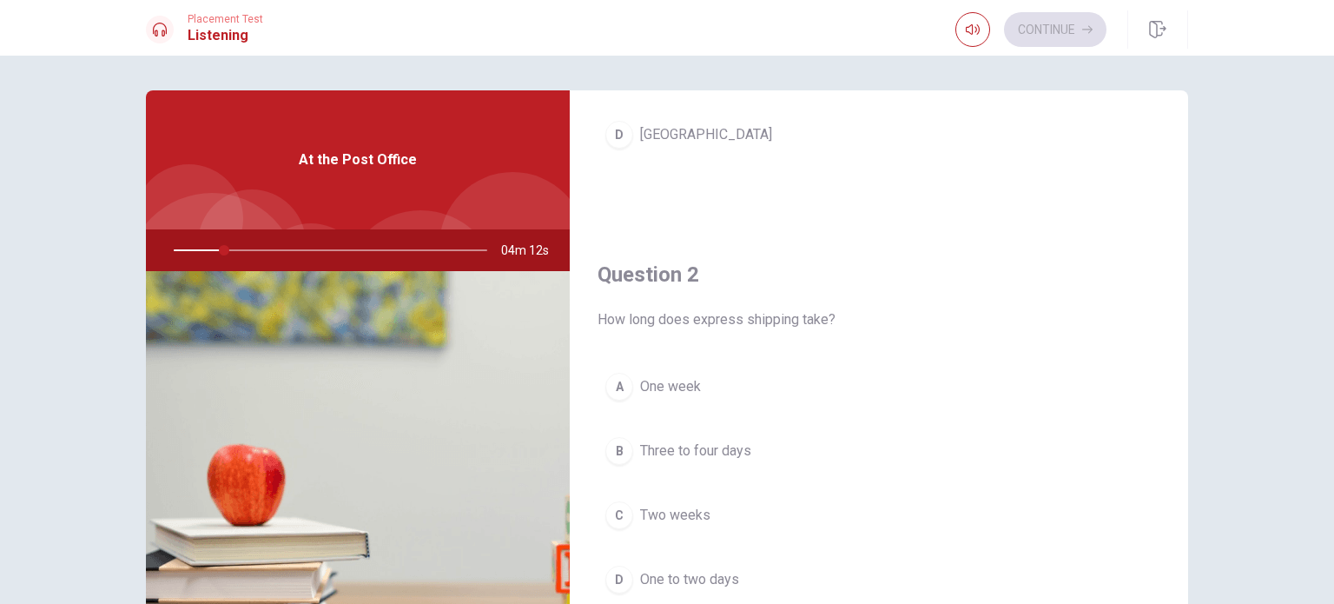
scroll to position [136, 0]
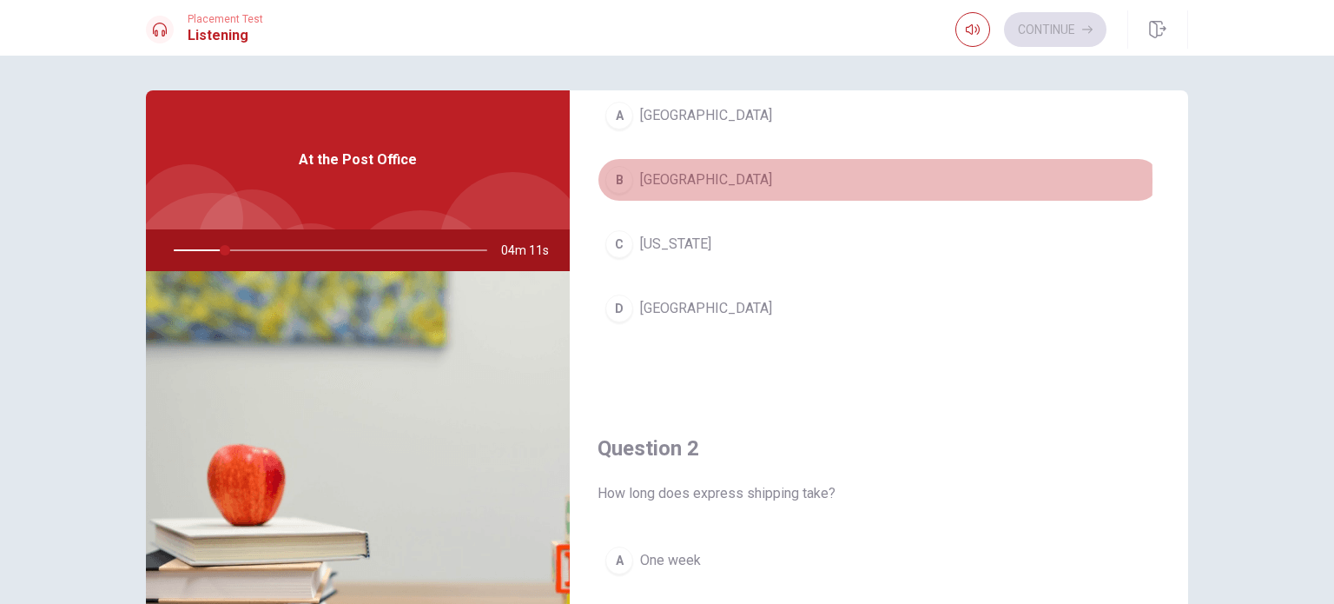
click at [600, 180] on button "B [GEOGRAPHIC_DATA]" at bounding box center [879, 179] width 563 height 43
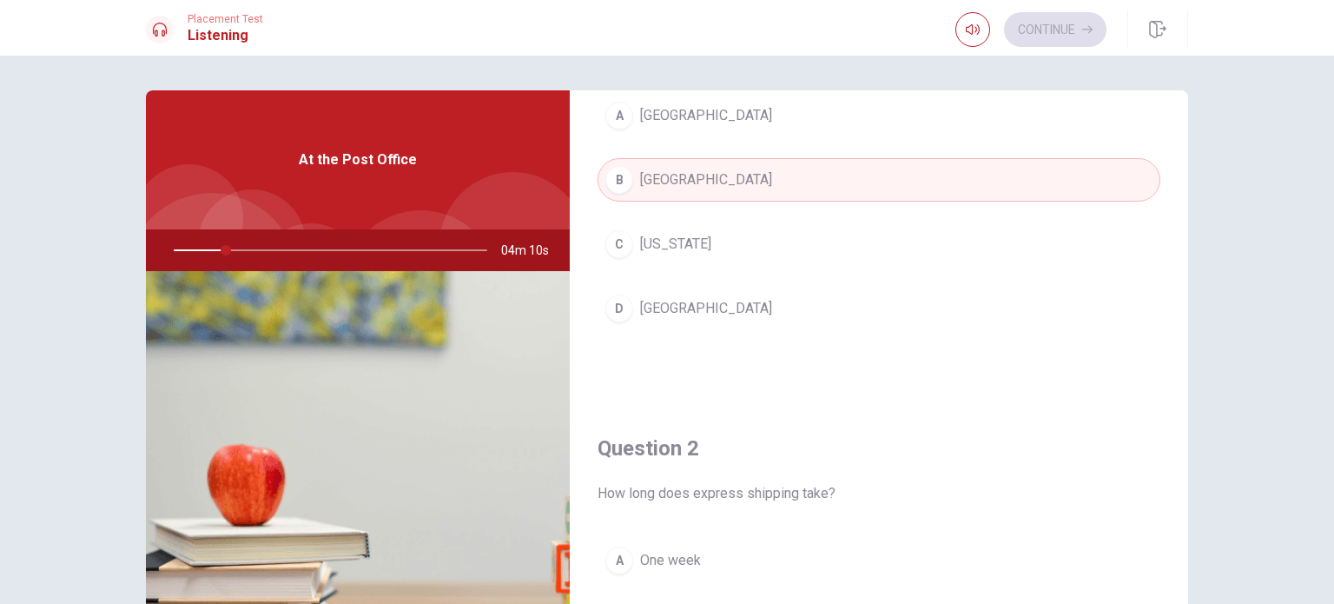
scroll to position [0, 0]
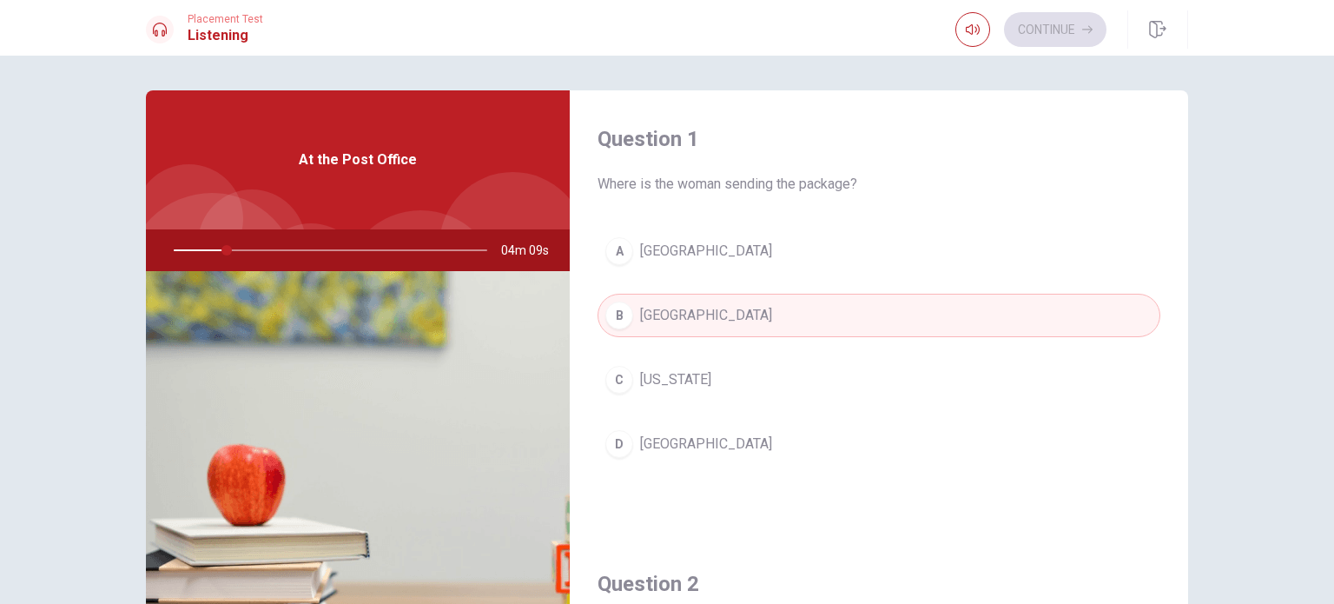
click at [625, 255] on div "A" at bounding box center [620, 251] width 28 height 28
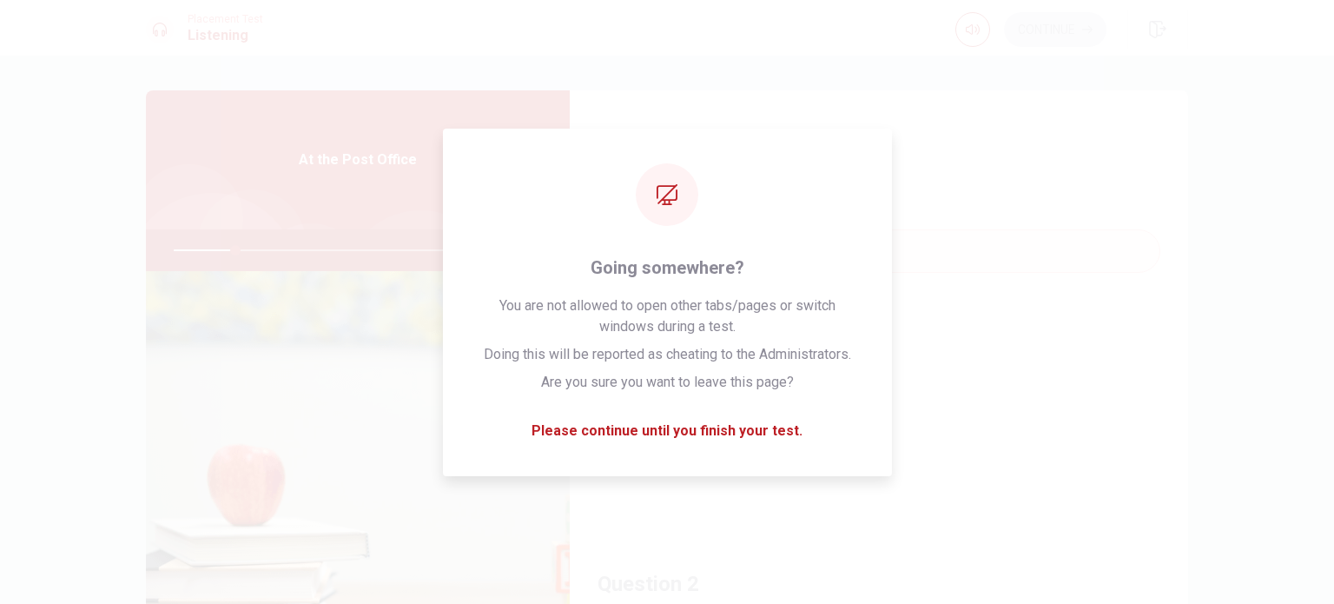
click at [169, 40] on div at bounding box center [160, 30] width 28 height 28
type input "21"
